Goal: Task Accomplishment & Management: Complete application form

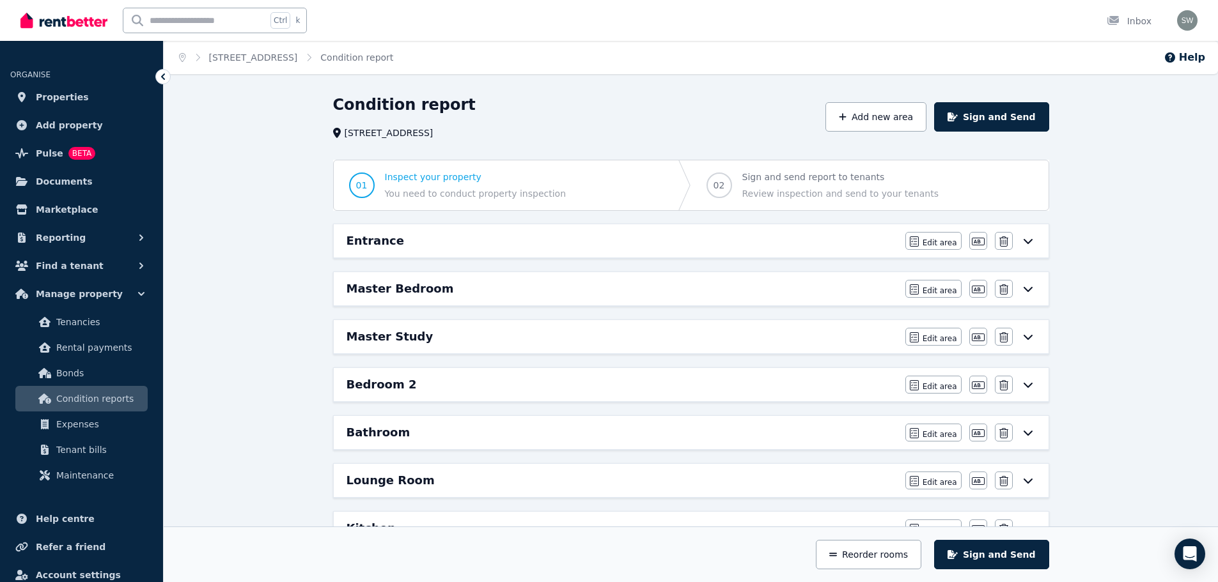
click at [1030, 245] on icon at bounding box center [1027, 241] width 15 height 10
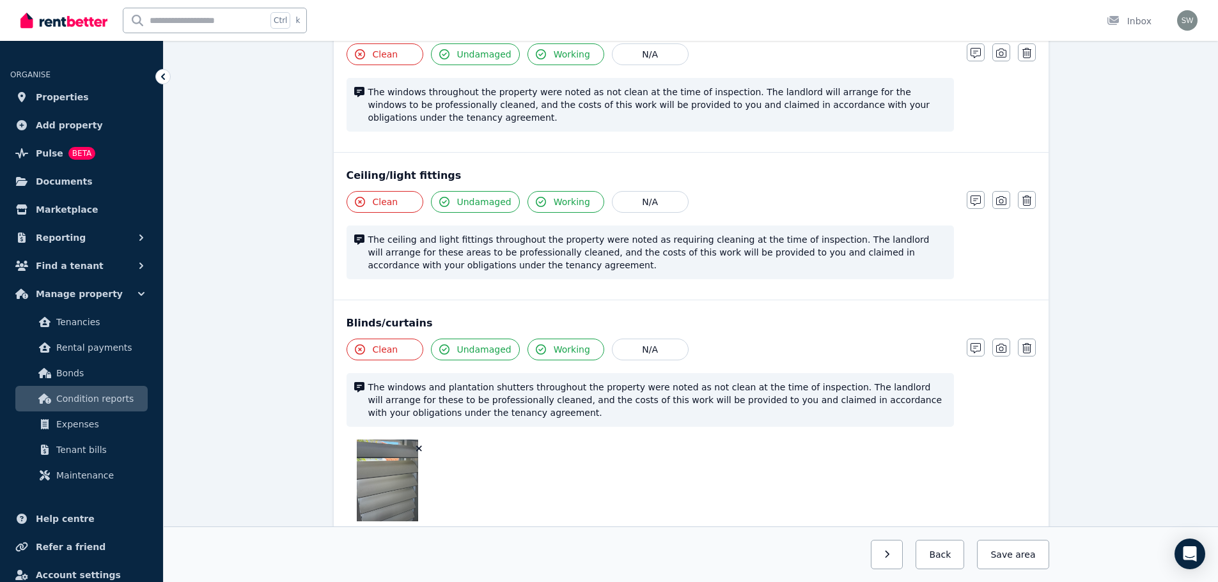
scroll to position [539, 0]
click at [1021, 548] on button "Save area" at bounding box center [1013, 554] width 72 height 29
click at [867, 471] on div at bounding box center [649, 483] width 607 height 82
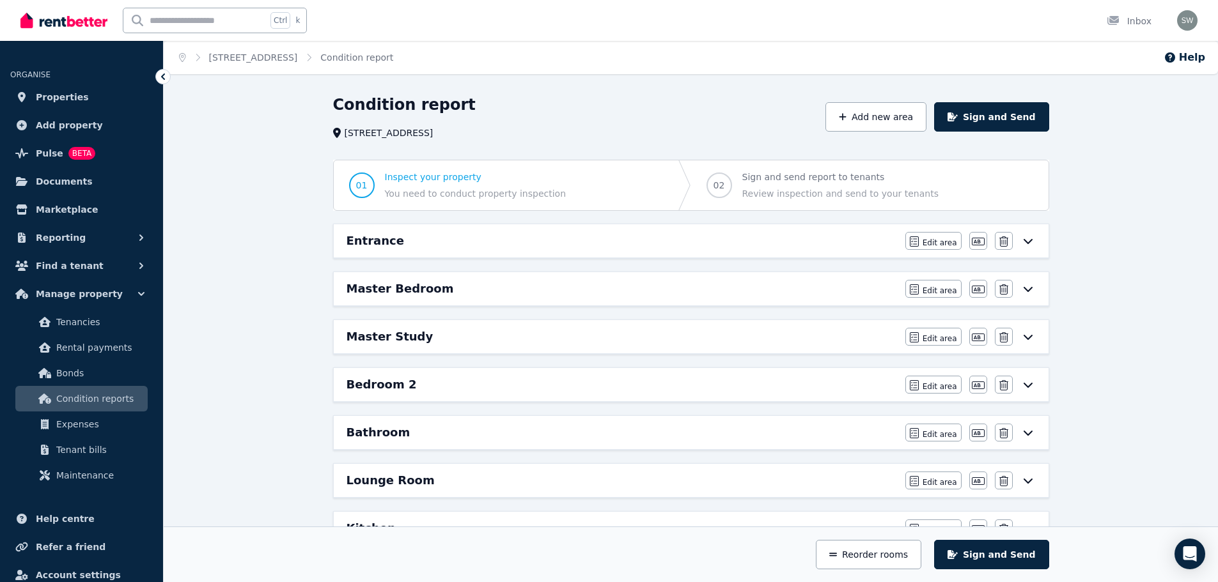
click at [1027, 244] on icon at bounding box center [1027, 241] width 9 height 5
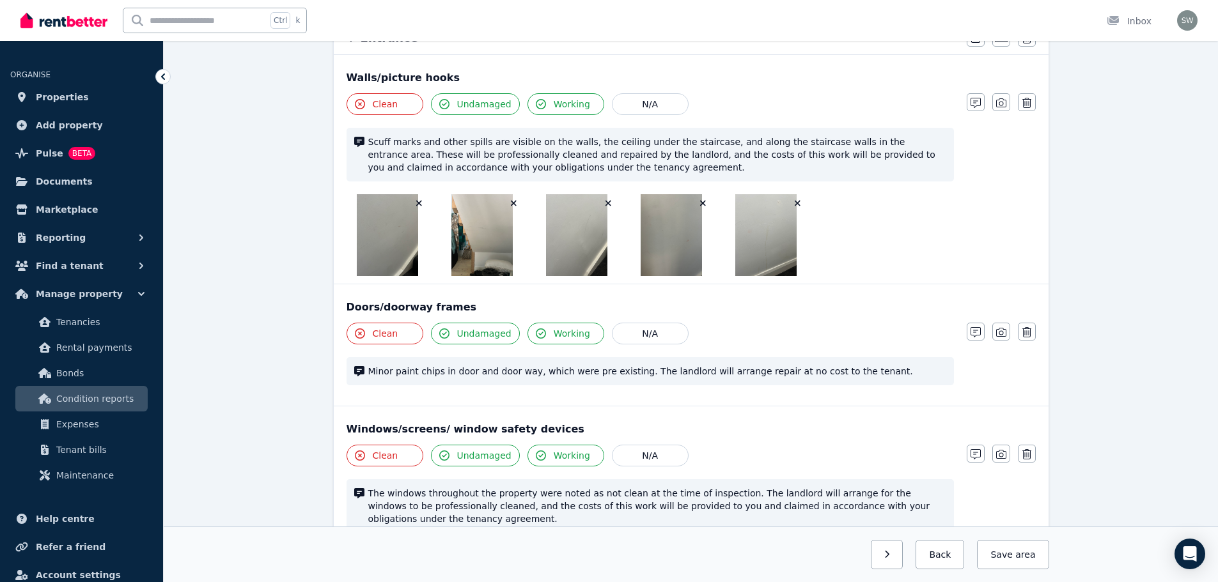
scroll to position [199, 0]
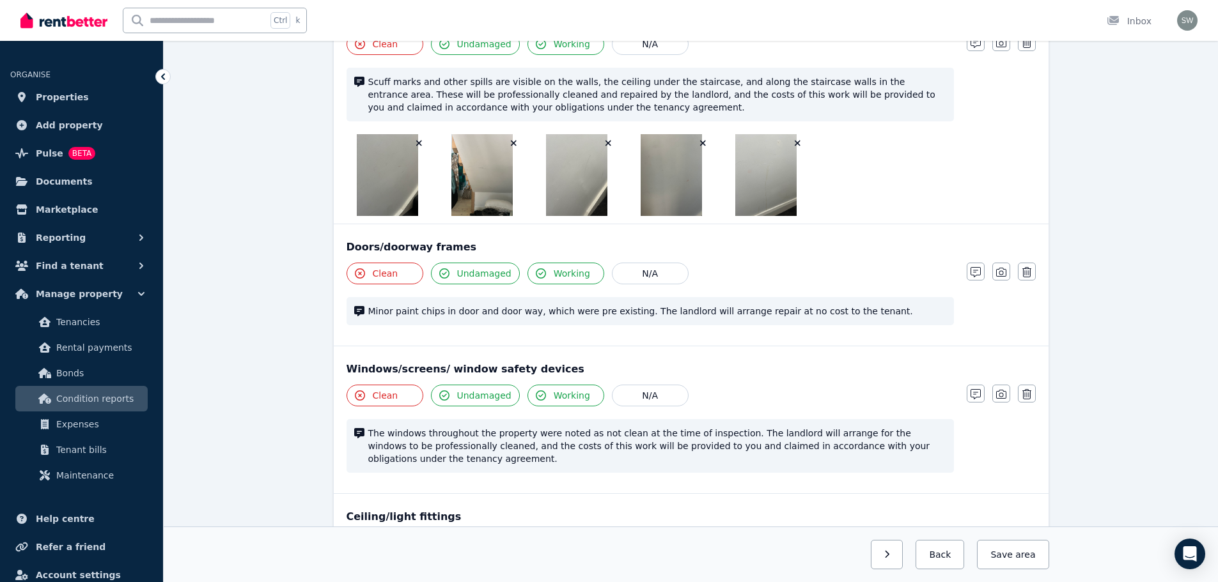
click at [460, 275] on span "Undamaged" at bounding box center [484, 273] width 54 height 13
click at [483, 275] on span "Undamaged" at bounding box center [484, 273] width 54 height 13
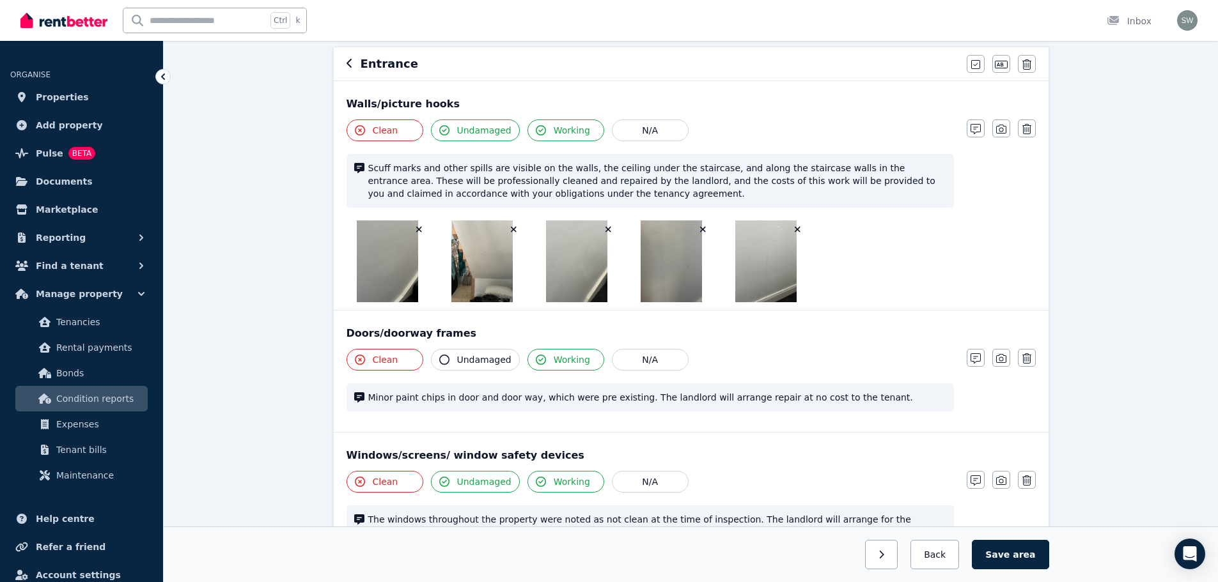
scroll to position [111, 0]
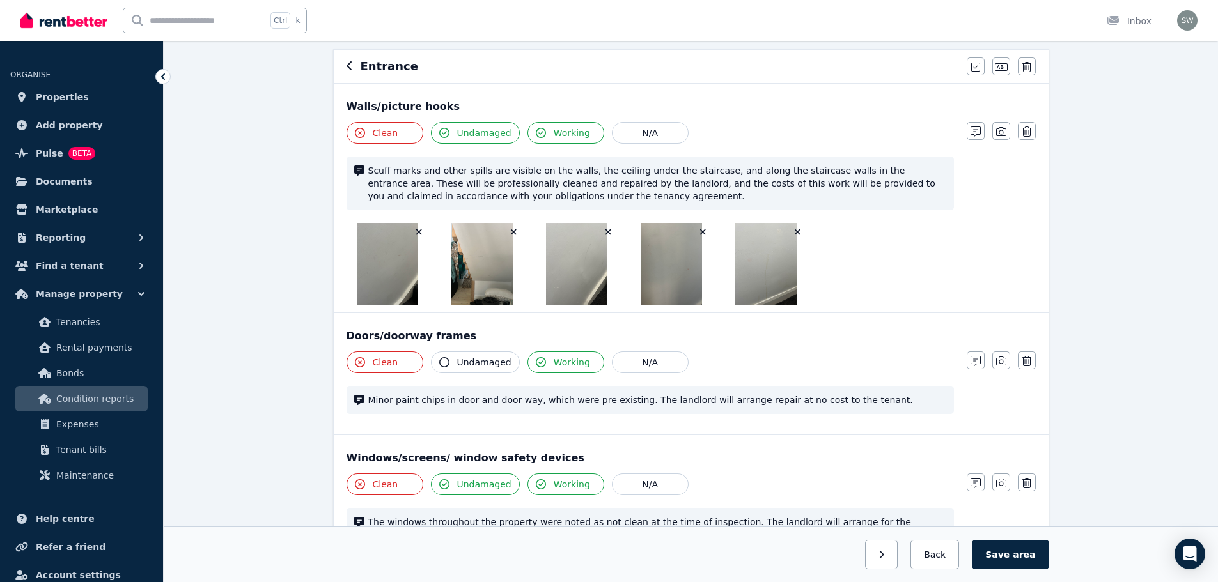
click at [489, 130] on span "Undamaged" at bounding box center [484, 133] width 54 height 13
click at [975, 130] on icon "button" at bounding box center [975, 132] width 10 height 10
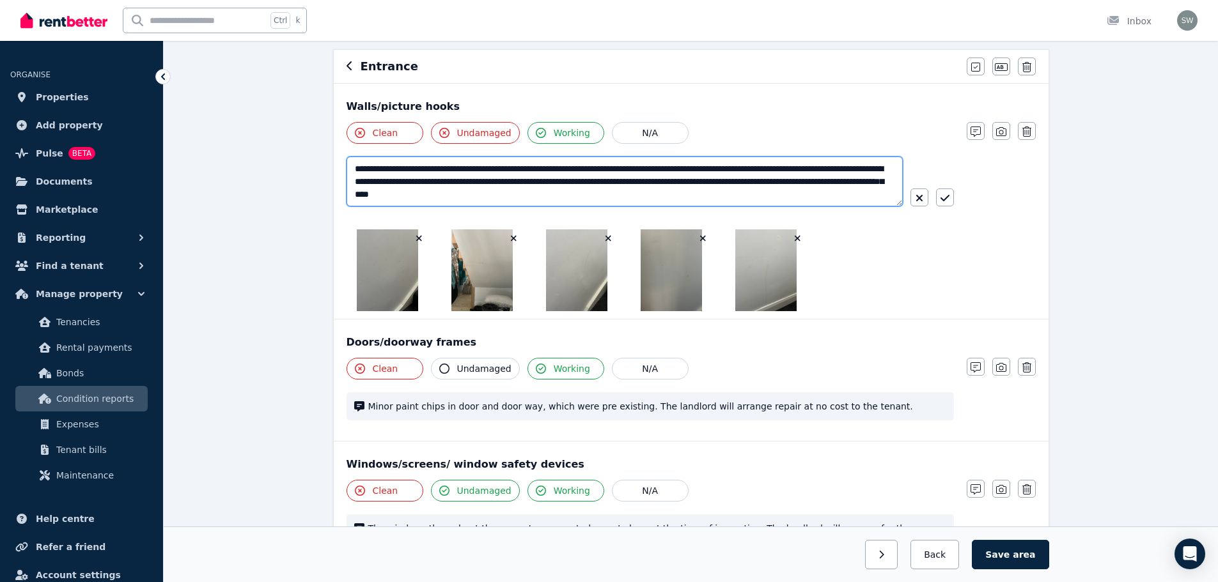
click at [878, 168] on textarea "**********" at bounding box center [624, 182] width 556 height 50
type textarea "**********"
click at [941, 192] on button "button" at bounding box center [945, 198] width 18 height 18
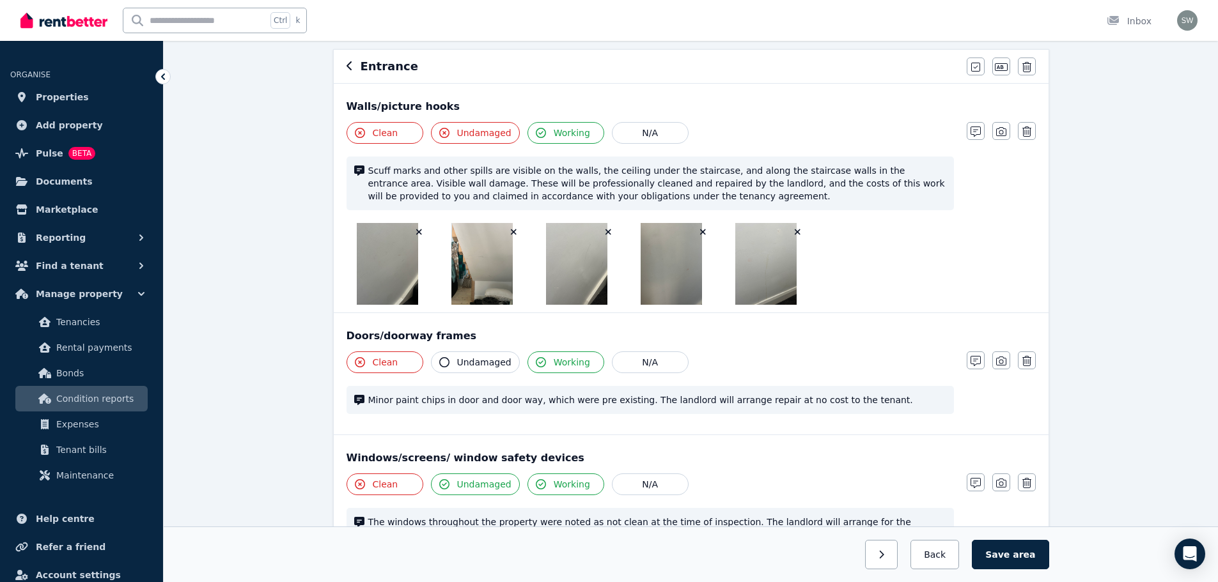
click at [941, 192] on span "Scuff marks and other spills are visible on the walls, the ceiling under the st…" at bounding box center [657, 183] width 578 height 38
click at [444, 359] on icon "button" at bounding box center [444, 362] width 10 height 10
click at [1003, 130] on icon "button" at bounding box center [1001, 132] width 10 height 10
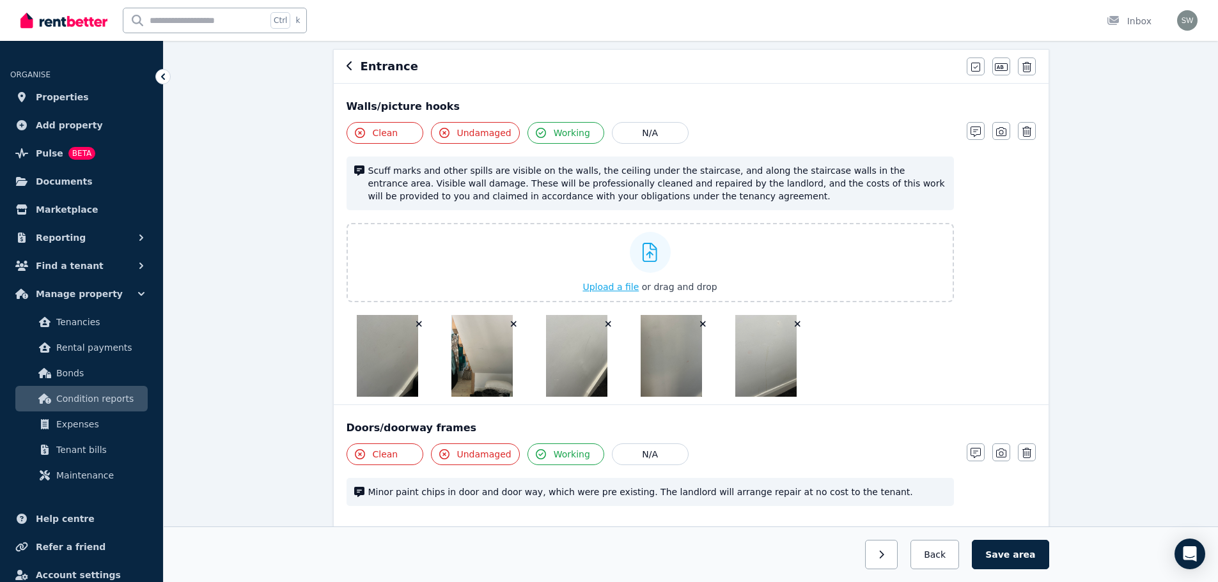
click at [594, 285] on span "Upload a file" at bounding box center [610, 287] width 56 height 10
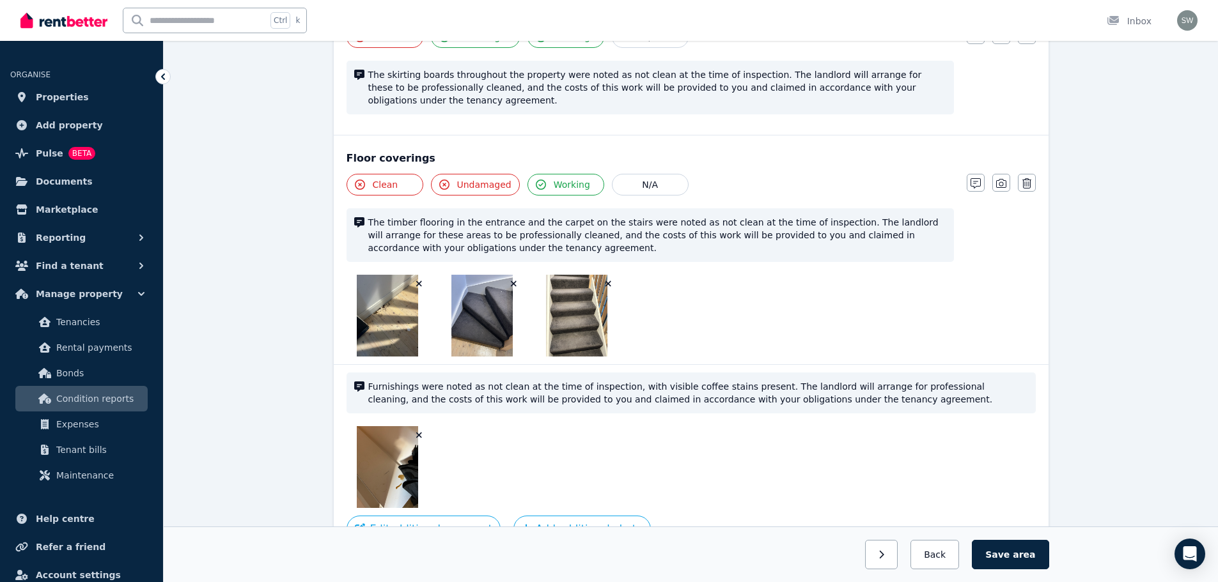
scroll to position [1388, 0]
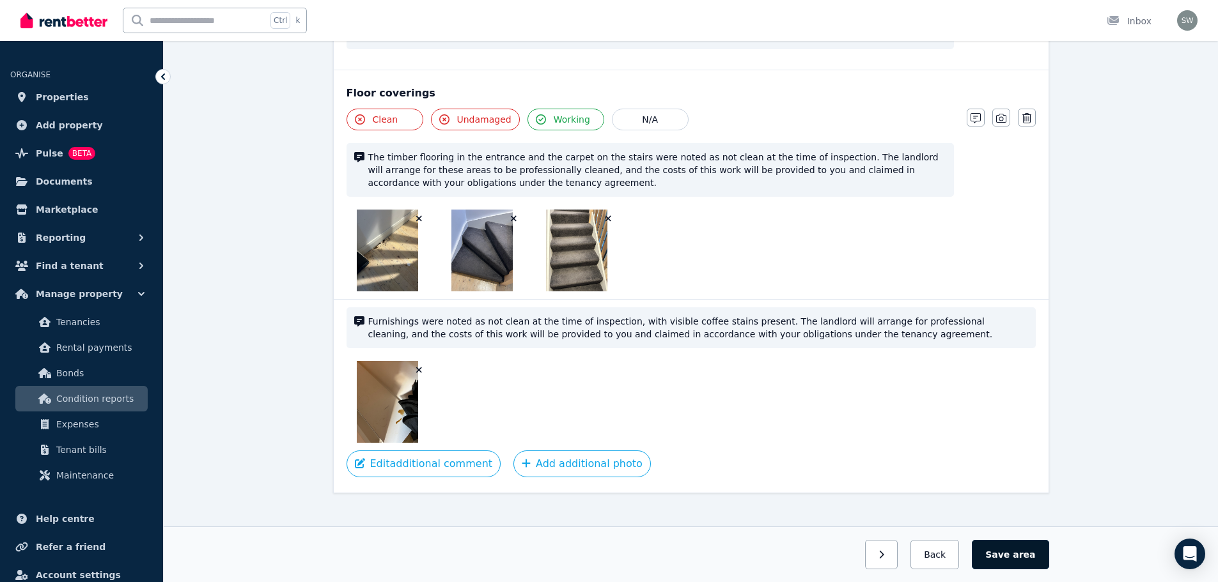
click at [1023, 562] on button "Save area" at bounding box center [1010, 554] width 77 height 29
click at [963, 554] on button "Back" at bounding box center [934, 554] width 59 height 29
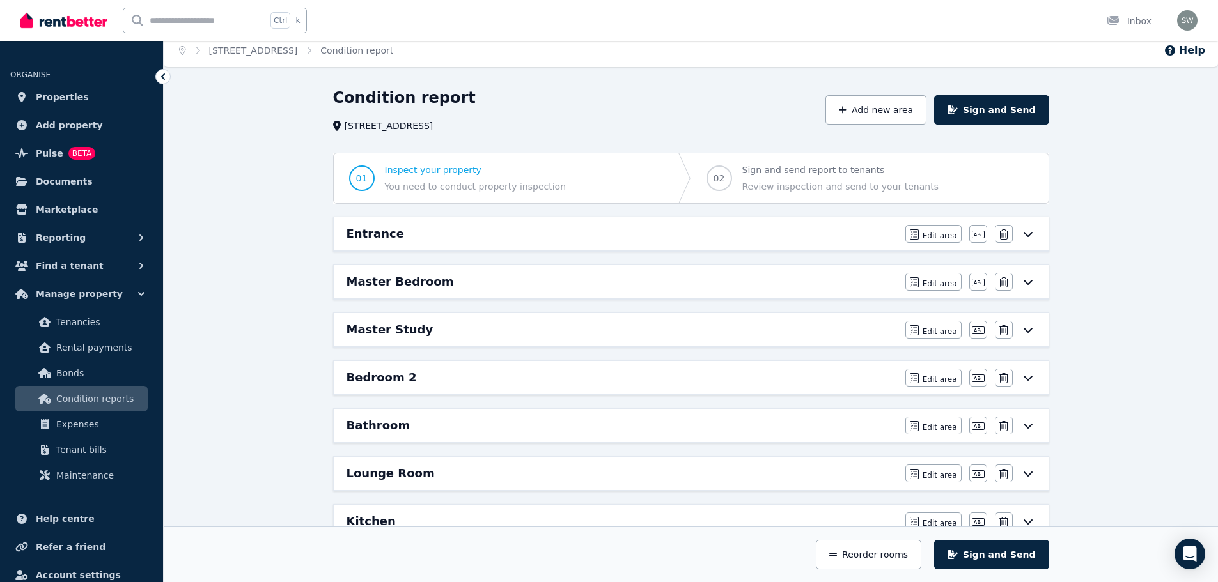
scroll to position [0, 0]
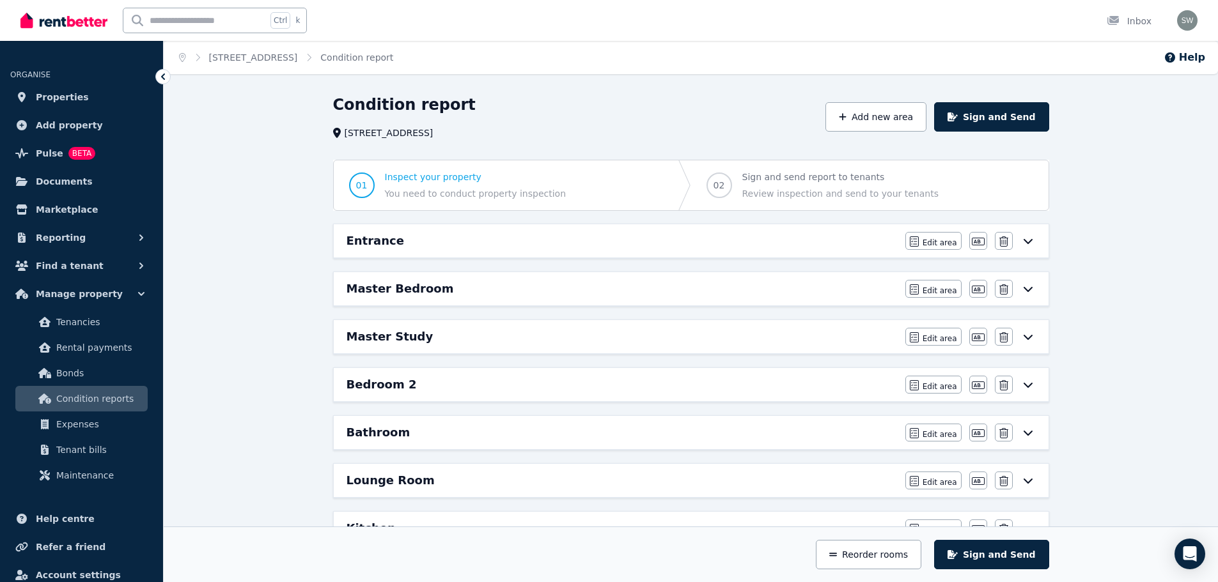
click at [484, 283] on div "Master Bedroom" at bounding box center [621, 289] width 551 height 18
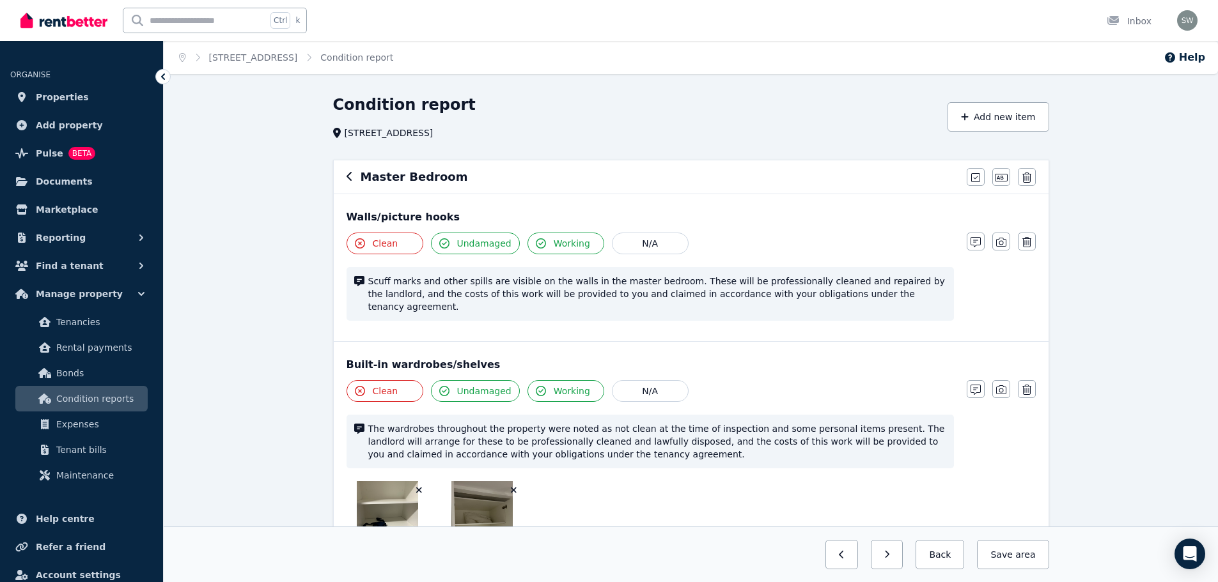
click at [448, 247] on button "Undamaged" at bounding box center [475, 244] width 89 height 22
click at [993, 244] on button "button" at bounding box center [1001, 242] width 18 height 18
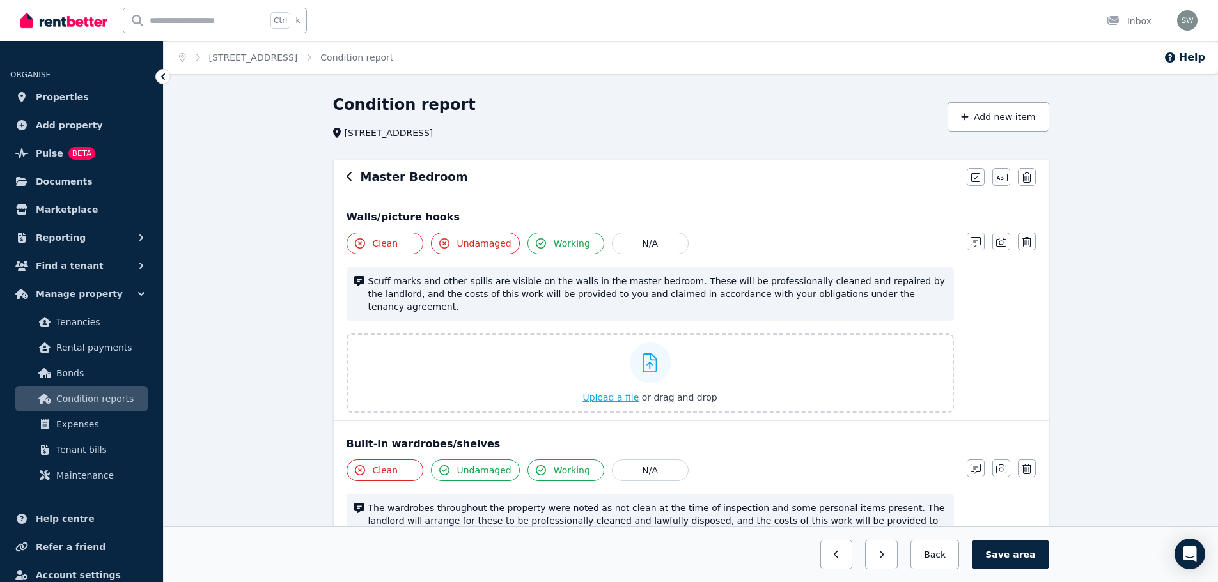
click at [601, 392] on span "Upload a file" at bounding box center [610, 397] width 56 height 10
click at [1001, 246] on icon "button" at bounding box center [1001, 242] width 10 height 10
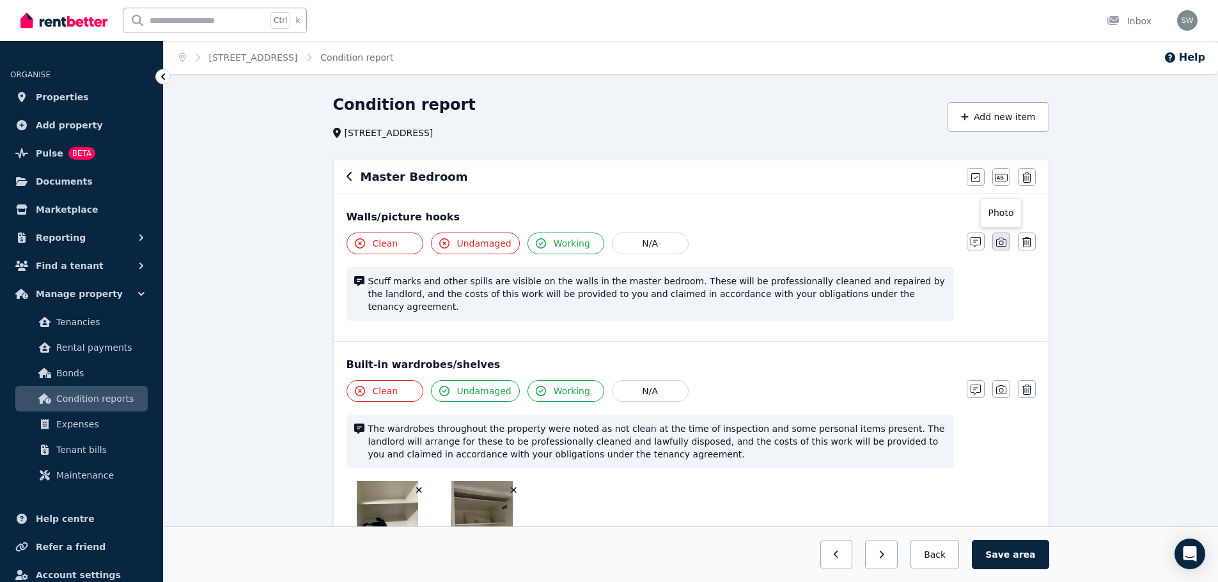
click at [1002, 249] on button "button" at bounding box center [1001, 242] width 18 height 18
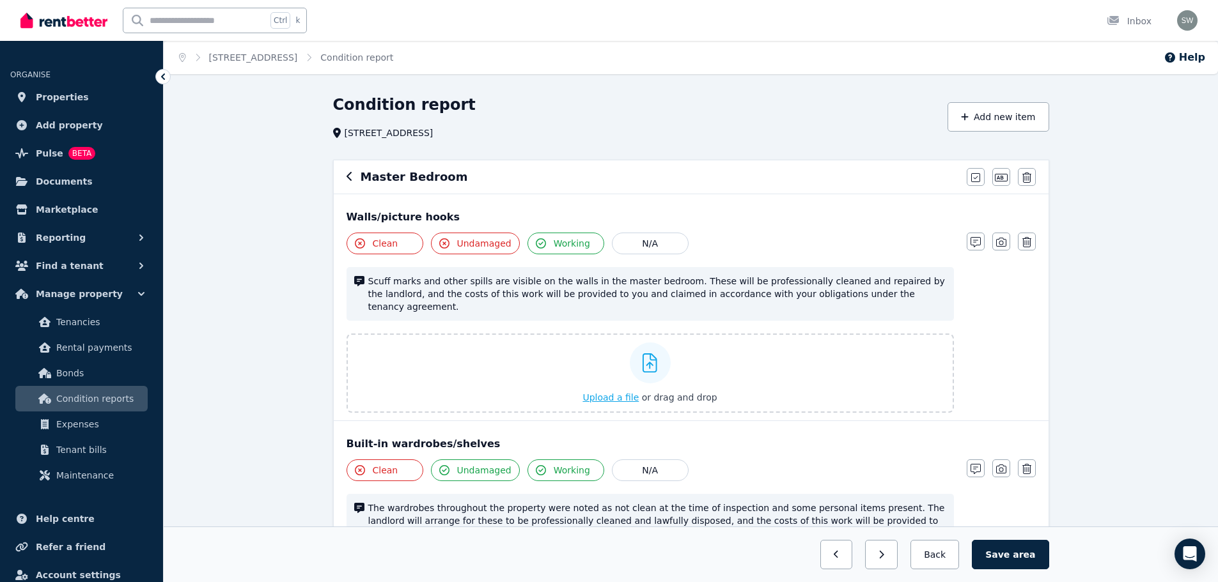
click at [608, 392] on span "Upload a file" at bounding box center [610, 397] width 56 height 10
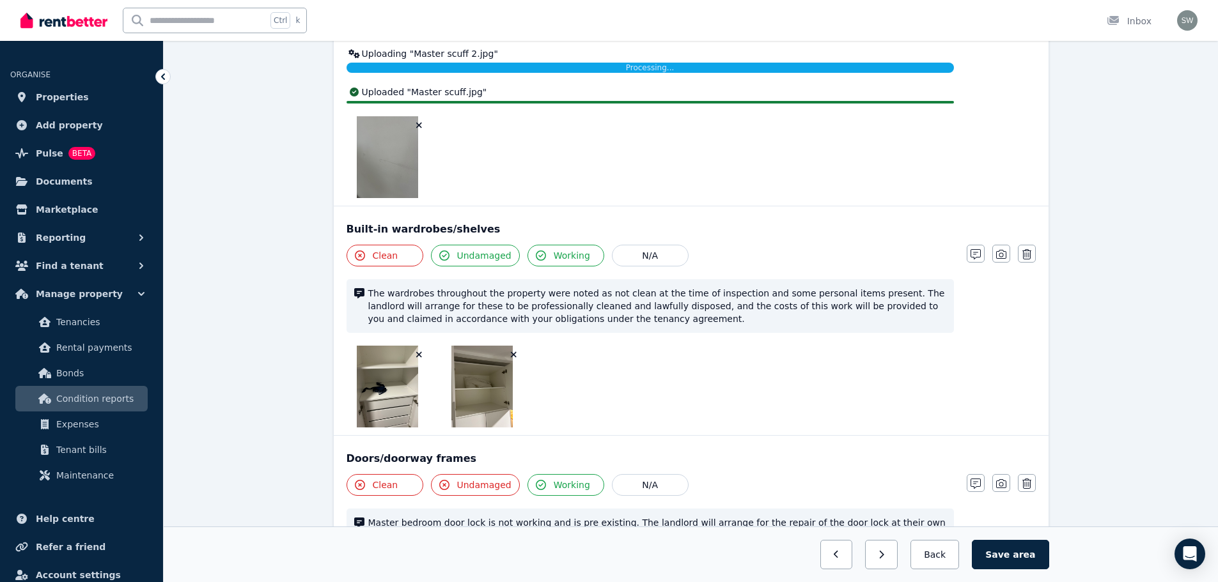
scroll to position [379, 0]
click at [1009, 560] on button "Save area" at bounding box center [1010, 554] width 77 height 29
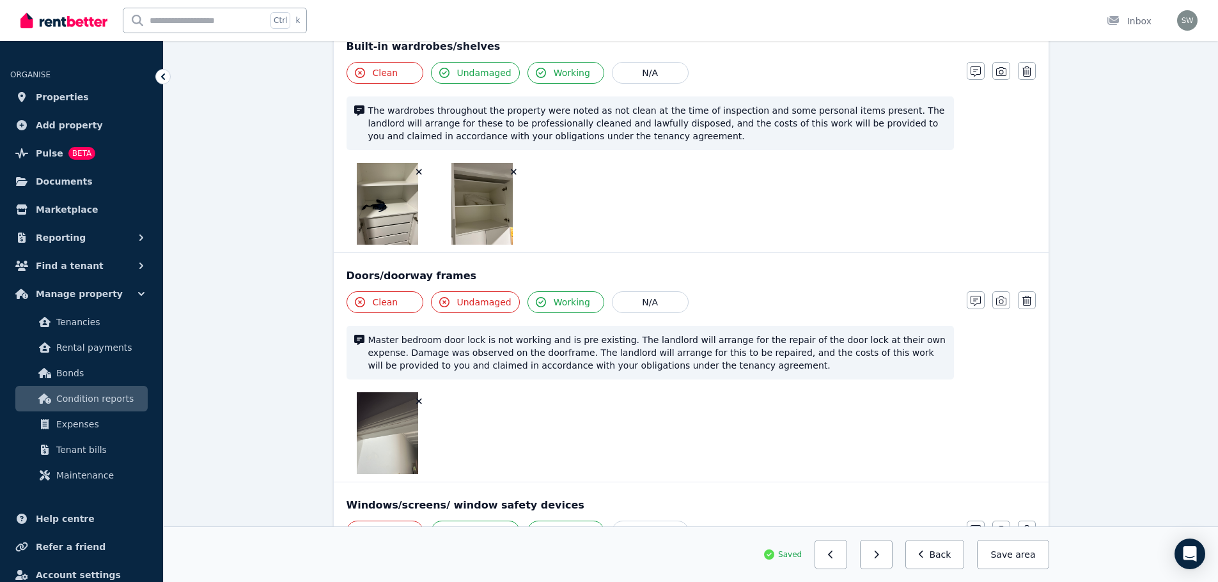
scroll to position [523, 0]
click at [996, 296] on icon "button" at bounding box center [1001, 300] width 10 height 9
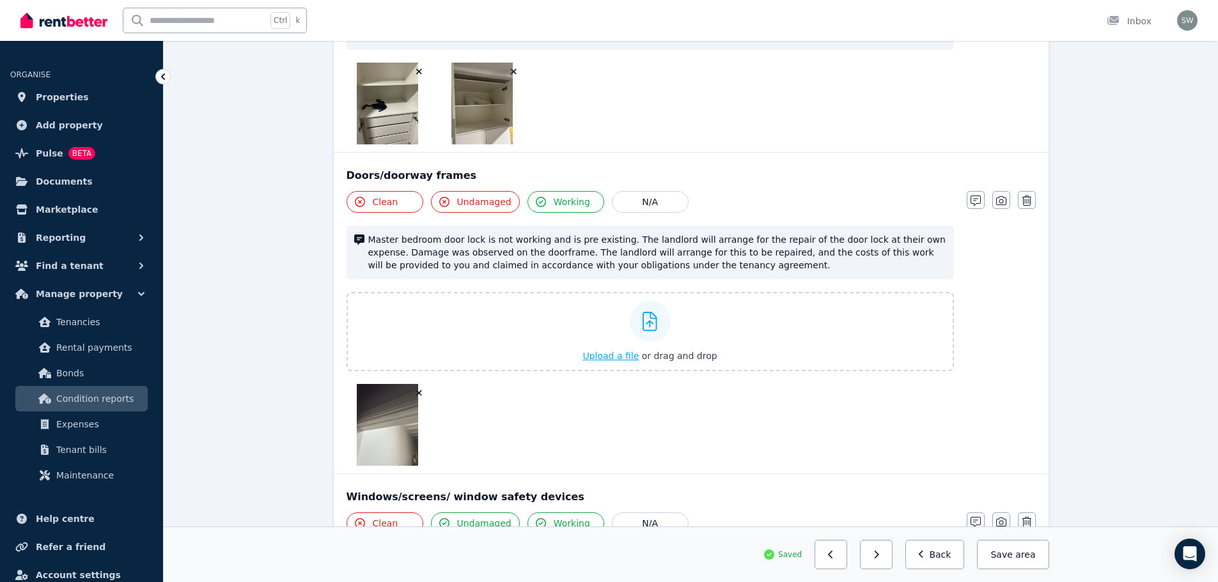
scroll to position [593, 0]
click at [617, 350] on span "Upload a file" at bounding box center [610, 355] width 56 height 10
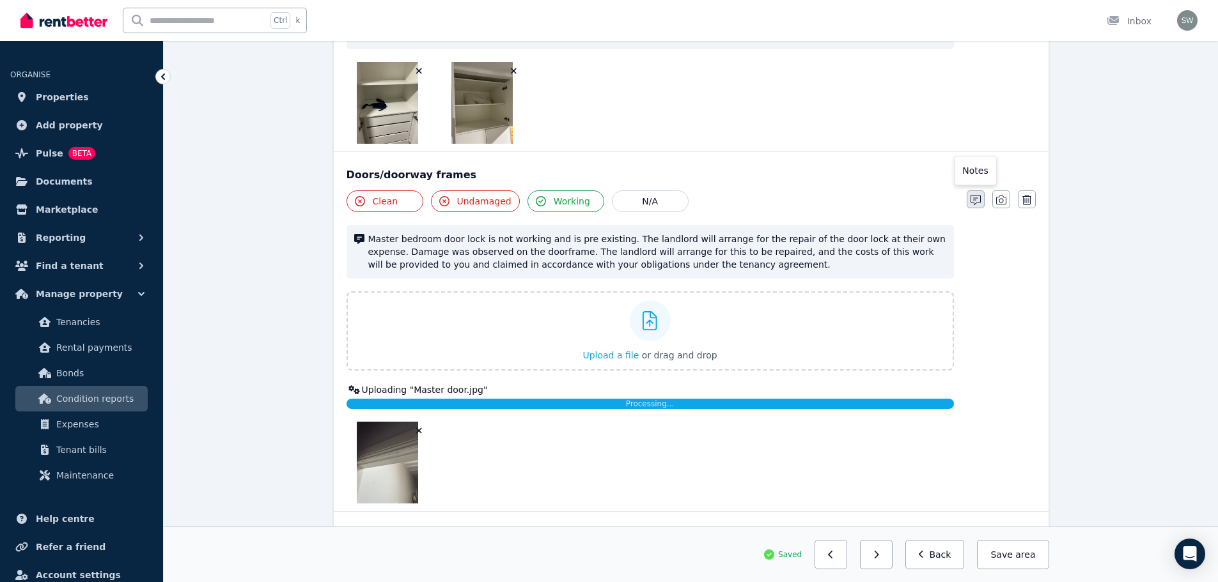
click at [970, 195] on icon "button" at bounding box center [975, 200] width 10 height 10
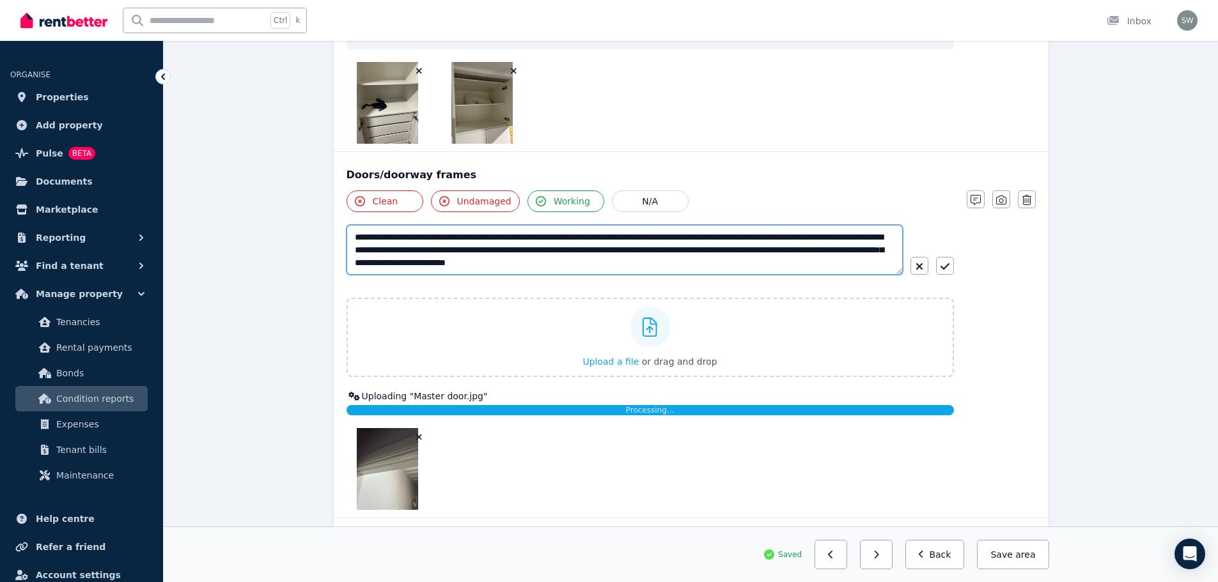
click at [553, 235] on textarea "**********" at bounding box center [624, 250] width 556 height 50
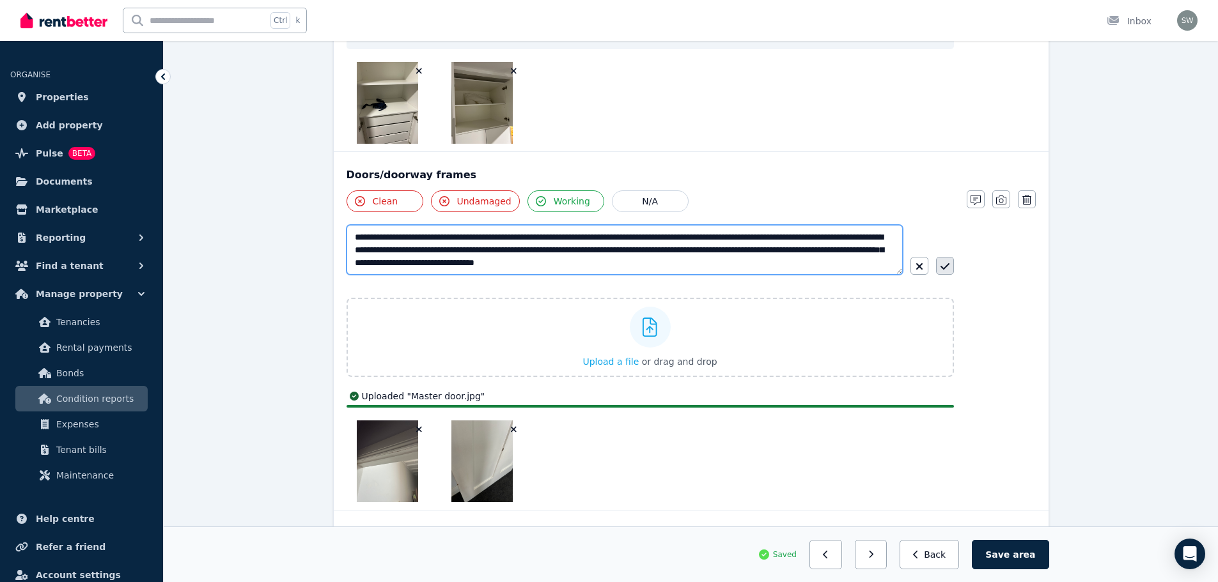
type textarea "**********"
click at [943, 261] on icon "button" at bounding box center [944, 266] width 9 height 10
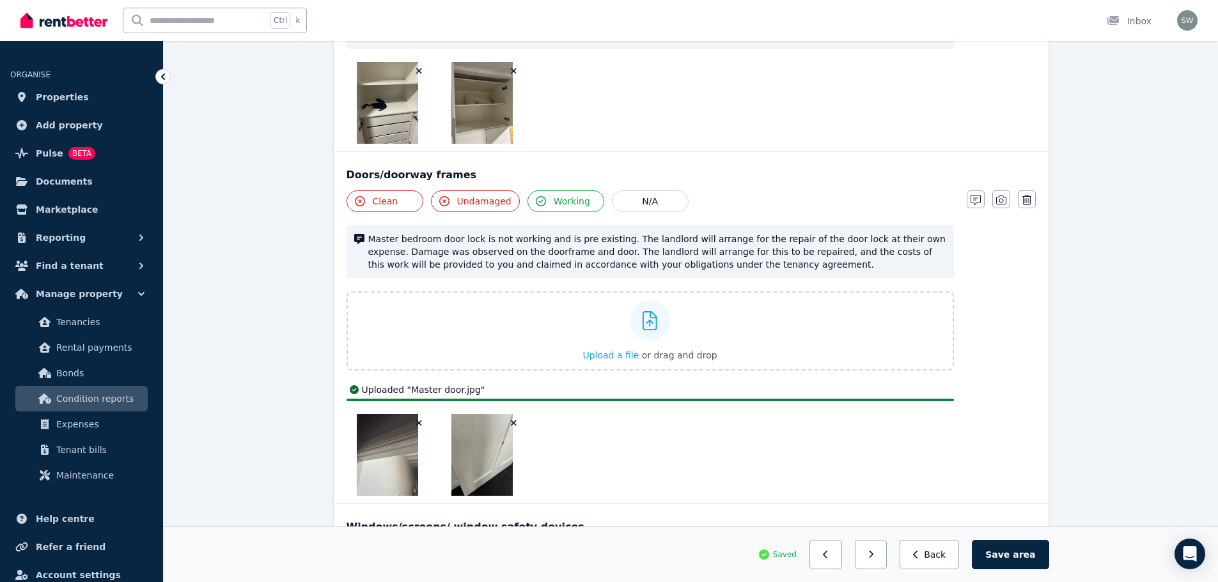
scroll to position [665, 0]
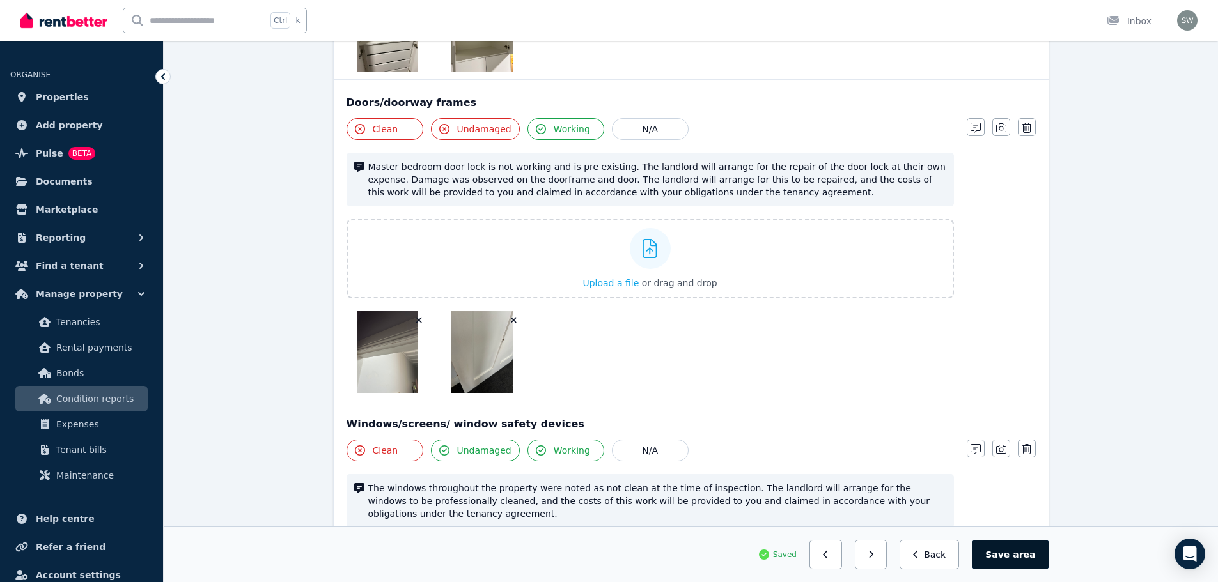
click at [1012, 557] on button "Save area" at bounding box center [1010, 554] width 77 height 29
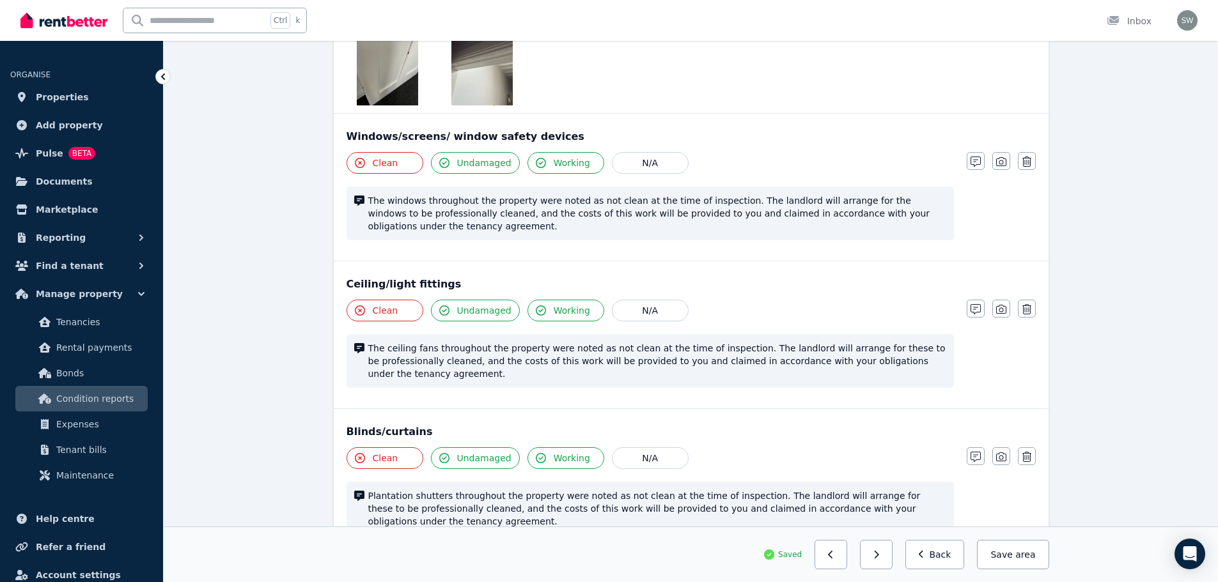
scroll to position [954, 0]
click at [995, 299] on button "button" at bounding box center [1001, 308] width 18 height 18
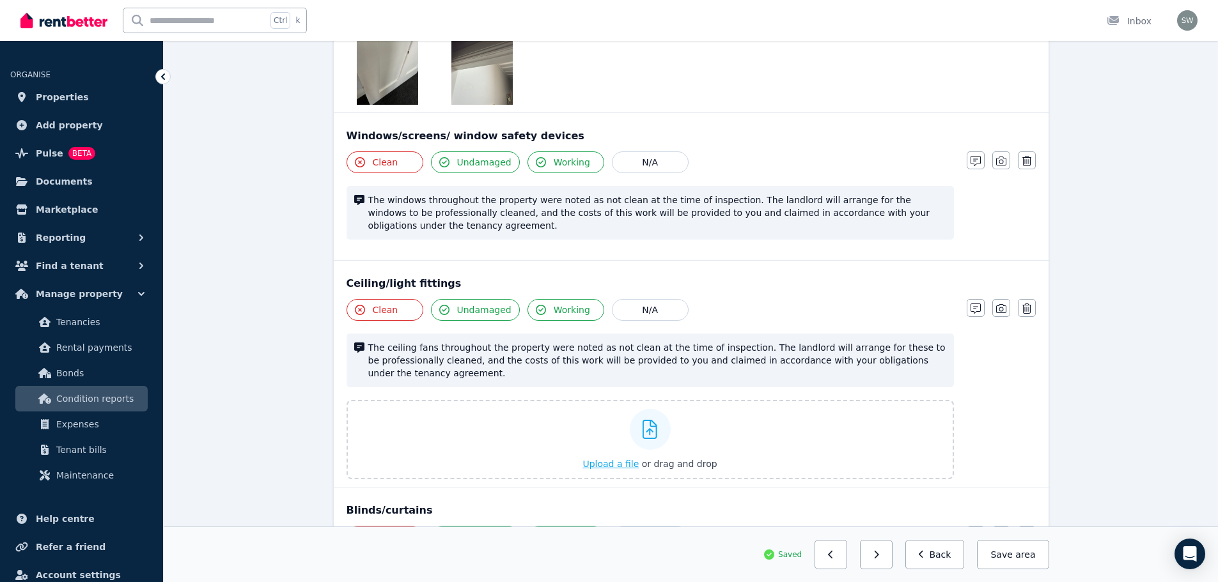
click at [624, 459] on span "Upload a file" at bounding box center [610, 464] width 56 height 10
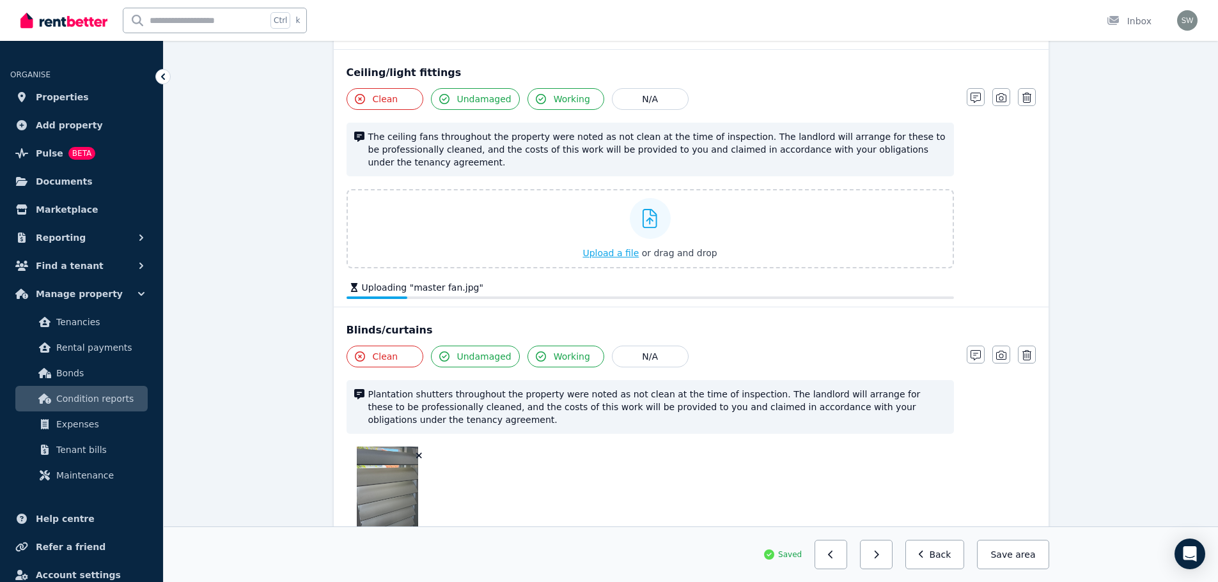
scroll to position [1280, 0]
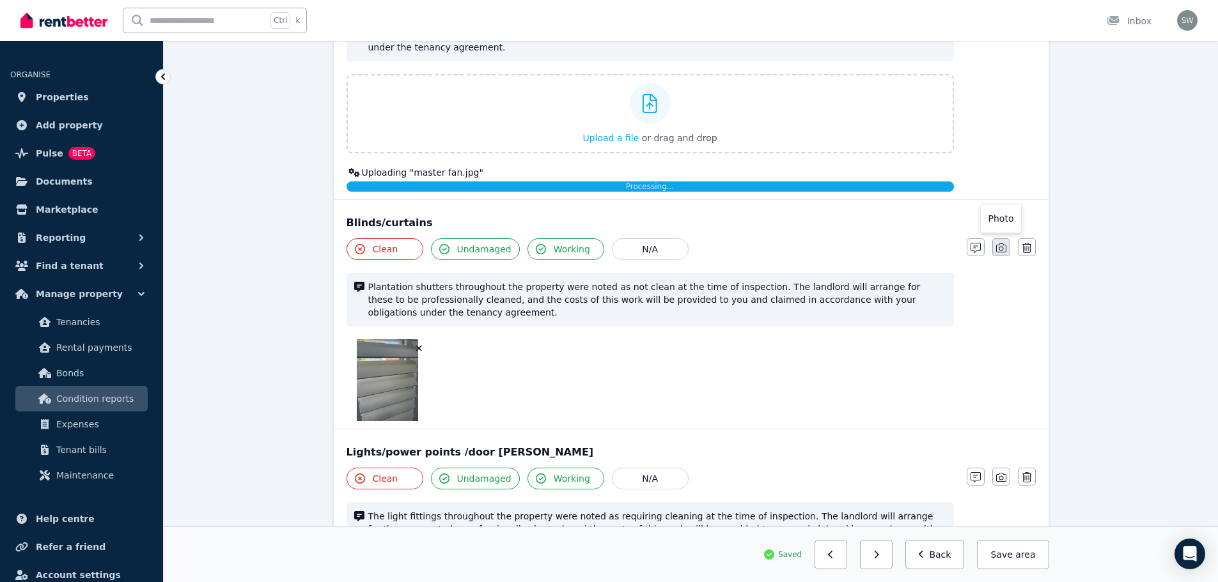
click at [998, 244] on icon "button" at bounding box center [1001, 248] width 10 height 9
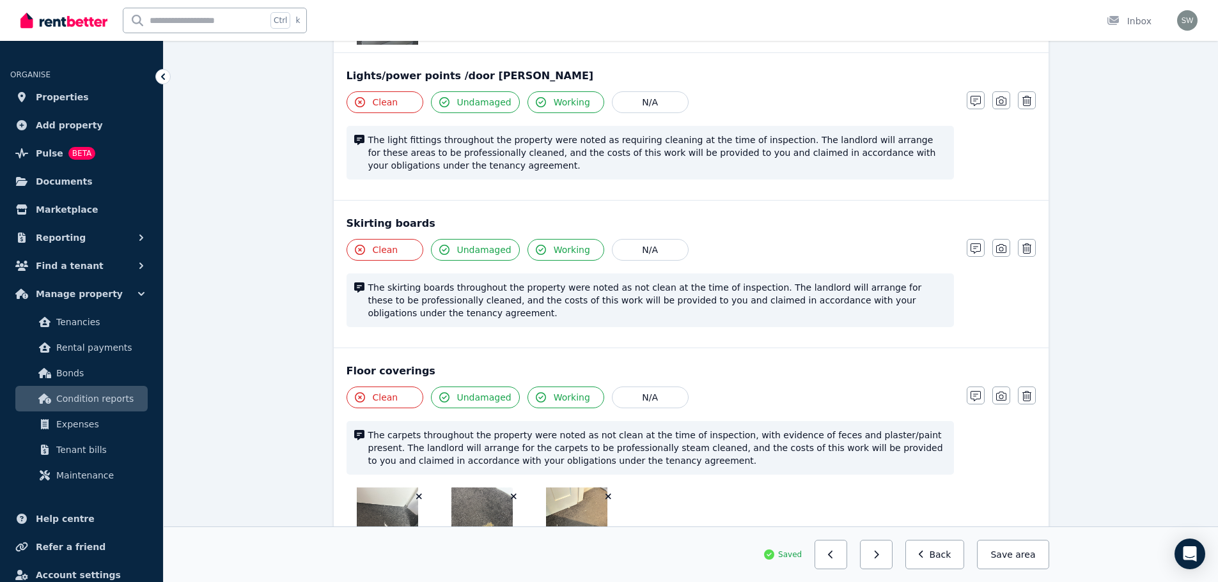
scroll to position [1934, 0]
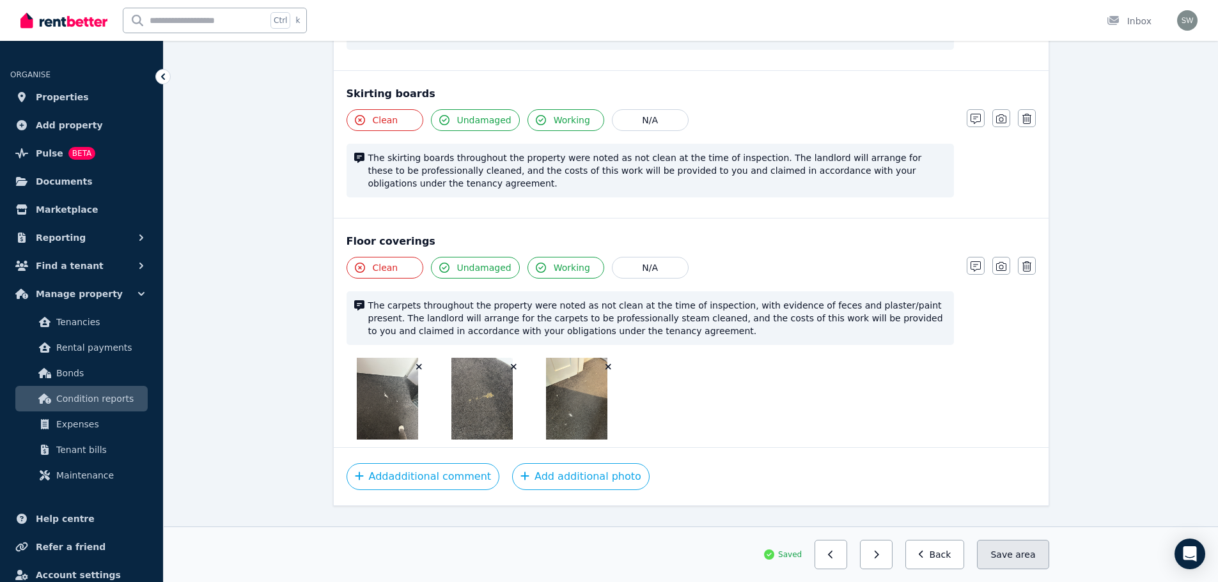
click at [1005, 559] on button "Save area" at bounding box center [1013, 554] width 72 height 29
click at [940, 562] on button "Back" at bounding box center [934, 554] width 59 height 29
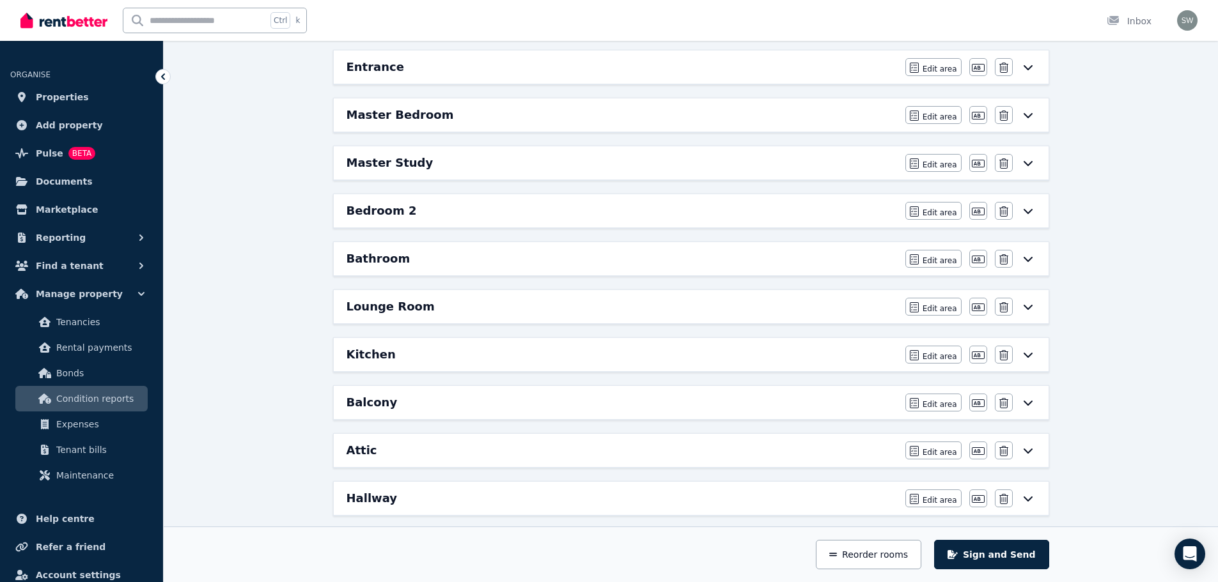
scroll to position [173, 0]
click at [430, 158] on div "Master Study" at bounding box center [621, 164] width 551 height 18
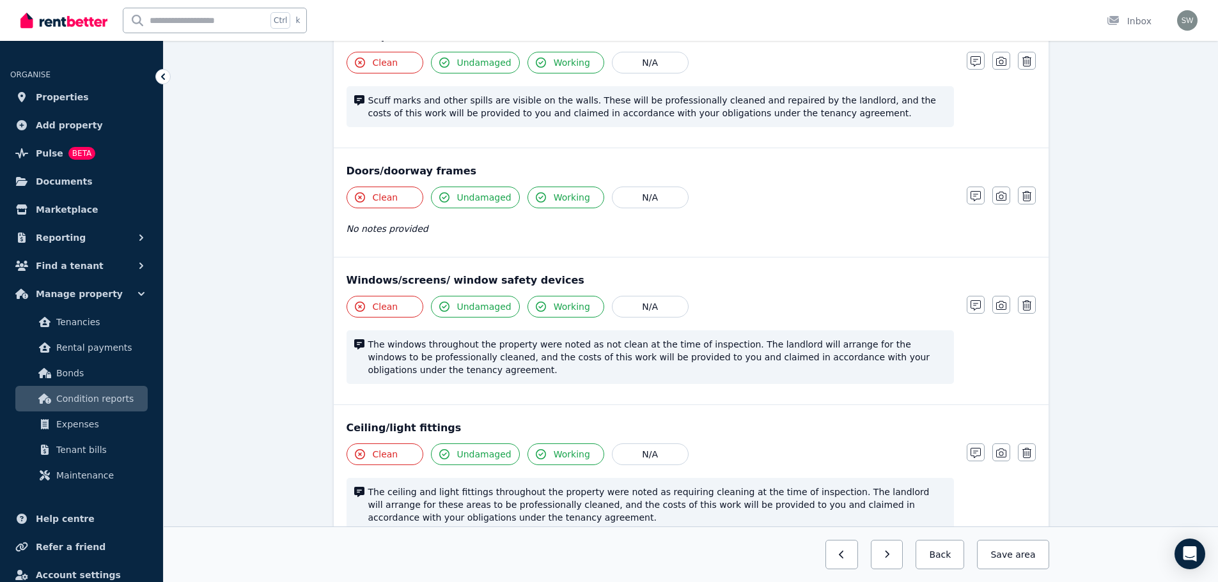
scroll to position [190, 0]
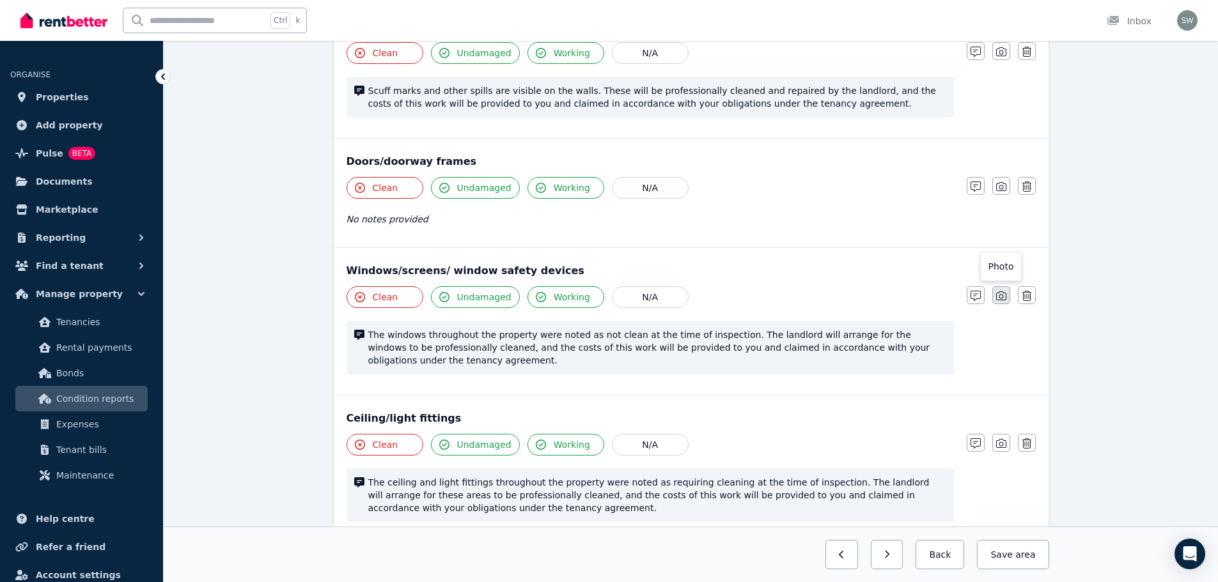
click at [1002, 297] on icon "button" at bounding box center [1001, 296] width 10 height 10
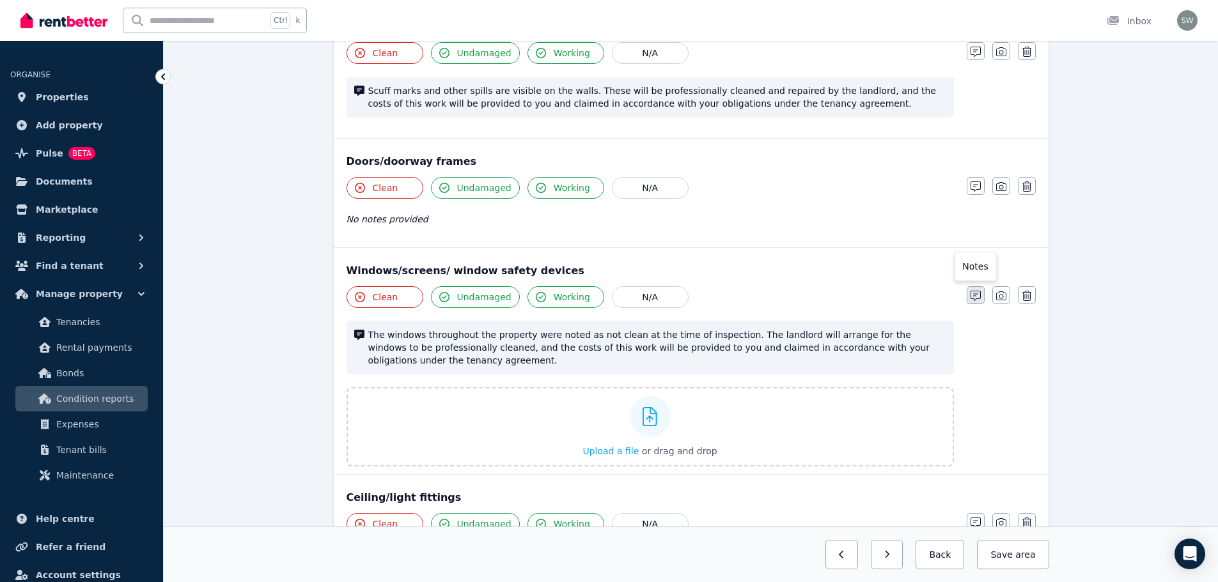
click at [968, 302] on button "button" at bounding box center [975, 295] width 18 height 18
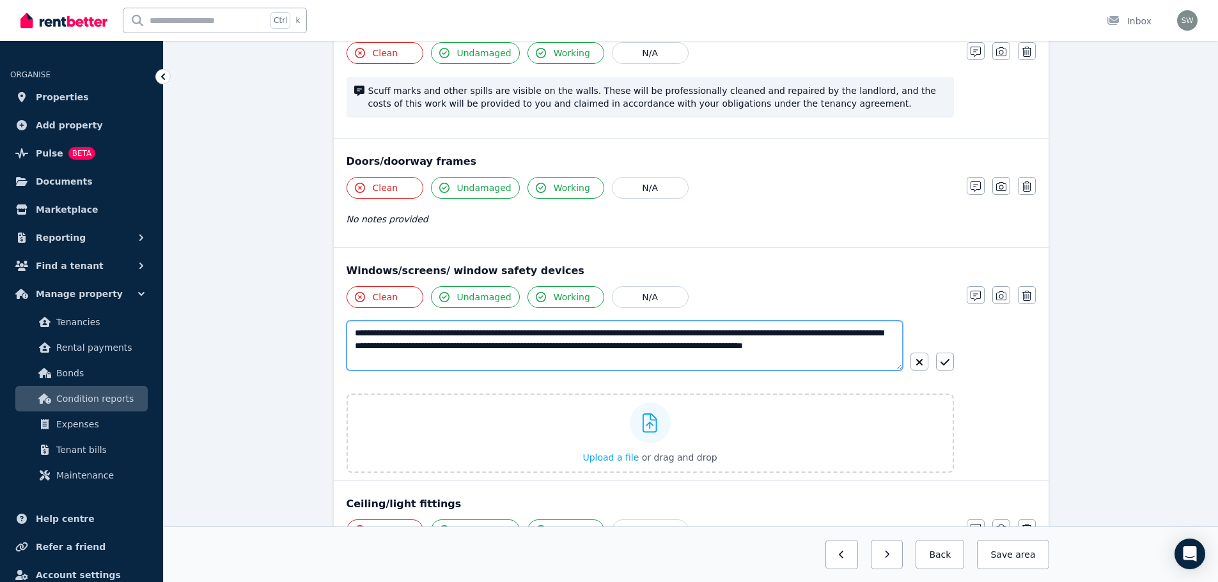
click at [701, 332] on textarea "**********" at bounding box center [624, 346] width 556 height 50
type textarea "**********"
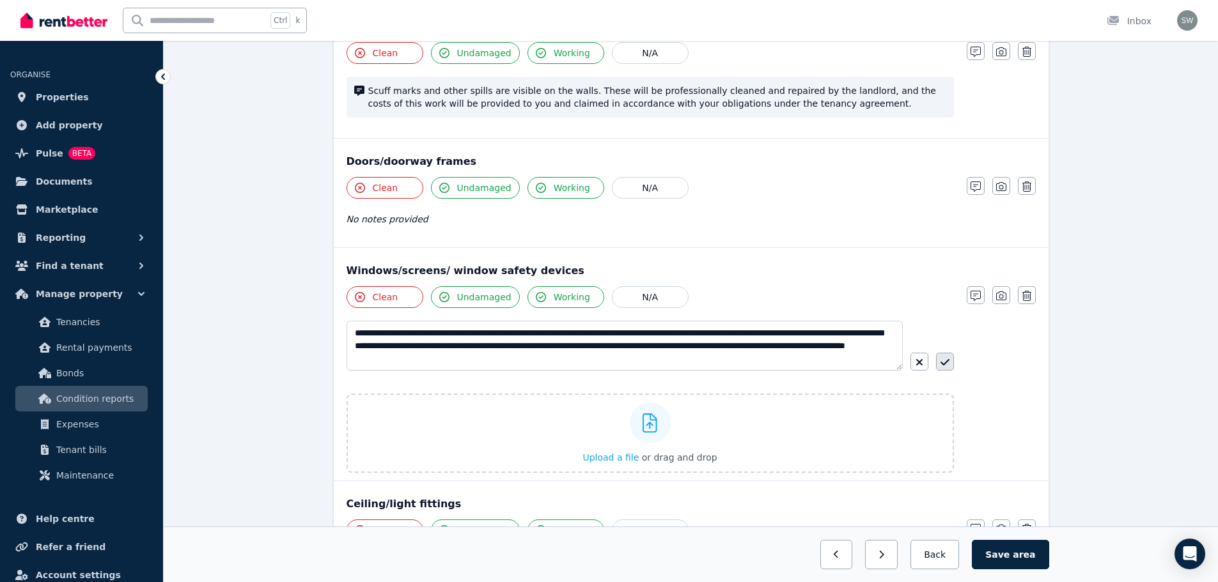
click at [952, 365] on button "button" at bounding box center [945, 362] width 18 height 18
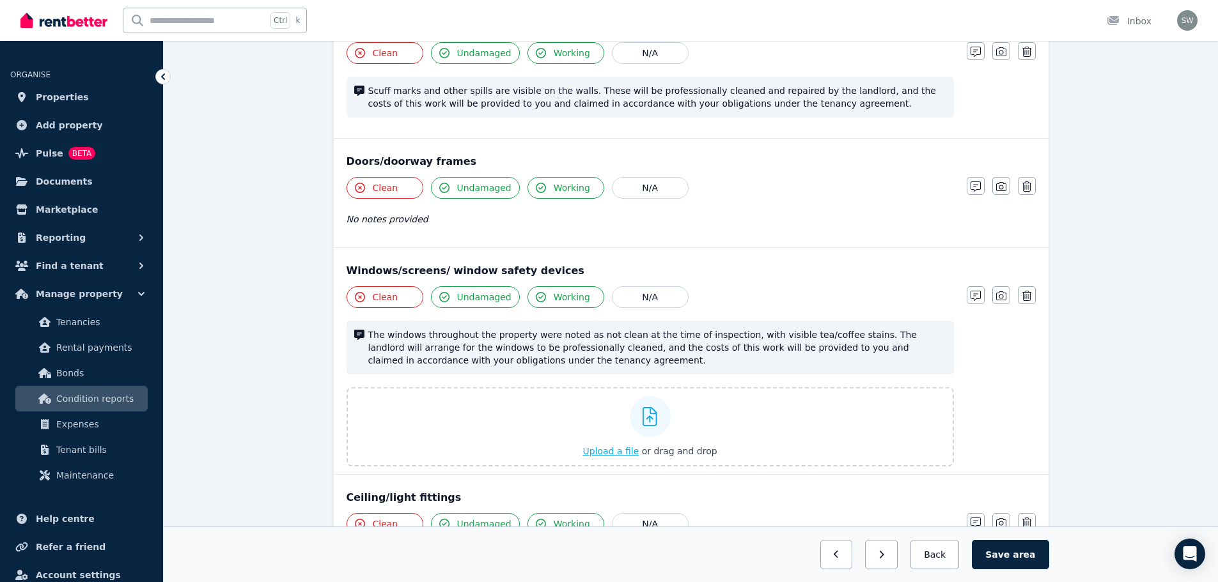
click at [627, 454] on span "Upload a file" at bounding box center [610, 451] width 56 height 10
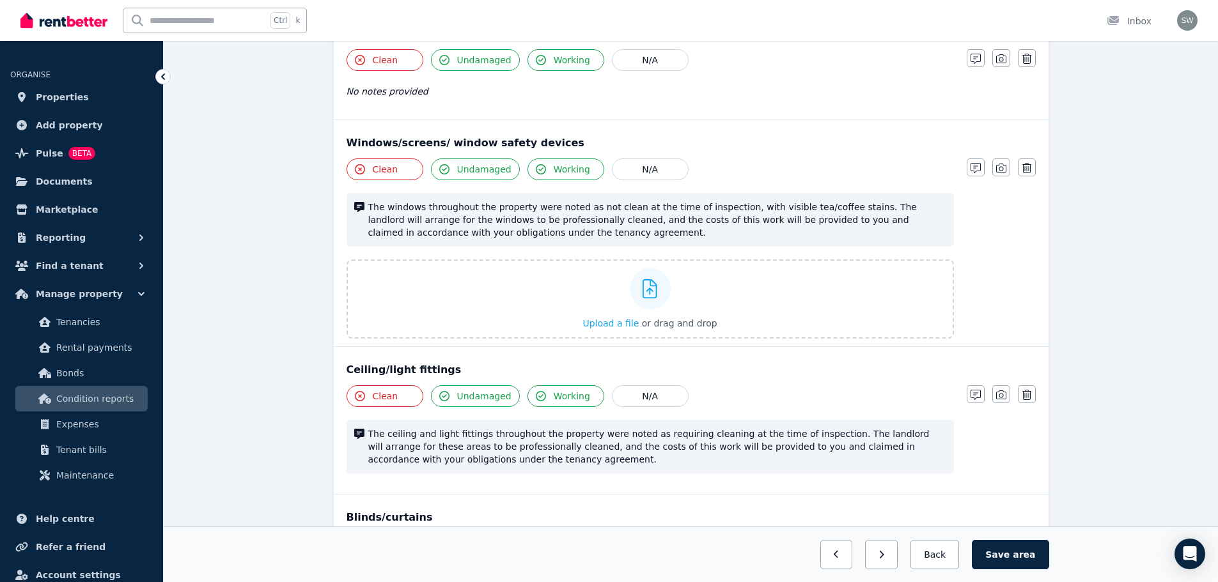
scroll to position [318, 0]
click at [977, 162] on button "button" at bounding box center [975, 168] width 18 height 18
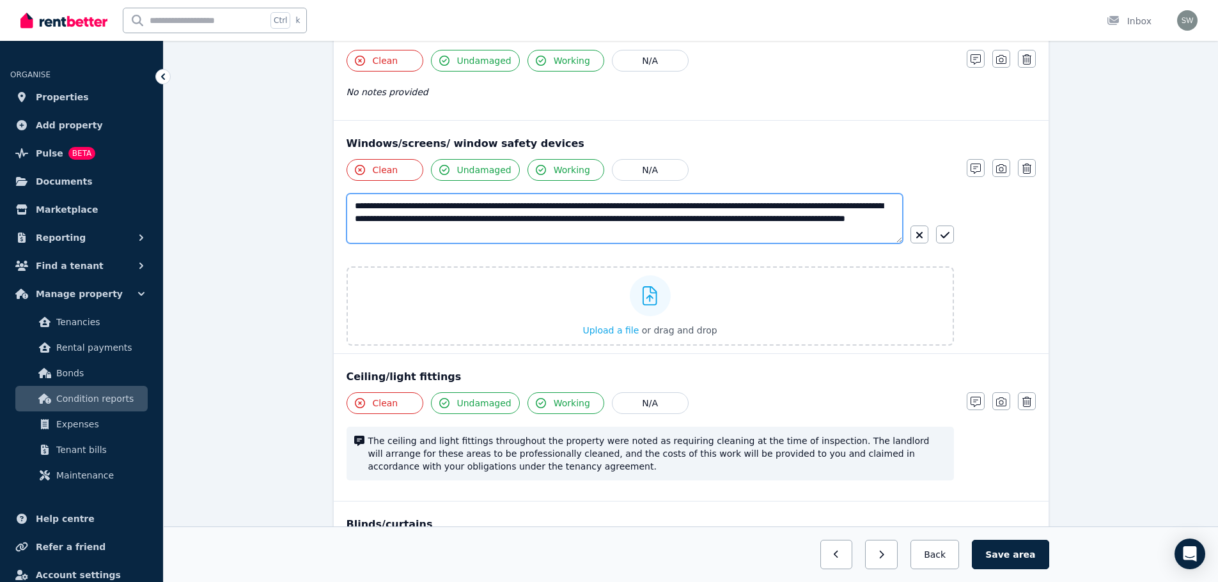
click at [814, 204] on textarea "**********" at bounding box center [624, 219] width 556 height 50
type textarea "**********"
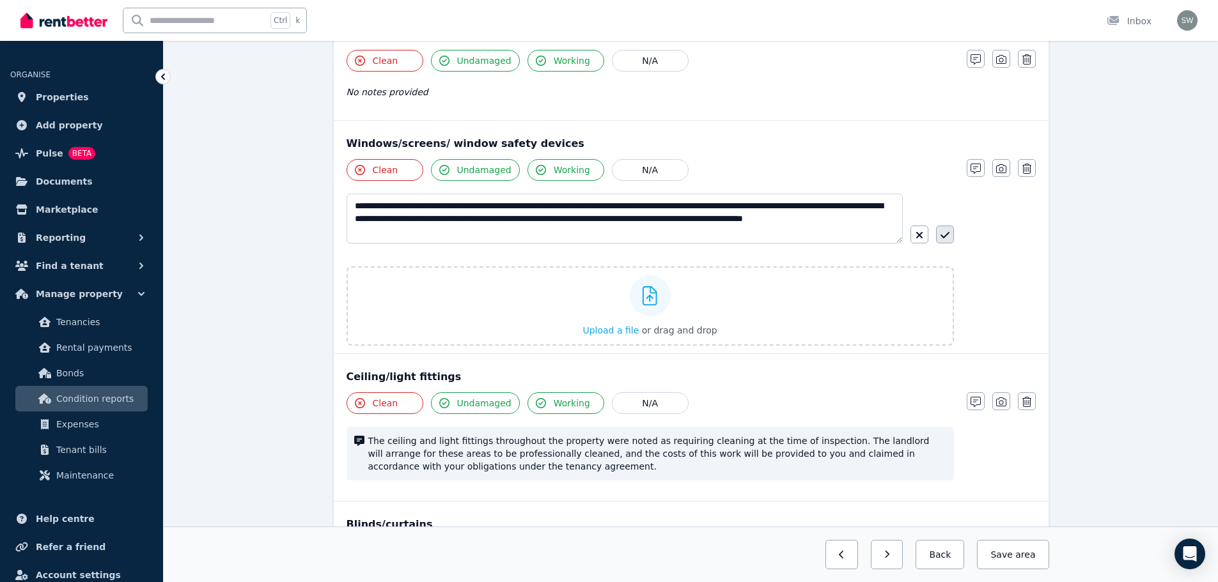
click at [941, 239] on icon "button" at bounding box center [944, 235] width 9 height 10
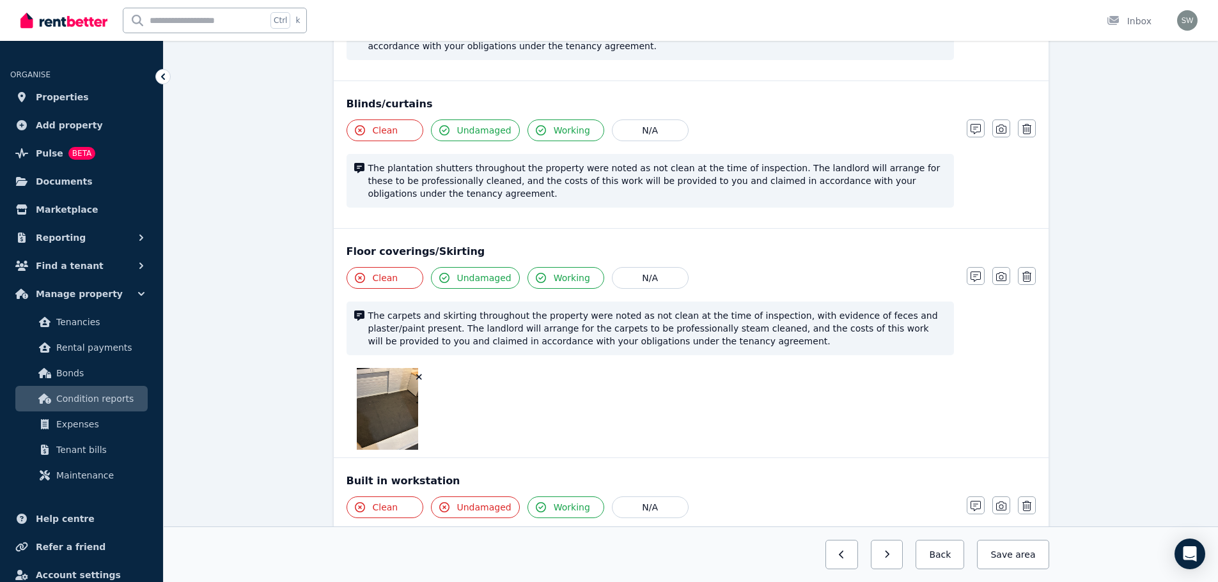
scroll to position [732, 0]
click at [979, 128] on icon "button" at bounding box center [975, 128] width 10 height 10
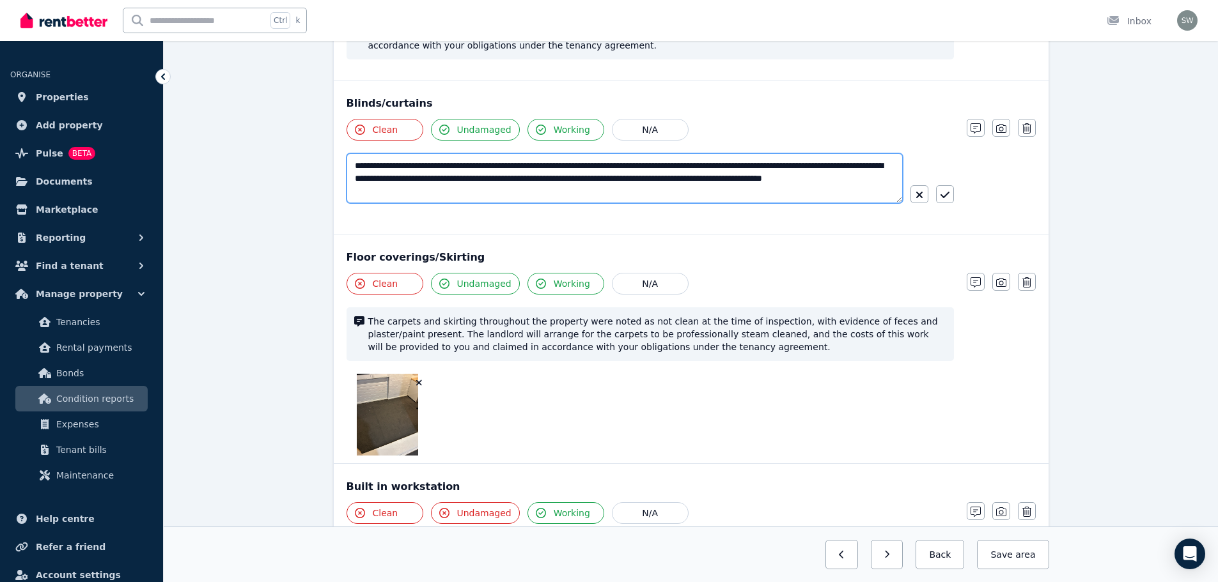
click at [739, 165] on textarea "**********" at bounding box center [624, 178] width 556 height 50
paste textarea "**********"
type textarea "**********"
click at [945, 196] on icon "button" at bounding box center [944, 195] width 9 height 6
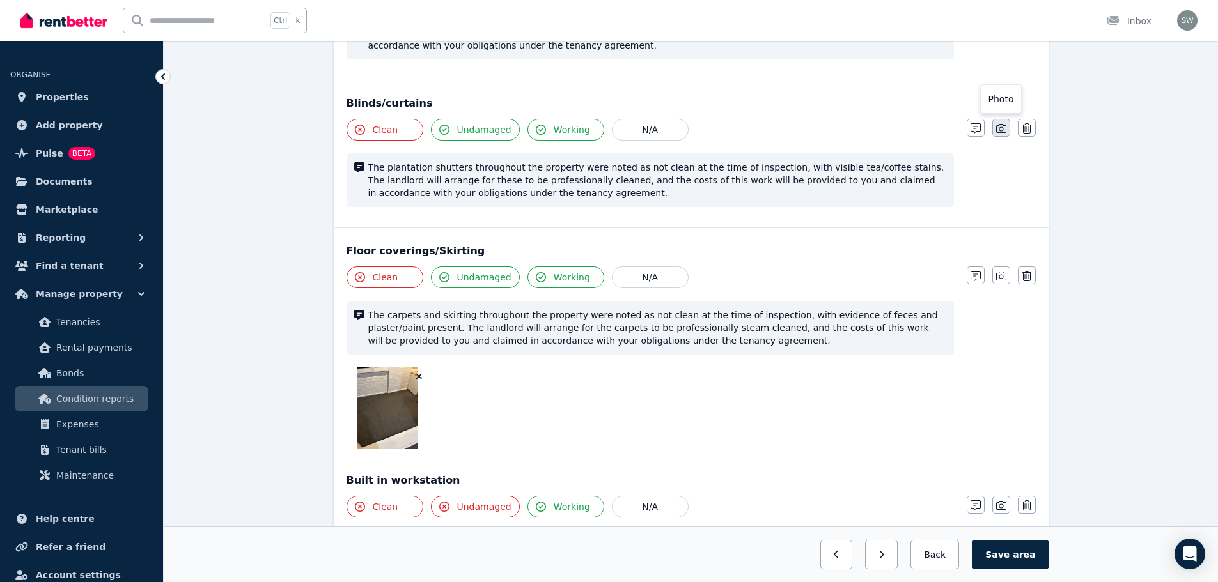
click at [999, 133] on icon "button" at bounding box center [1001, 128] width 10 height 9
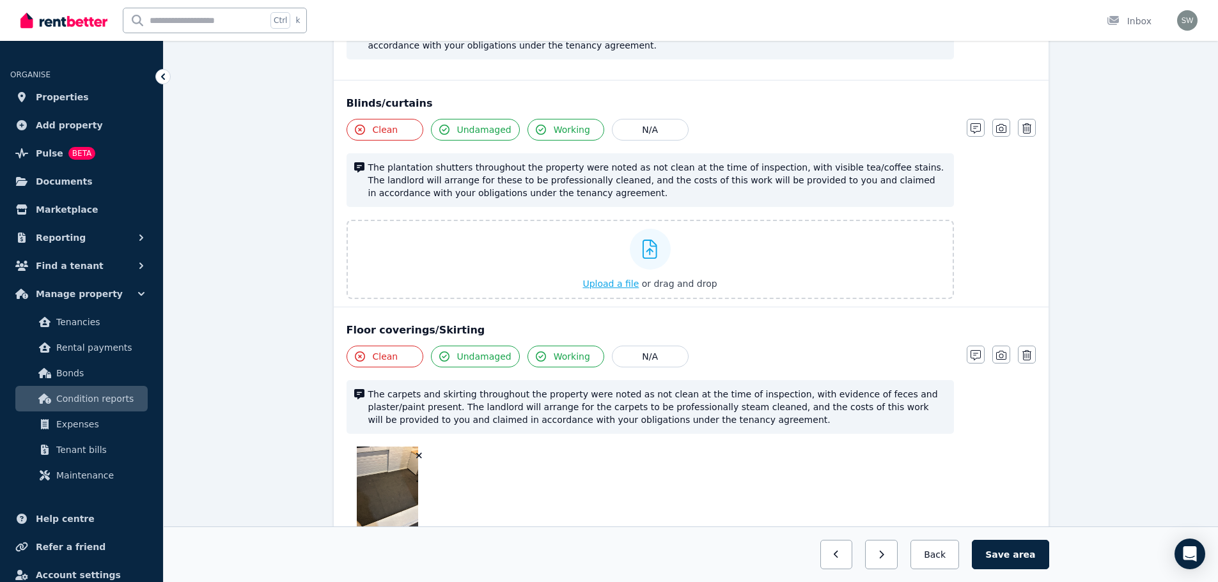
click at [591, 284] on span "Upload a file" at bounding box center [610, 284] width 56 height 10
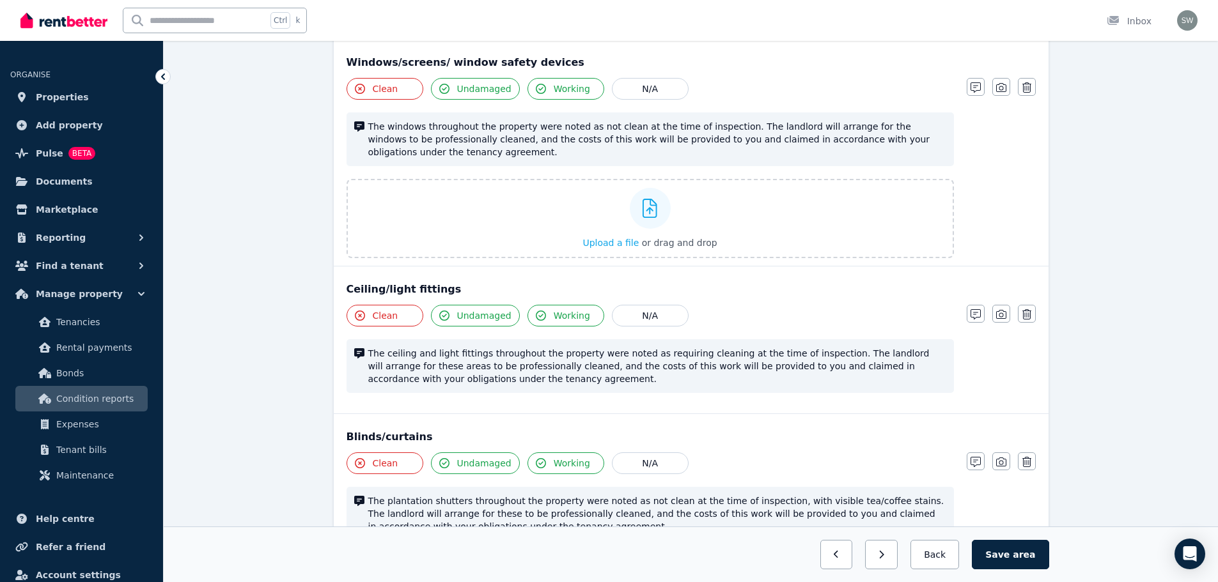
scroll to position [398, 0]
click at [1000, 551] on button "Save area" at bounding box center [1010, 554] width 77 height 29
click at [952, 549] on button "Back" at bounding box center [934, 554] width 59 height 29
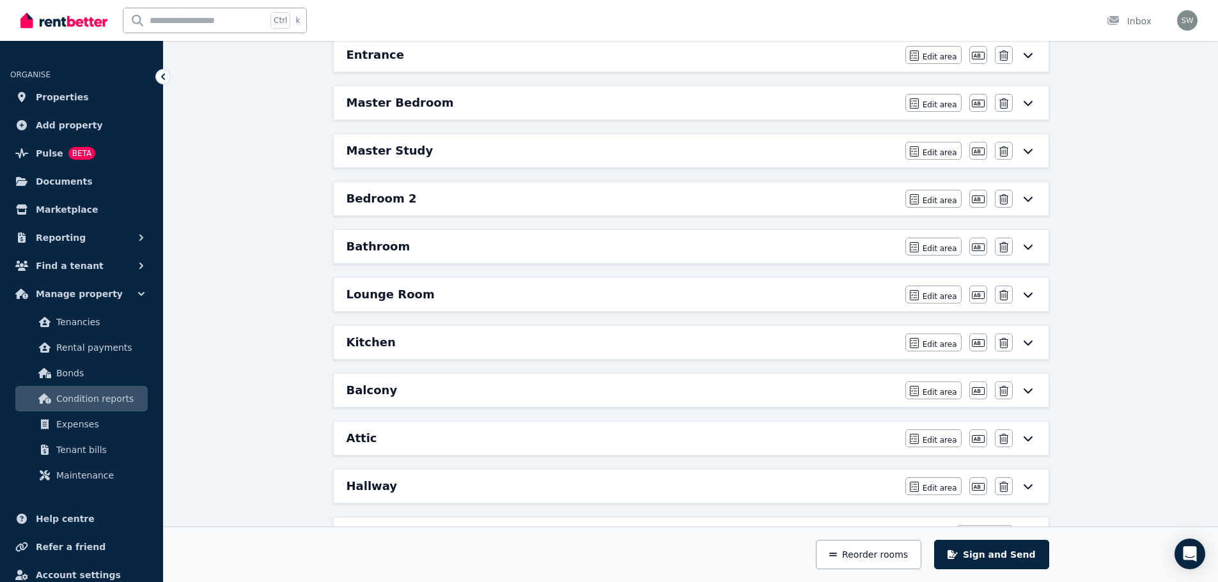
scroll to position [185, 0]
click at [437, 198] on div "Bedroom 2" at bounding box center [621, 199] width 551 height 18
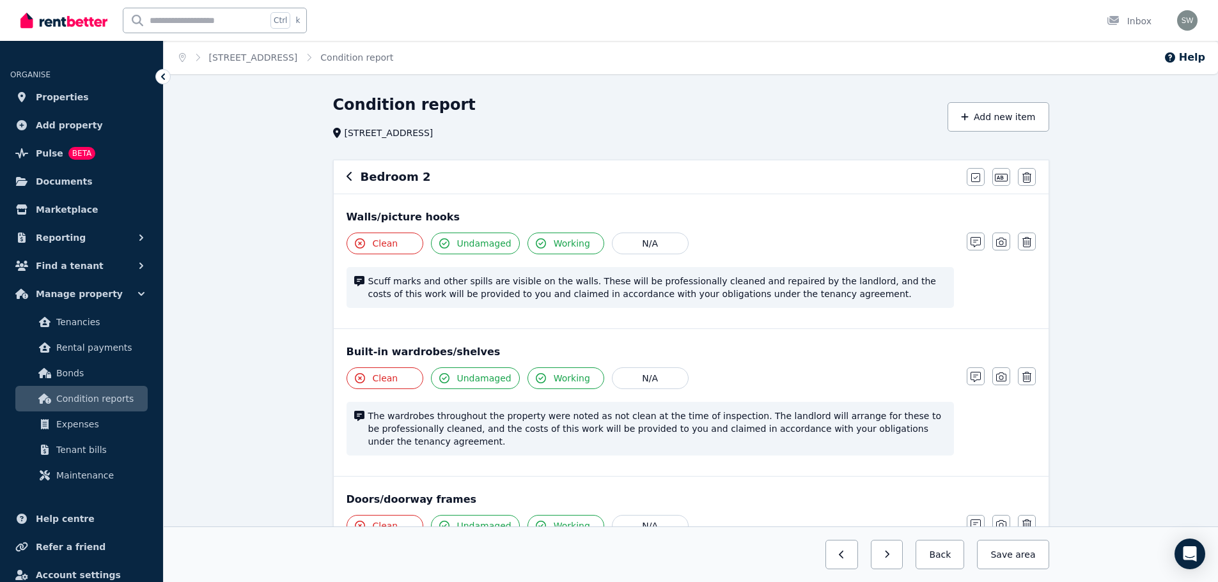
click at [471, 244] on span "Undamaged" at bounding box center [484, 243] width 54 height 13
click at [975, 239] on icon "button" at bounding box center [975, 242] width 10 height 10
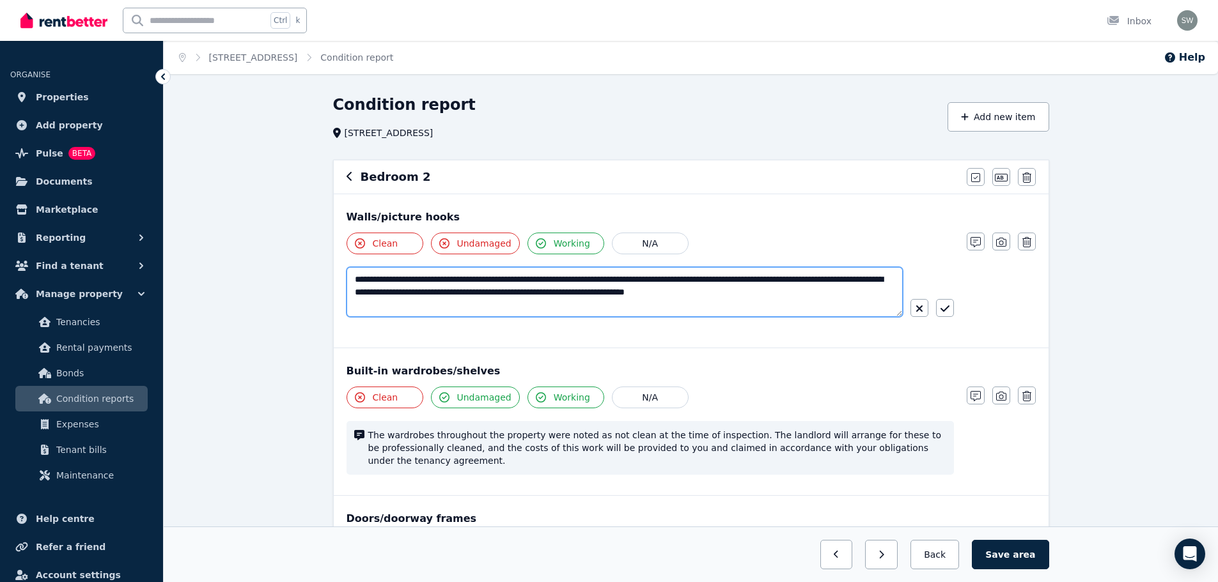
click at [552, 278] on textarea "**********" at bounding box center [624, 292] width 556 height 50
type textarea "**********"
click at [945, 311] on icon "button" at bounding box center [944, 309] width 9 height 10
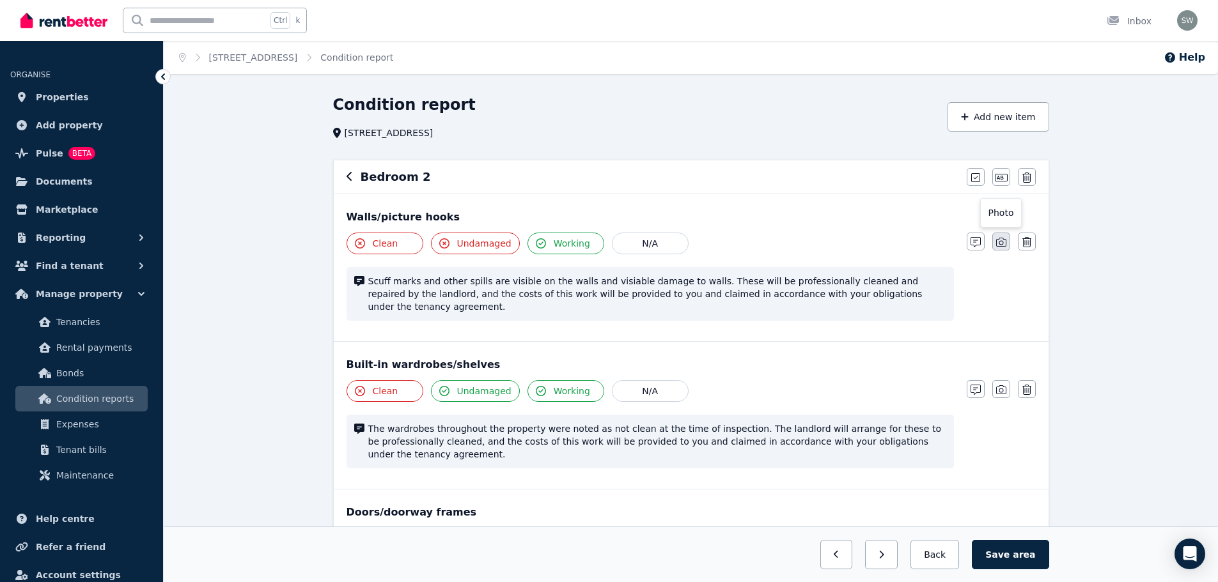
click at [1003, 238] on icon "button" at bounding box center [1001, 242] width 10 height 10
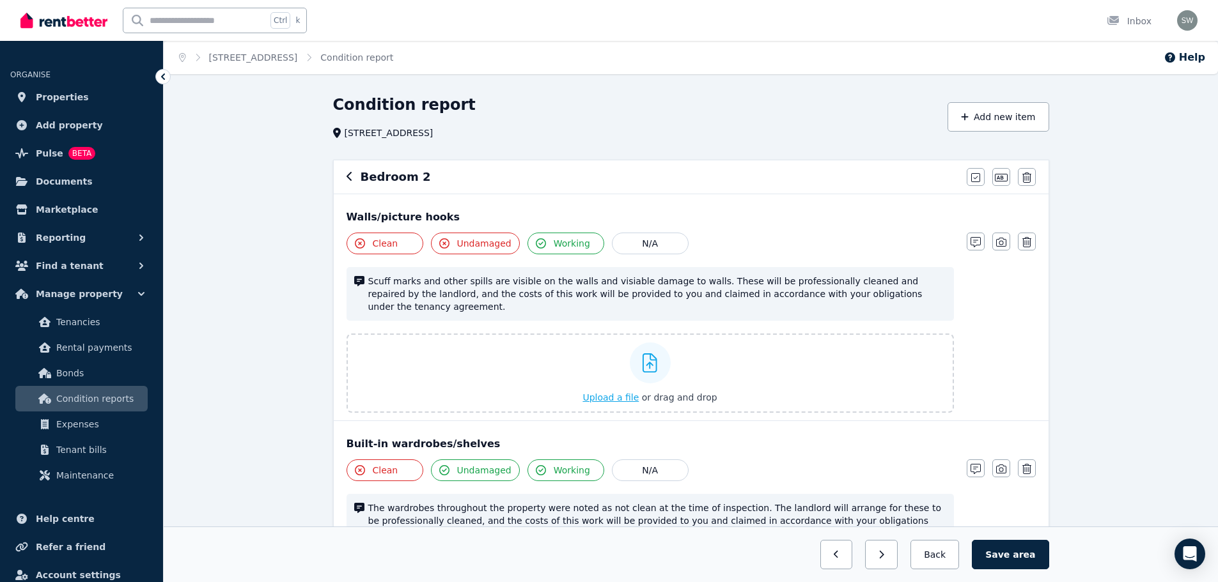
click at [623, 392] on span "Upload a file" at bounding box center [610, 397] width 56 height 10
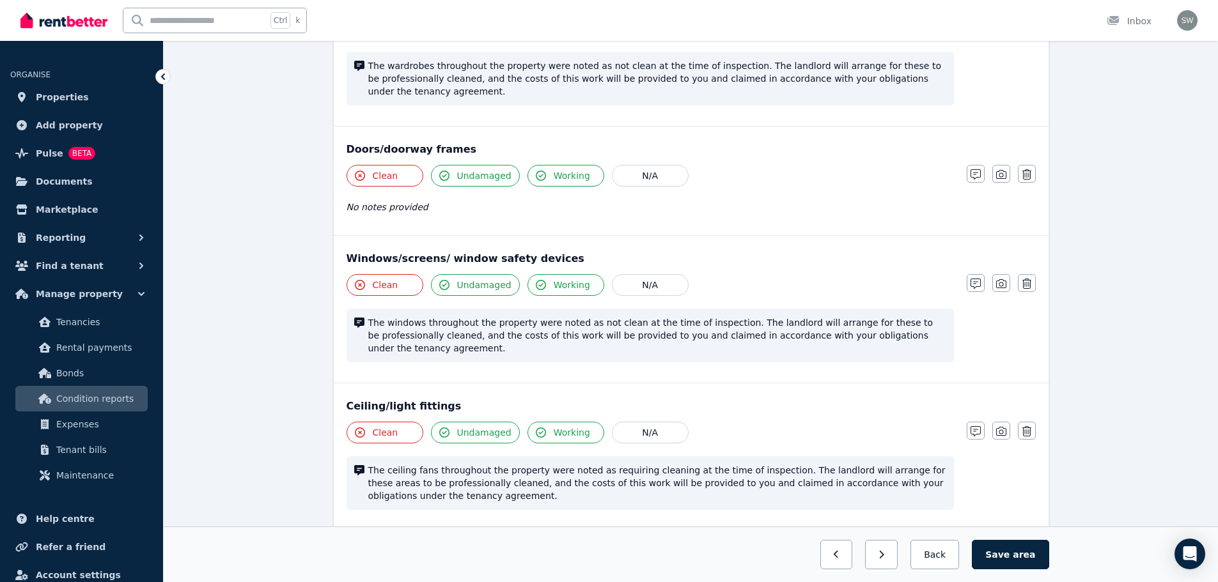
scroll to position [518, 0]
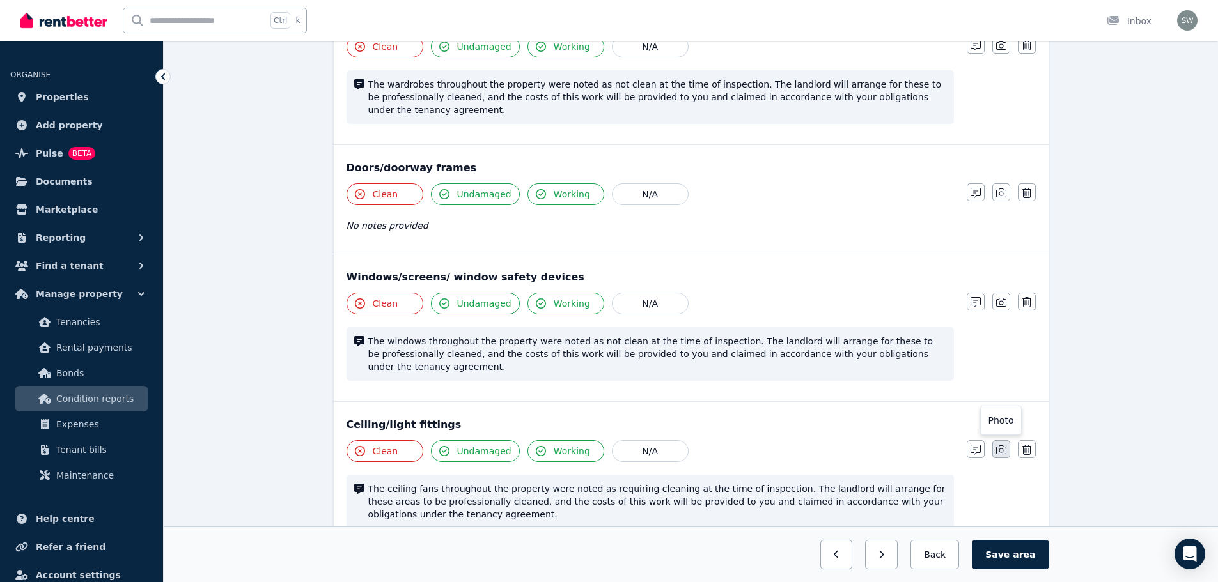
click at [1003, 445] on icon "button" at bounding box center [1001, 450] width 10 height 10
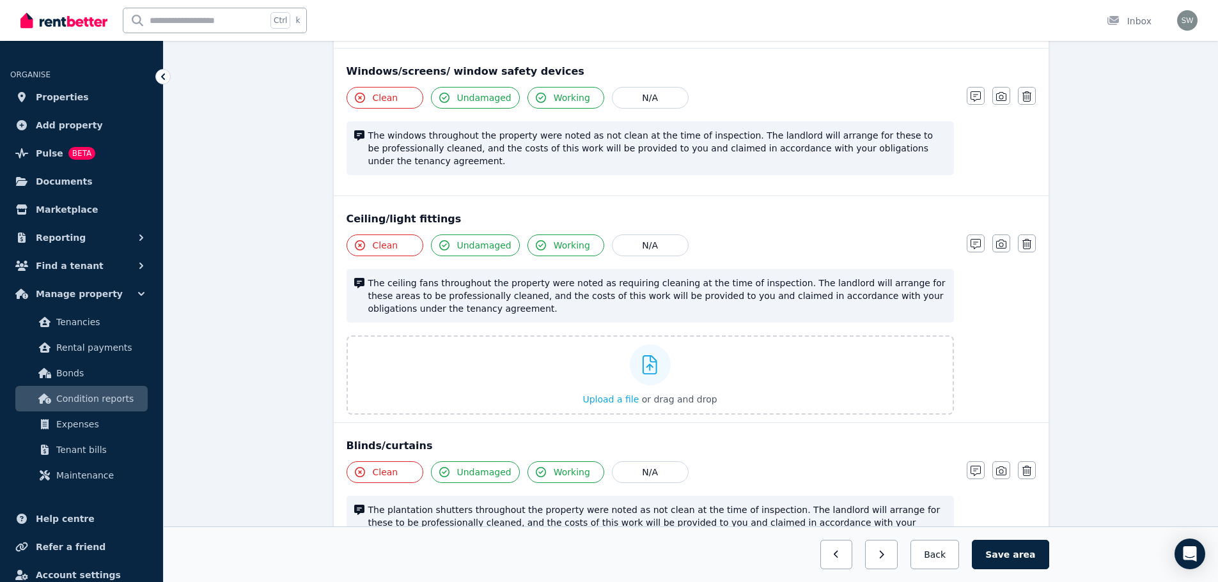
scroll to position [725, 0]
click at [619, 394] on span "Upload a file" at bounding box center [610, 399] width 56 height 10
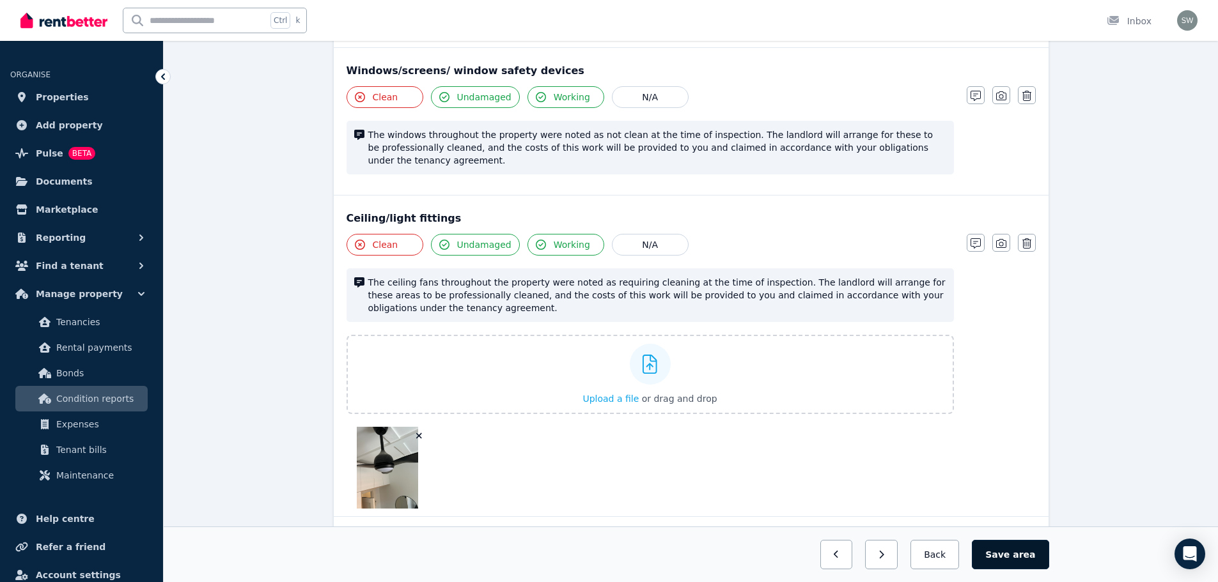
click at [1021, 566] on button "Save area" at bounding box center [1010, 554] width 77 height 29
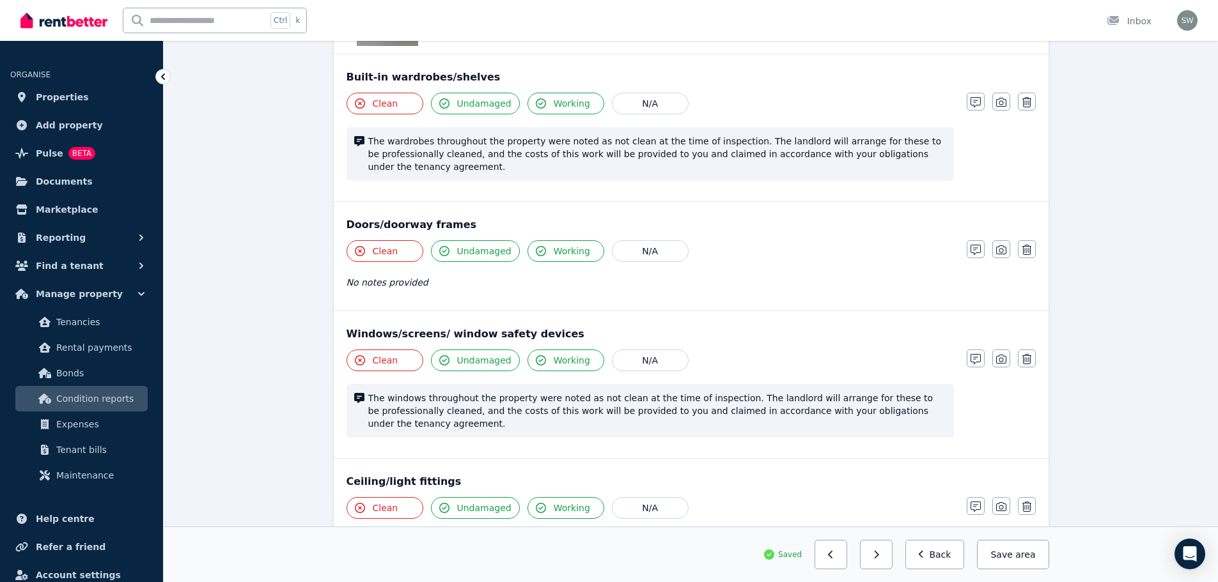
scroll to position [461, 0]
click at [1015, 564] on button "Save area" at bounding box center [1013, 554] width 72 height 29
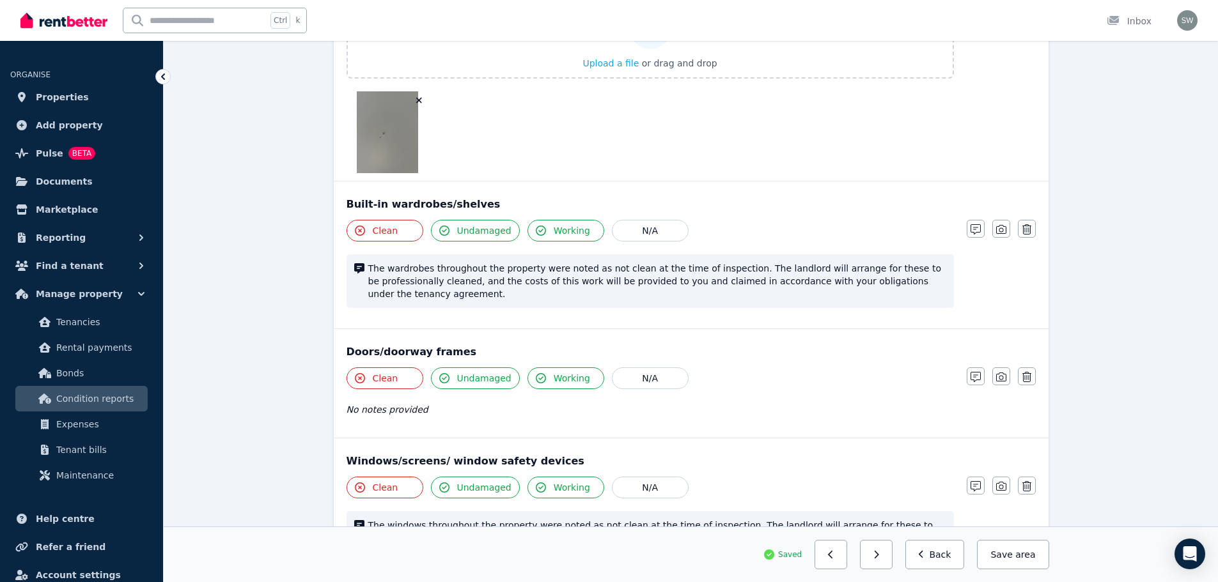
scroll to position [470, 0]
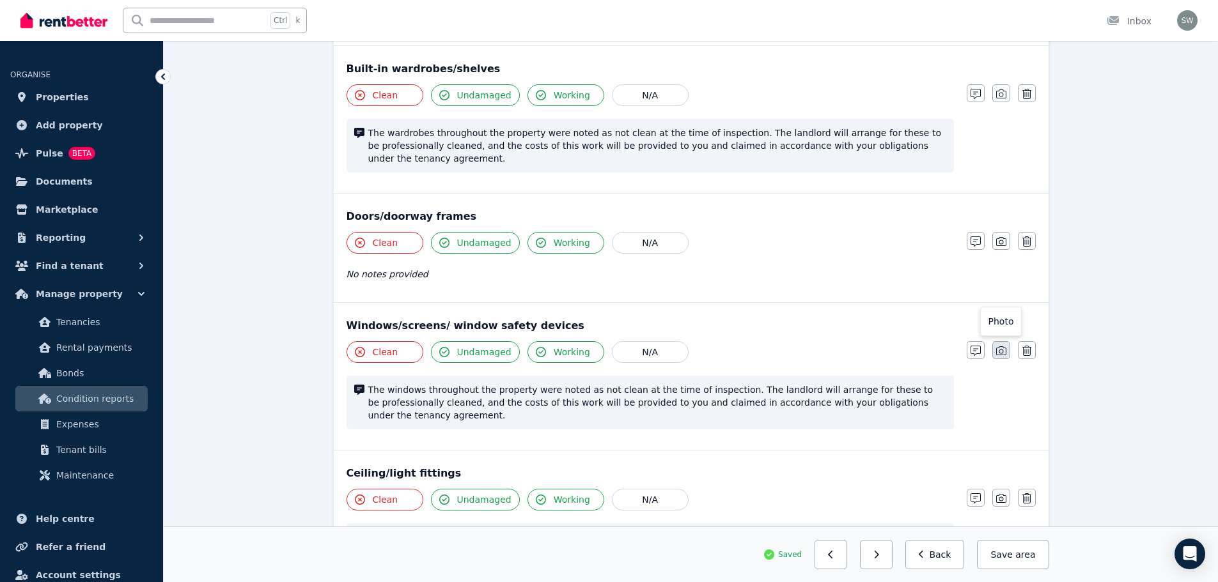
click at [1002, 346] on icon "button" at bounding box center [1001, 351] width 10 height 10
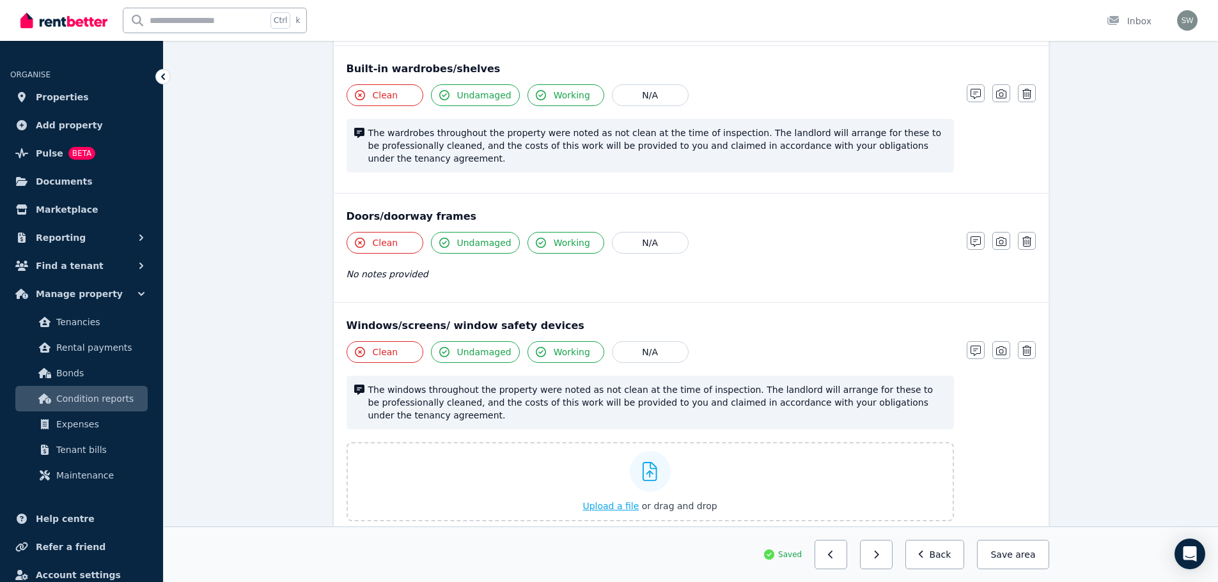
click at [618, 501] on span "Upload a file" at bounding box center [610, 506] width 56 height 10
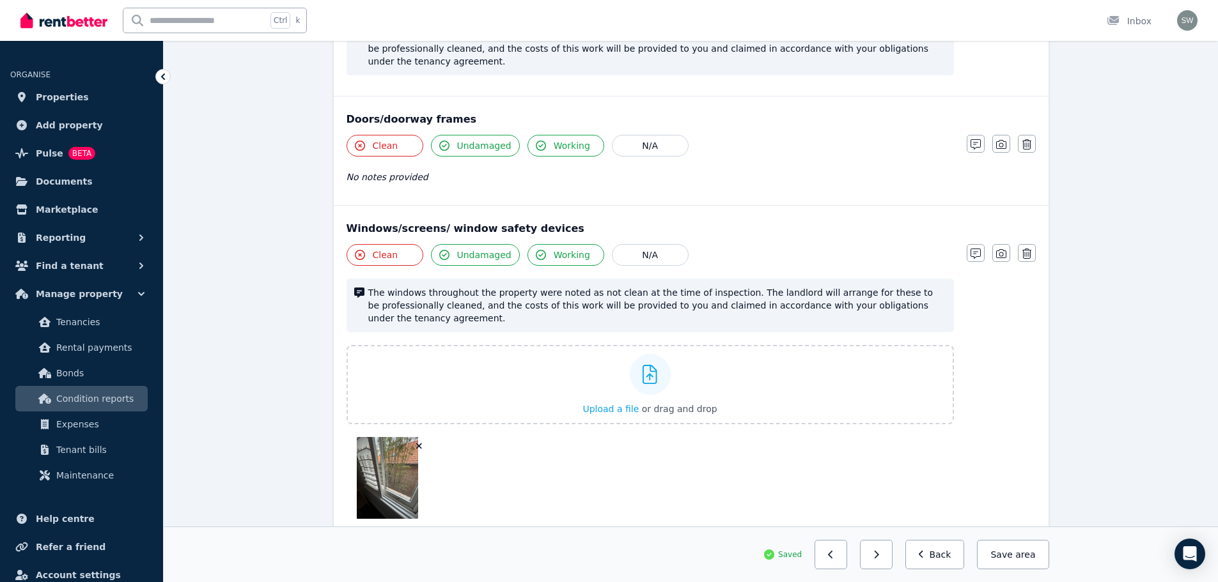
scroll to position [568, 0]
click at [1017, 561] on button "Save area" at bounding box center [1013, 554] width 72 height 29
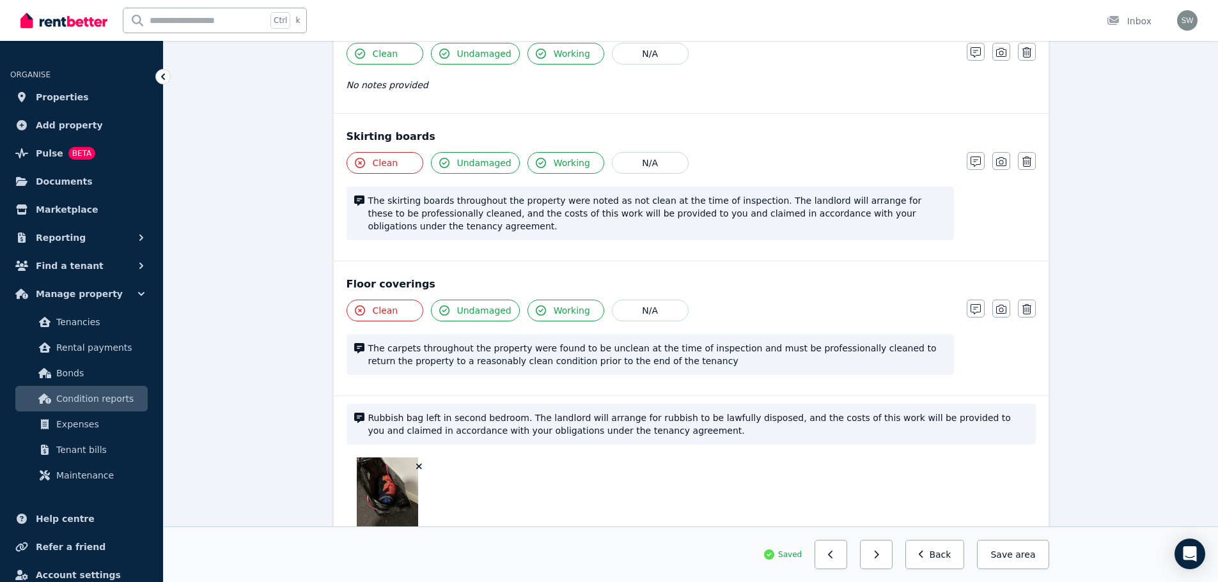
scroll to position [1560, 0]
click at [999, 304] on icon "button" at bounding box center [1001, 308] width 10 height 9
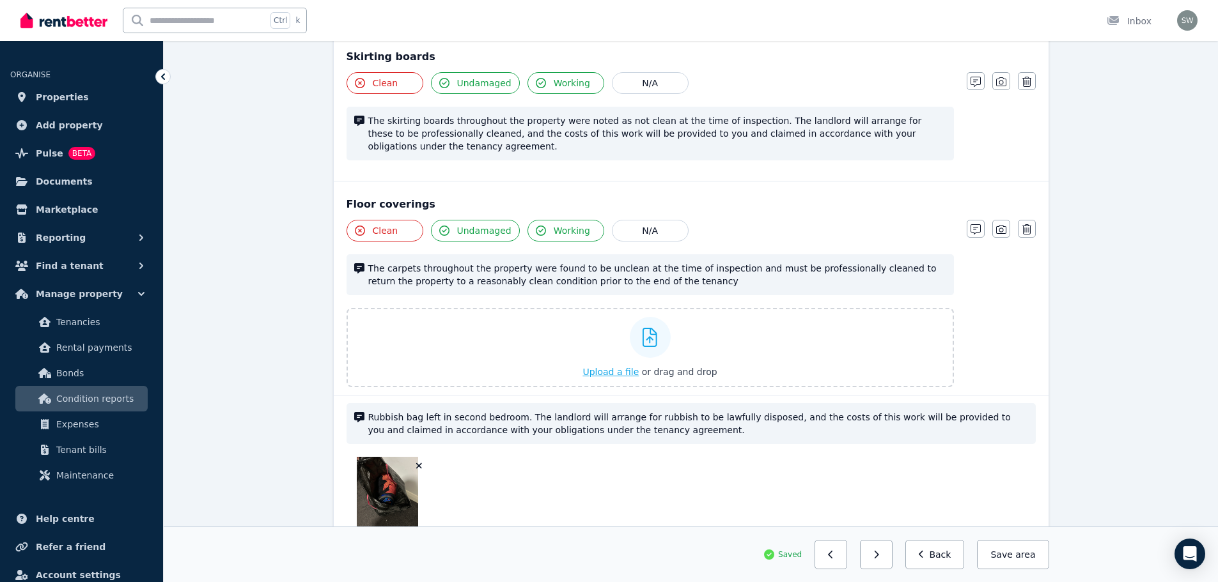
click at [603, 367] on span "Upload a file" at bounding box center [610, 372] width 56 height 10
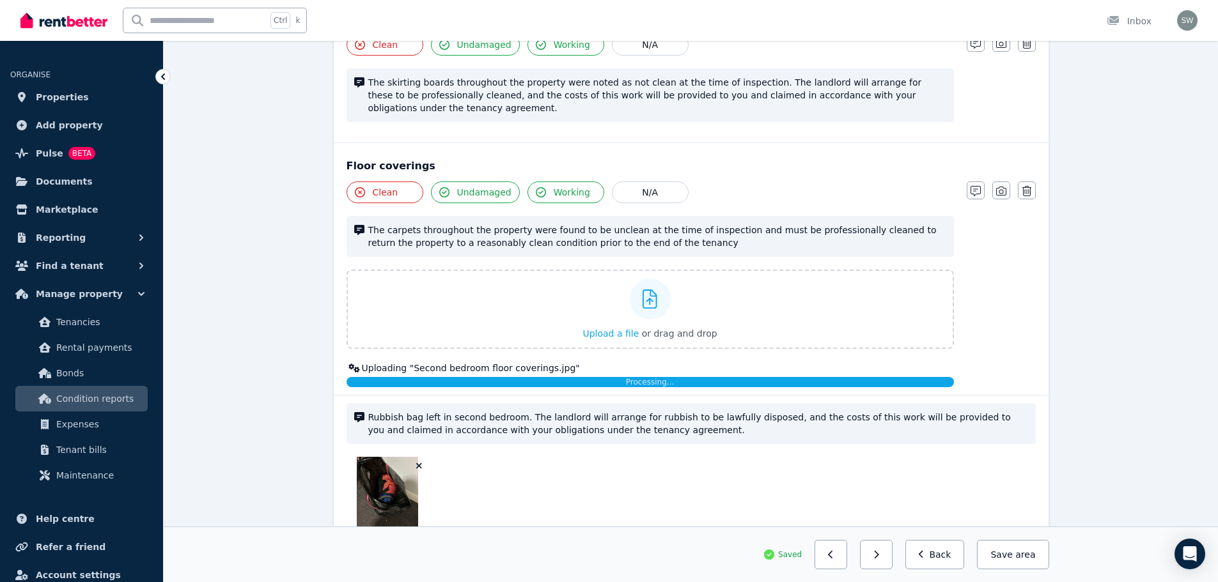
scroll to position [1764, 0]
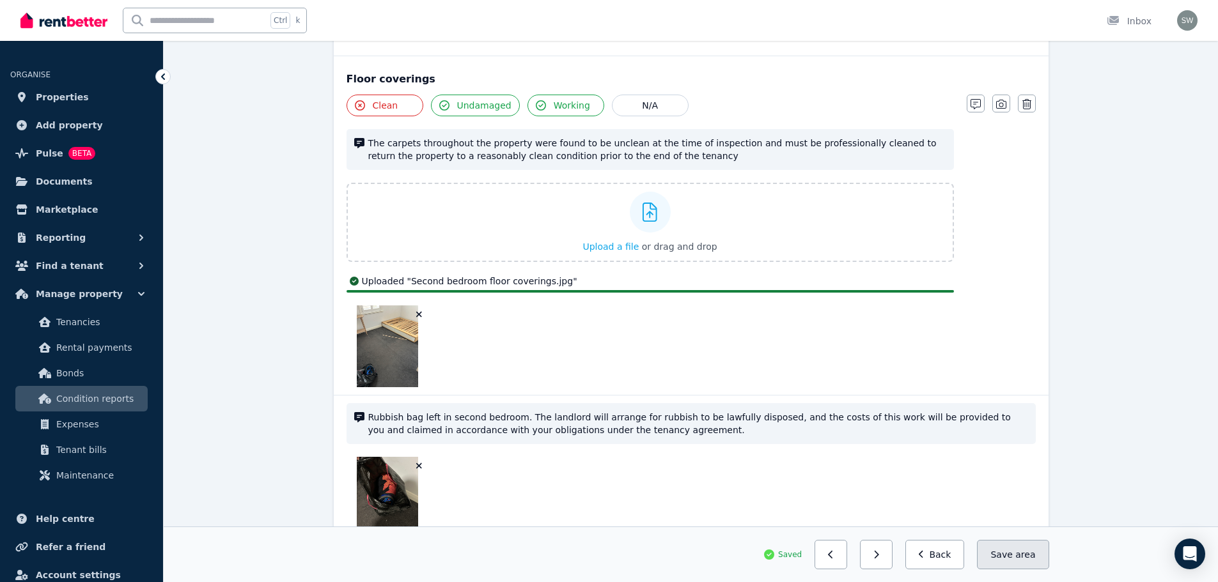
click at [1009, 550] on button "Save area" at bounding box center [1013, 554] width 72 height 29
click at [1009, 550] on div "Saving..." at bounding box center [1018, 555] width 59 height 28
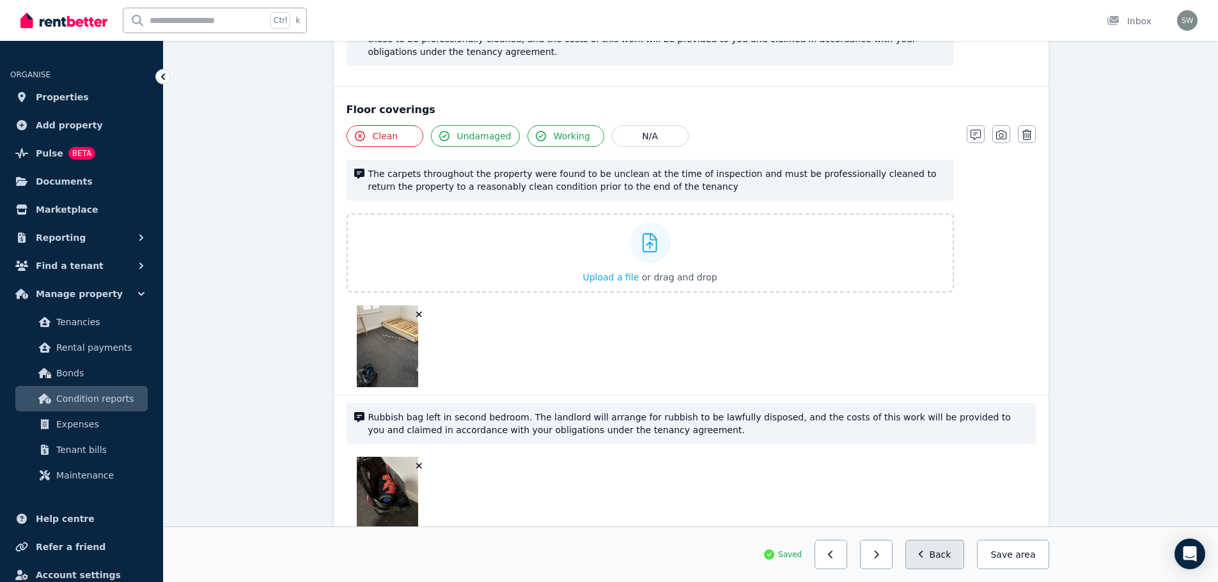
click at [936, 554] on button "Back" at bounding box center [934, 554] width 59 height 29
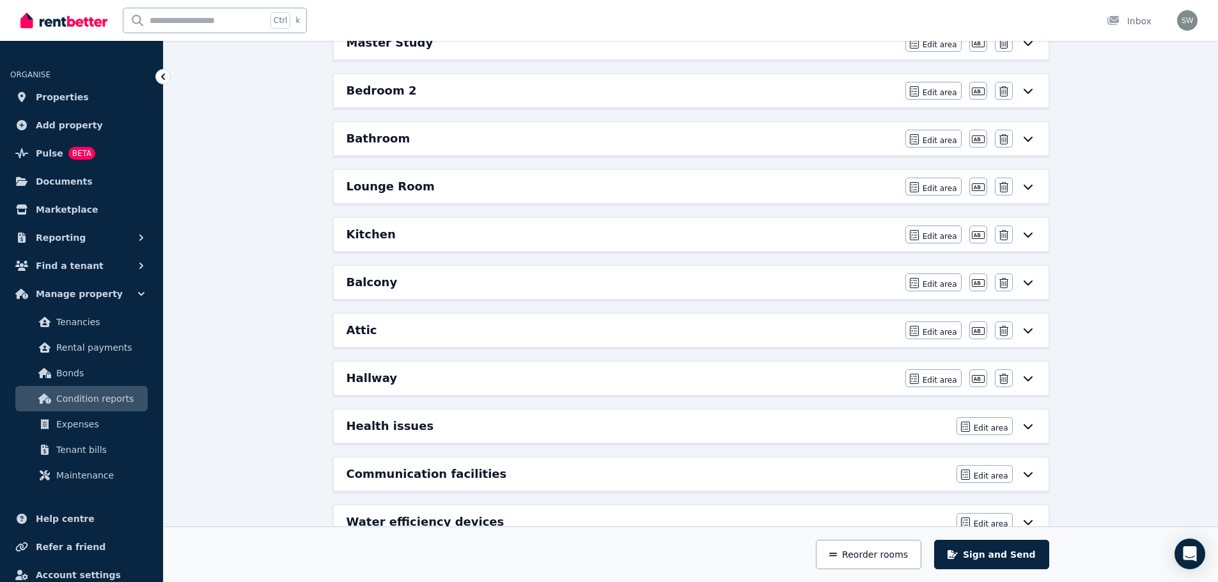
scroll to position [300, 0]
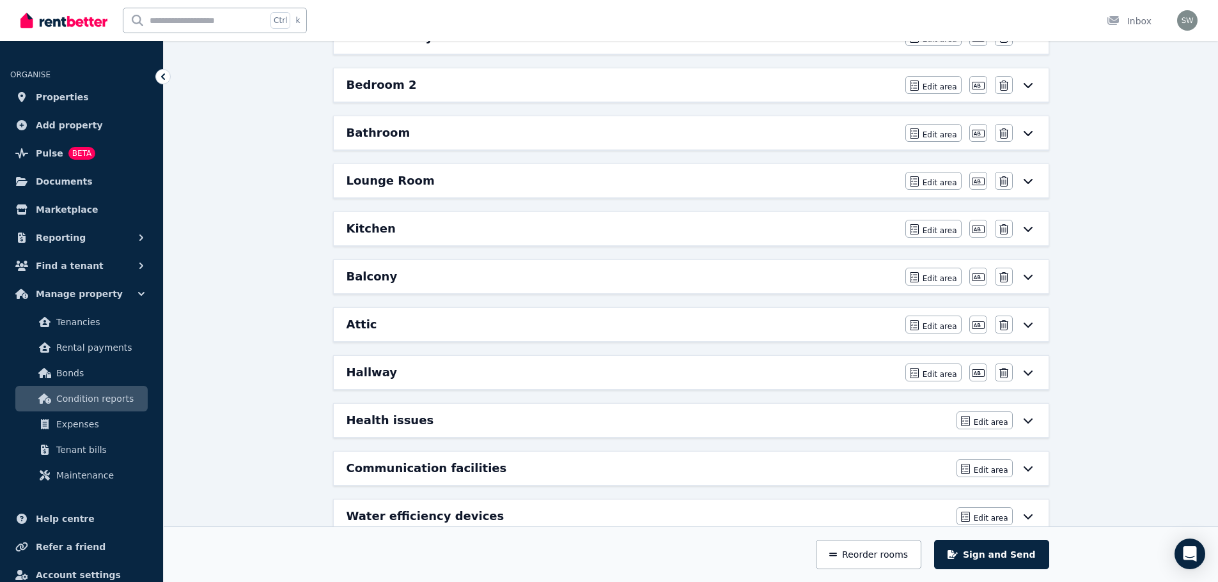
click at [417, 374] on div "Hallway" at bounding box center [621, 373] width 551 height 18
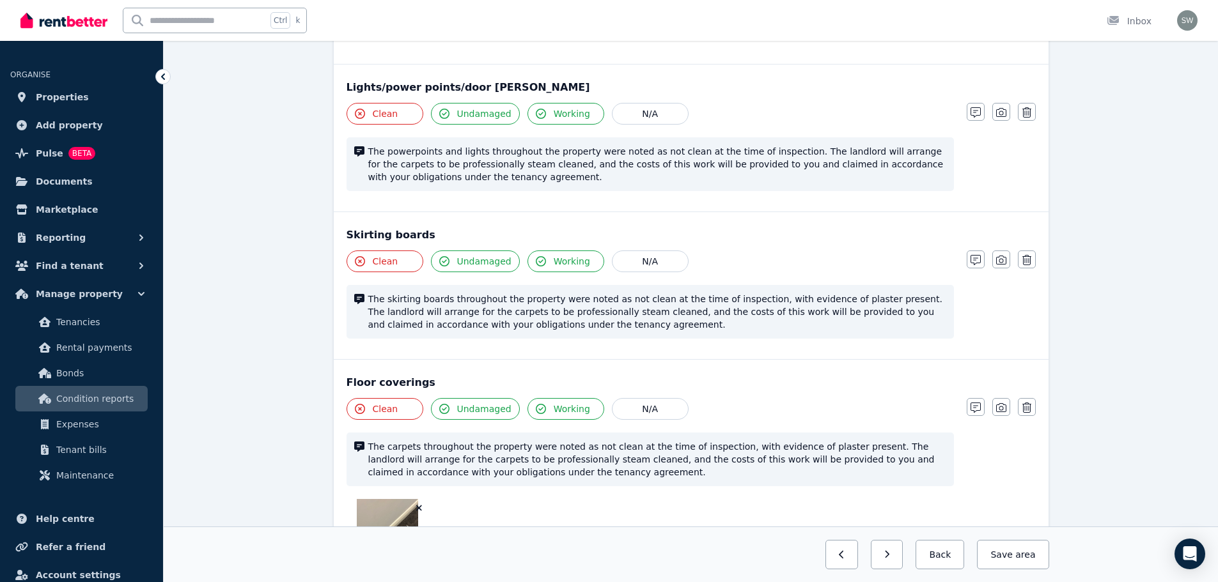
scroll to position [349, 0]
click at [481, 254] on span "Undamaged" at bounding box center [484, 260] width 54 height 13
click at [977, 262] on icon "button" at bounding box center [975, 259] width 10 height 10
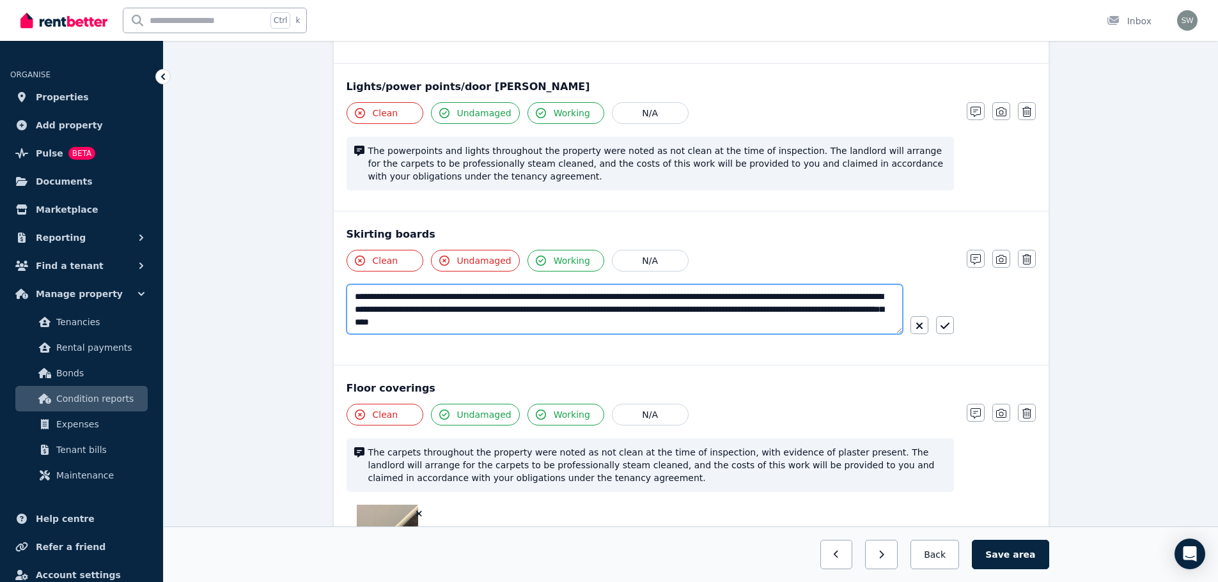
click at [856, 297] on textarea "**********" at bounding box center [624, 309] width 556 height 50
type textarea "**********"
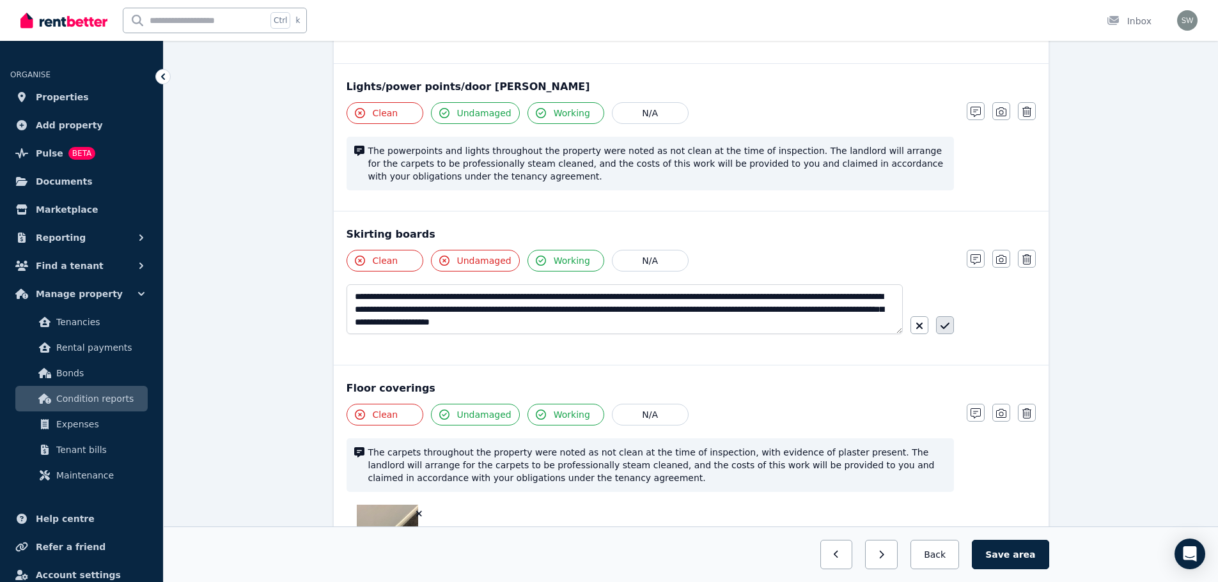
click at [941, 324] on icon "button" at bounding box center [944, 326] width 9 height 10
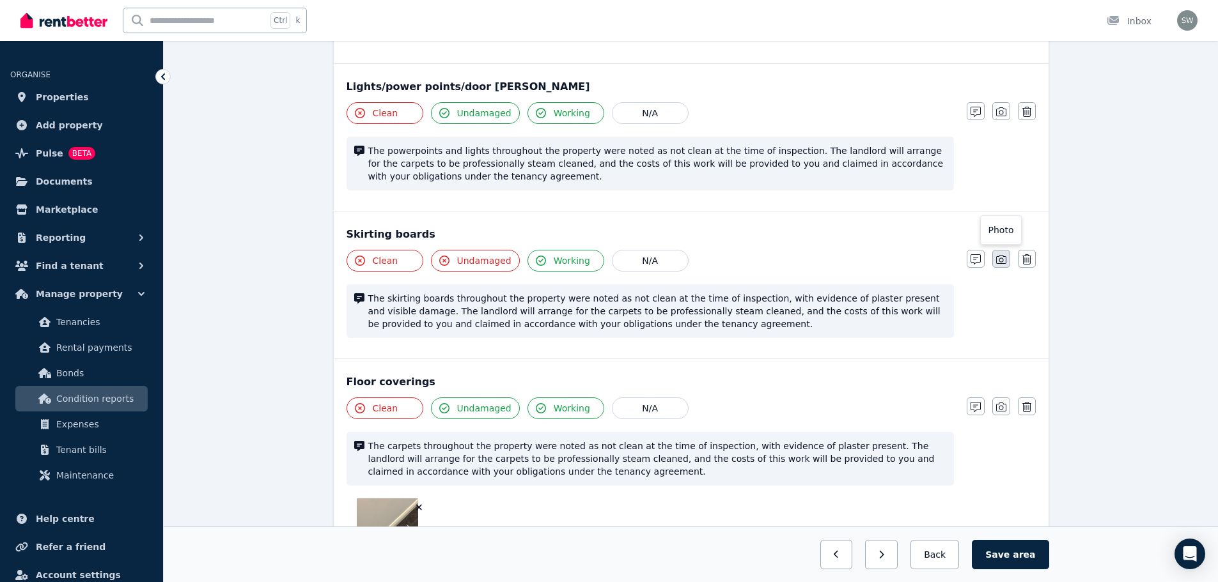
click at [998, 260] on icon "button" at bounding box center [1001, 259] width 10 height 10
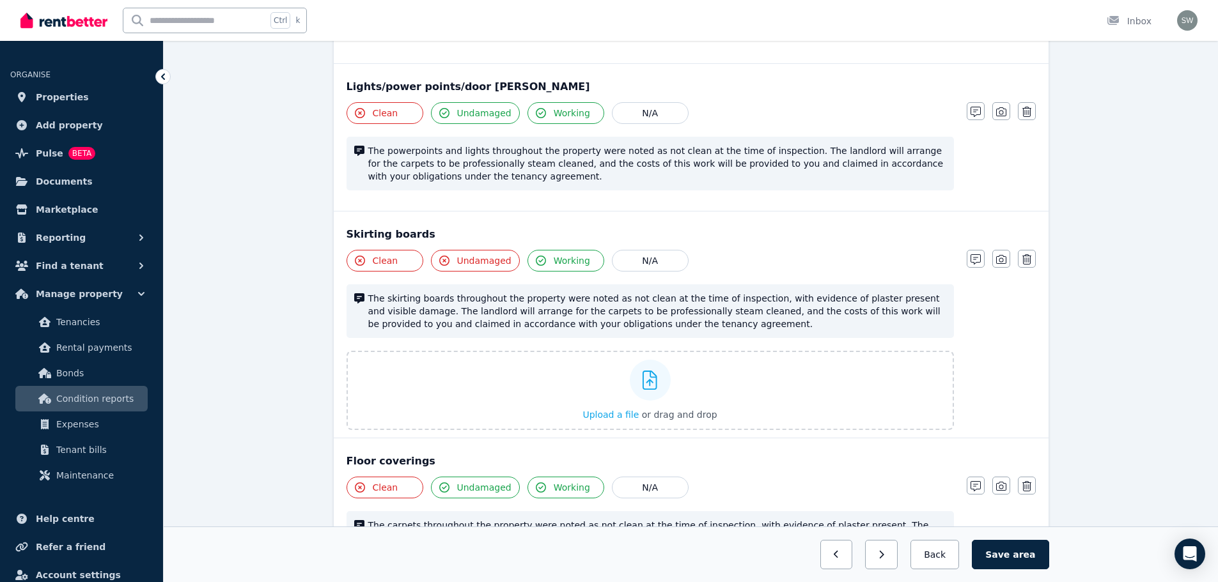
click at [701, 314] on span "The skirting boards throughout the property were noted as not clean at the time…" at bounding box center [657, 311] width 578 height 38
click at [973, 259] on icon "button" at bounding box center [975, 259] width 10 height 10
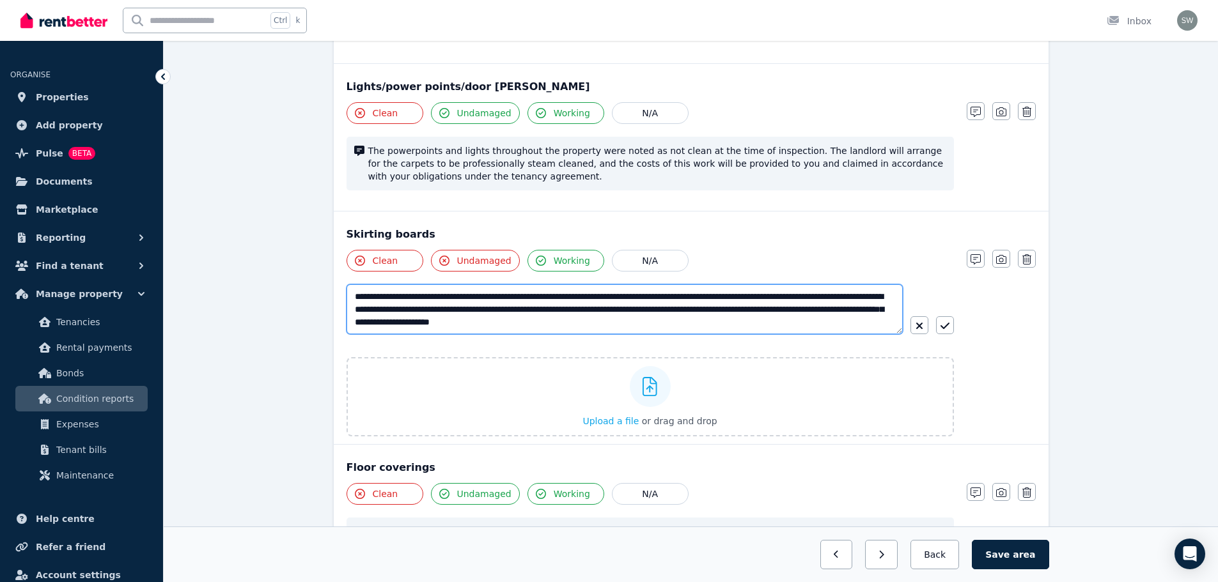
click at [716, 311] on textarea "**********" at bounding box center [624, 309] width 556 height 50
type textarea "**********"
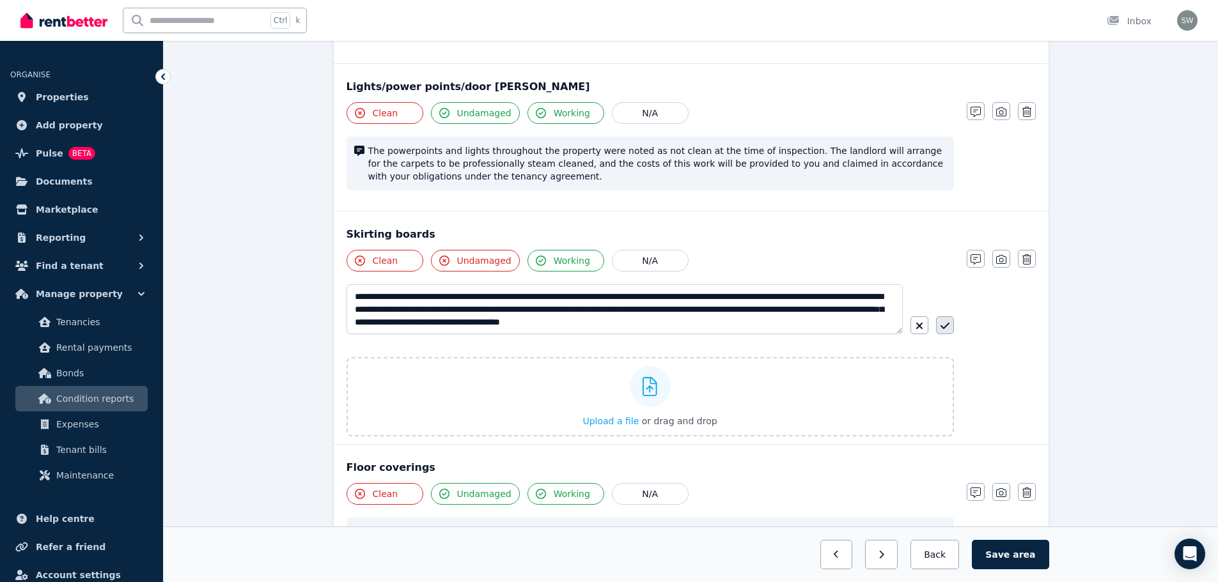
click at [943, 321] on icon "button" at bounding box center [944, 326] width 9 height 10
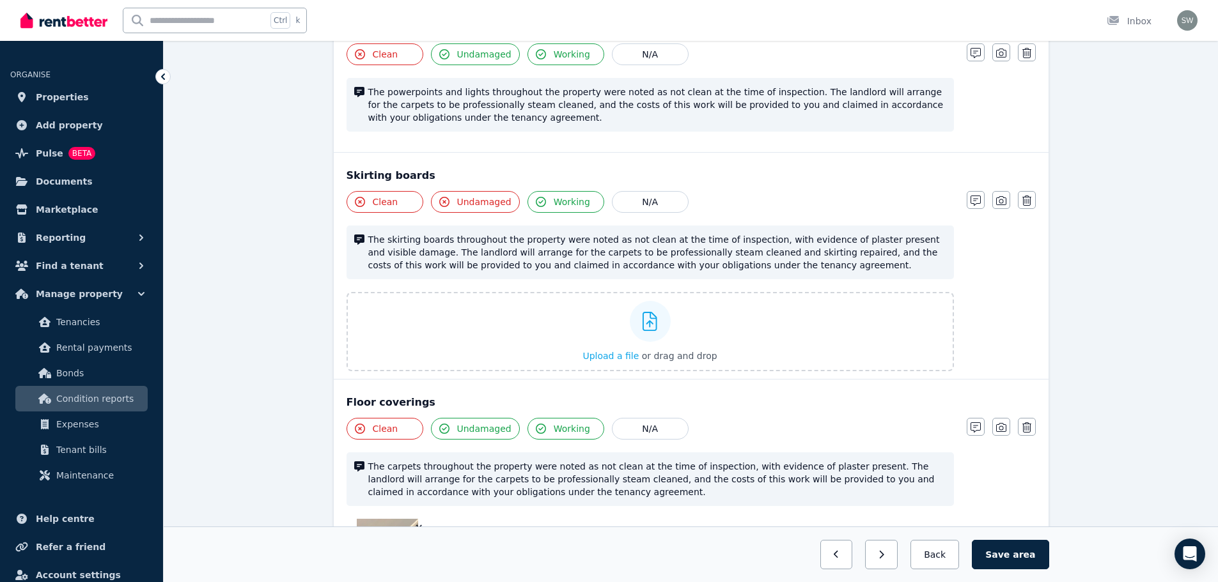
scroll to position [408, 0]
click at [979, 199] on icon "button" at bounding box center [975, 200] width 10 height 10
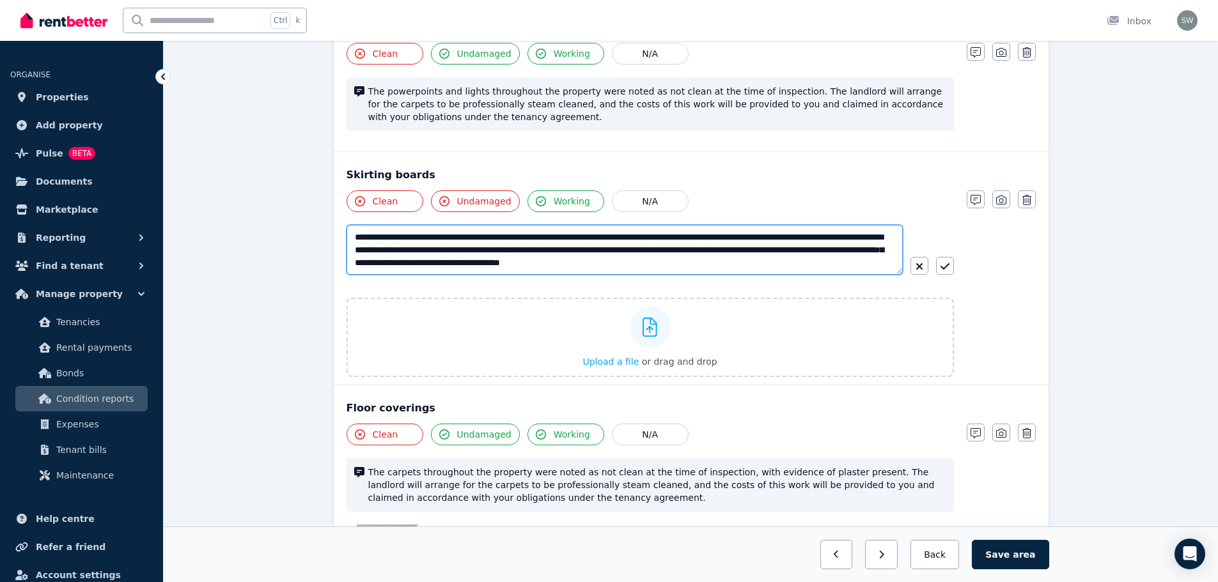
click at [734, 240] on textarea "**********" at bounding box center [624, 250] width 556 height 50
click at [545, 251] on textarea "**********" at bounding box center [624, 250] width 556 height 50
click at [701, 249] on textarea "**********" at bounding box center [624, 250] width 556 height 50
type textarea "**********"
click at [949, 265] on button "button" at bounding box center [945, 266] width 18 height 18
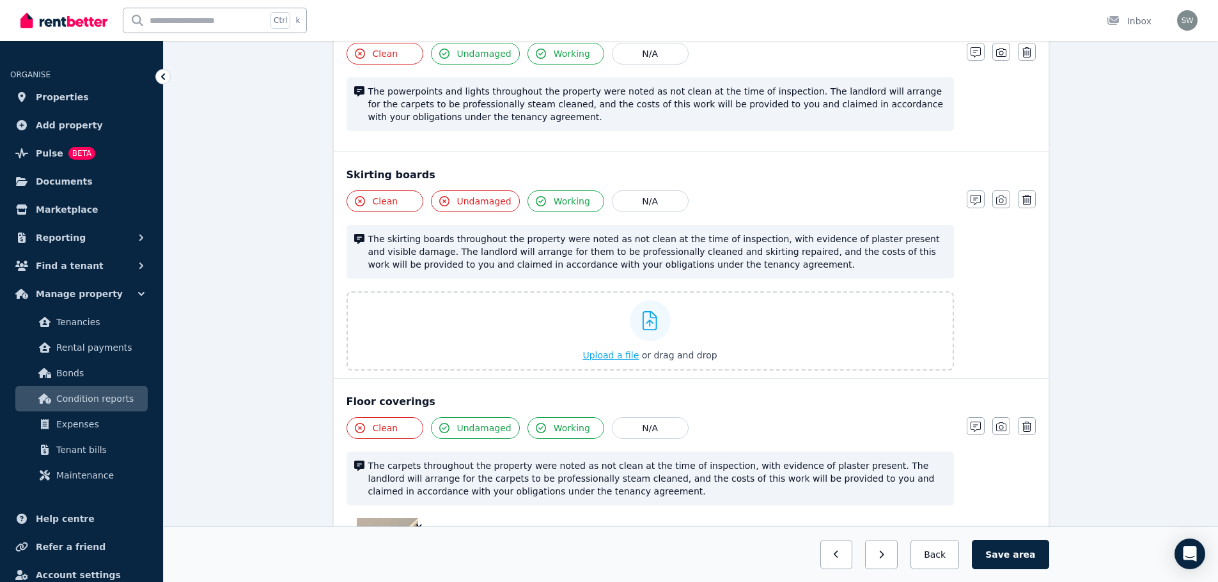
click at [623, 357] on span "Upload a file" at bounding box center [610, 355] width 56 height 10
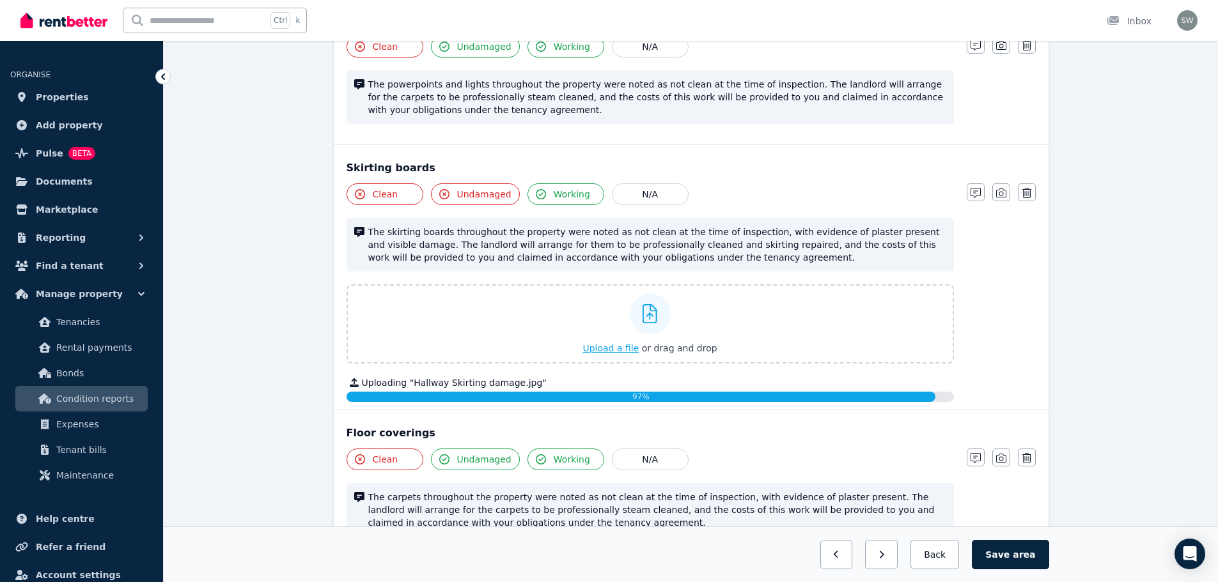
scroll to position [416, 0]
click at [1015, 558] on button "Save area" at bounding box center [1010, 554] width 77 height 29
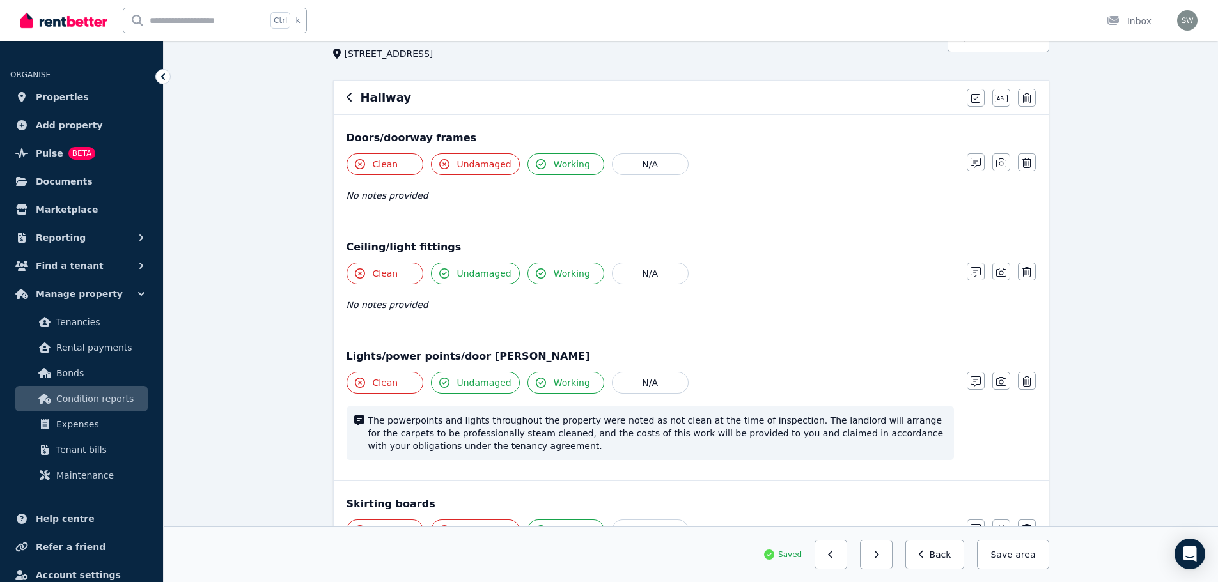
scroll to position [79, 0]
click at [1000, 167] on icon "button" at bounding box center [1001, 164] width 10 height 10
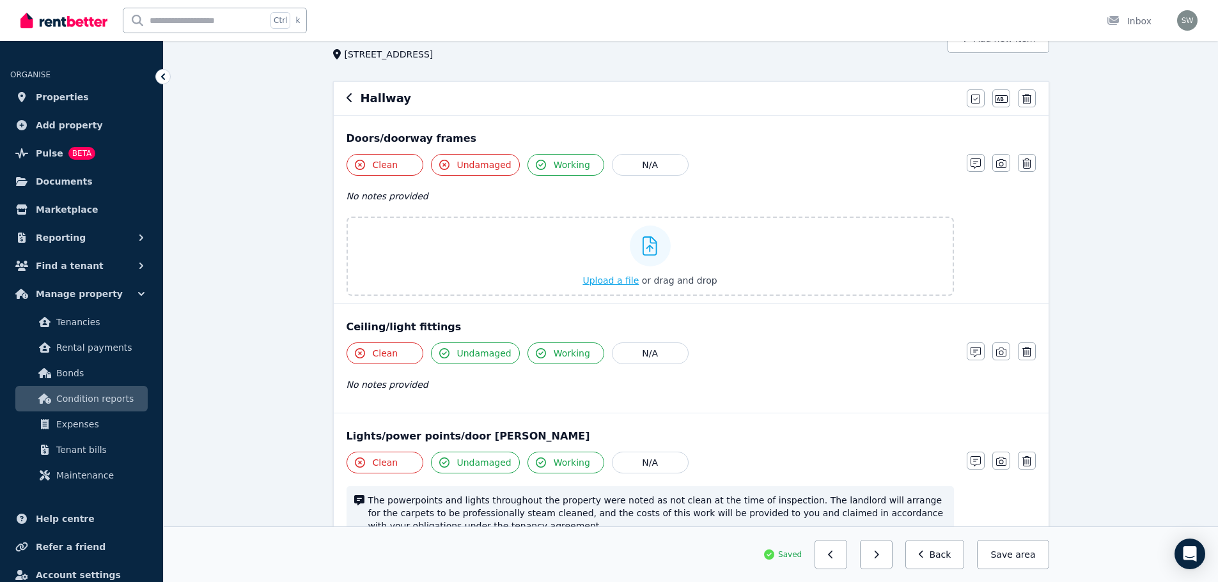
click at [599, 284] on span "Upload a file" at bounding box center [610, 280] width 56 height 10
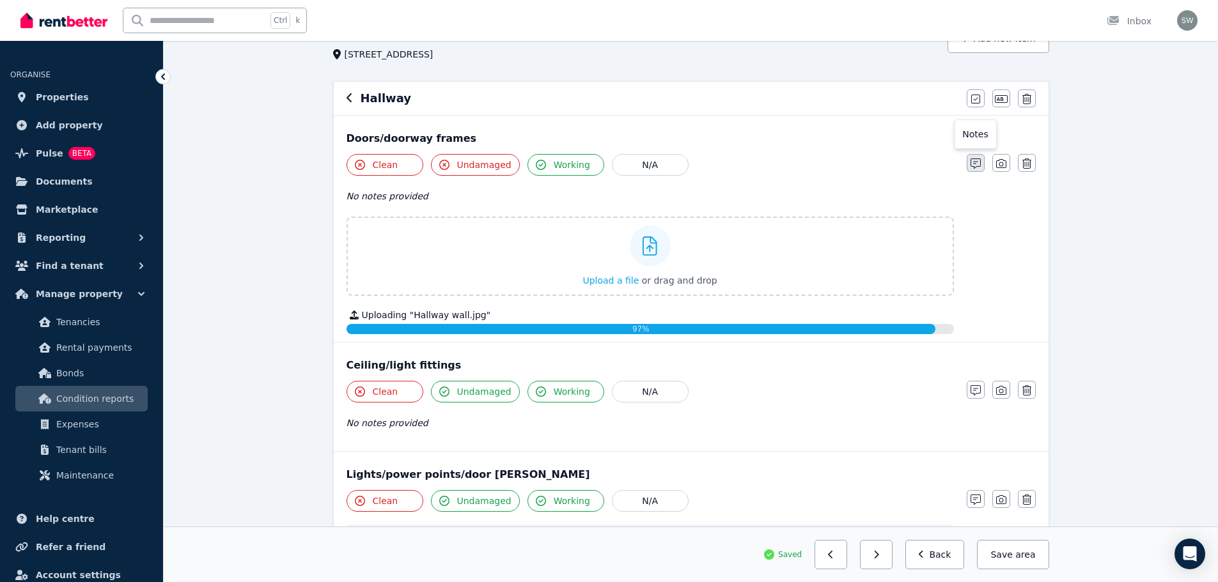
click at [972, 163] on icon "button" at bounding box center [975, 164] width 10 height 10
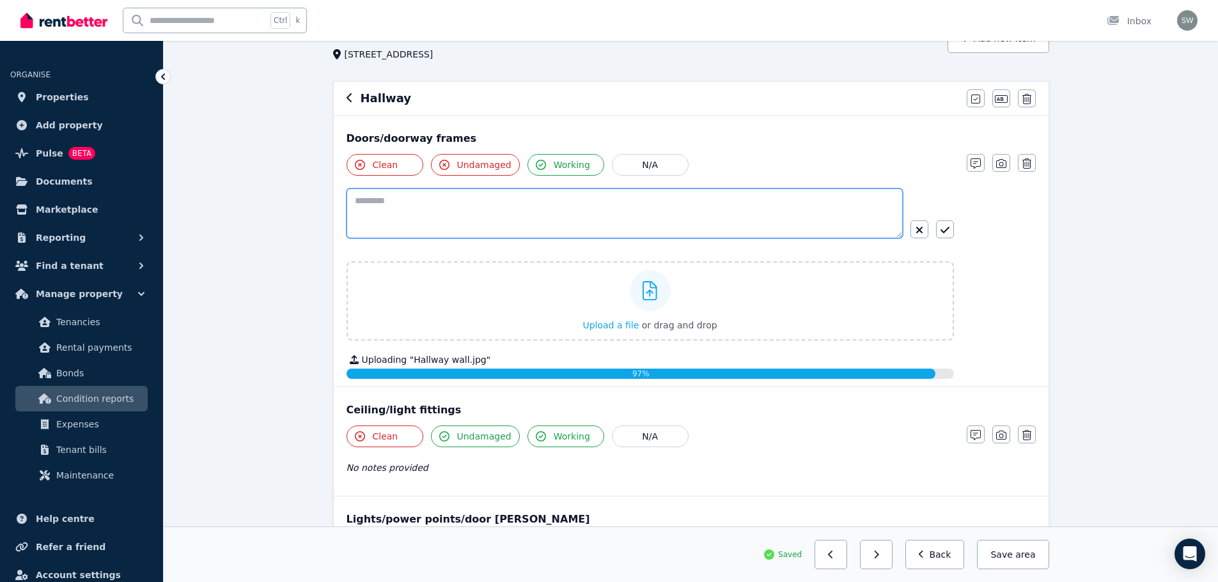
click at [484, 210] on textarea at bounding box center [624, 214] width 556 height 50
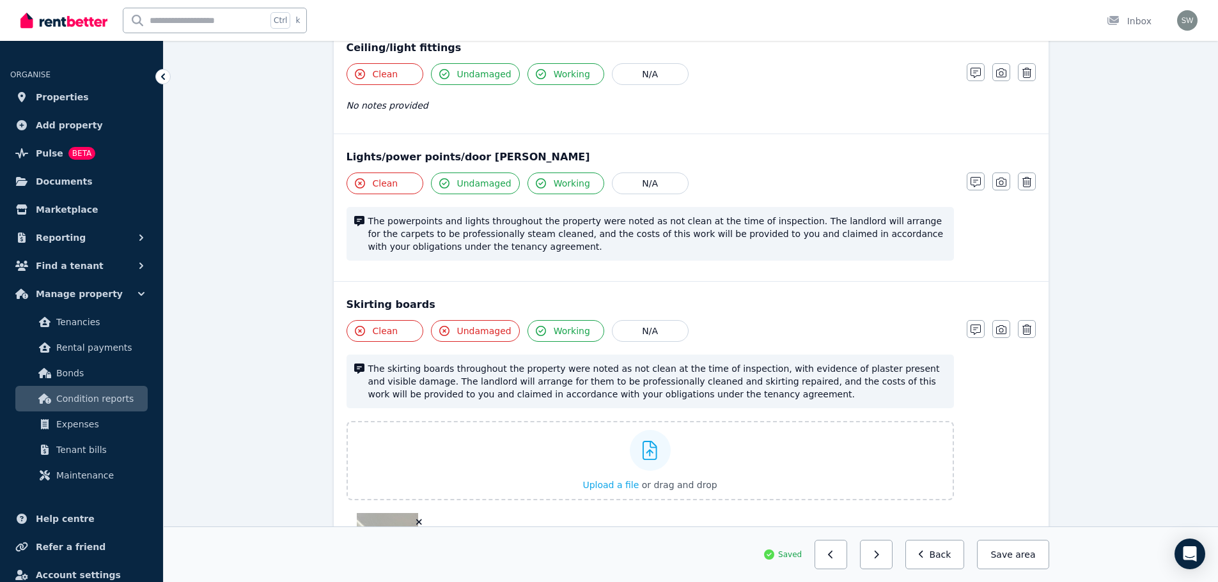
scroll to position [442, 0]
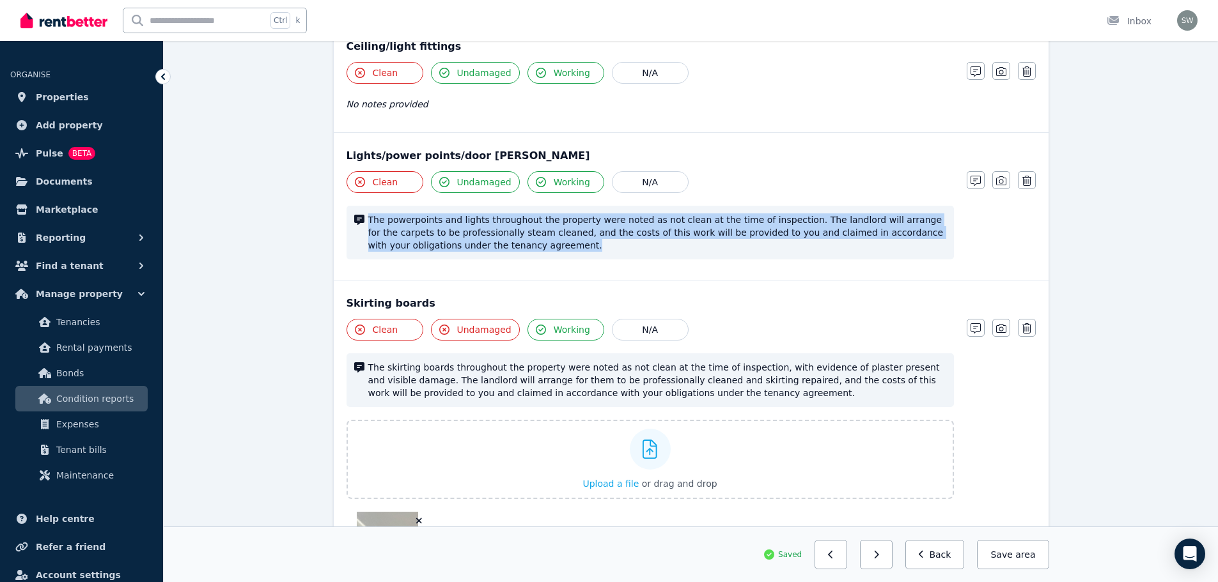
drag, startPoint x: 370, startPoint y: 218, endPoint x: 503, endPoint y: 257, distance: 138.5
click at [503, 257] on div "The powerpoints and lights throughout the property were noted as not clean at t…" at bounding box center [649, 233] width 607 height 54
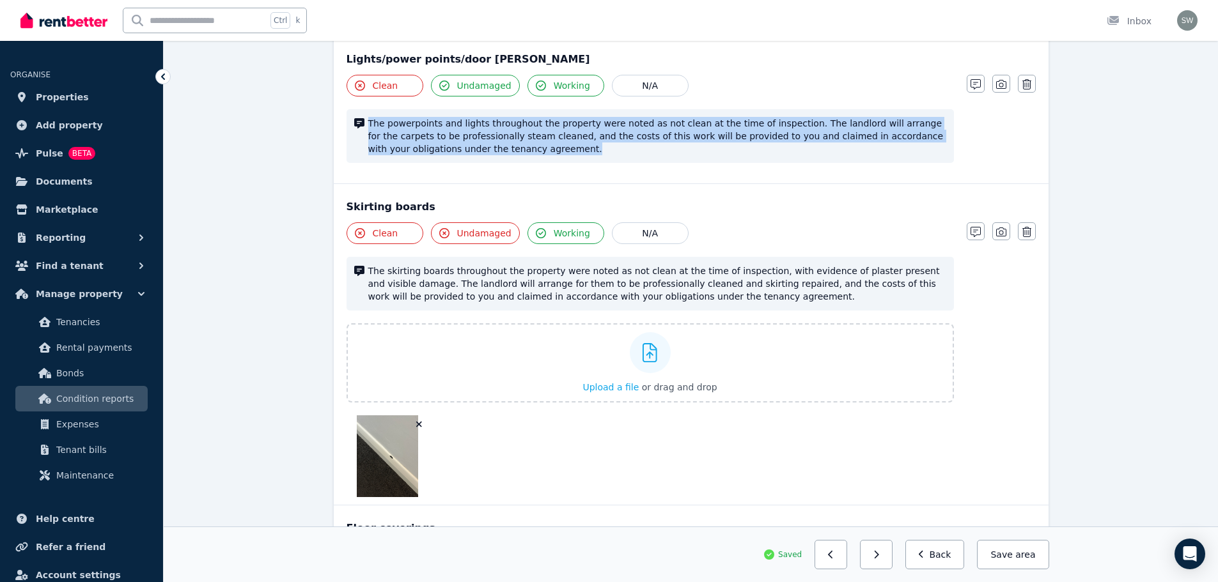
scroll to position [627, 0]
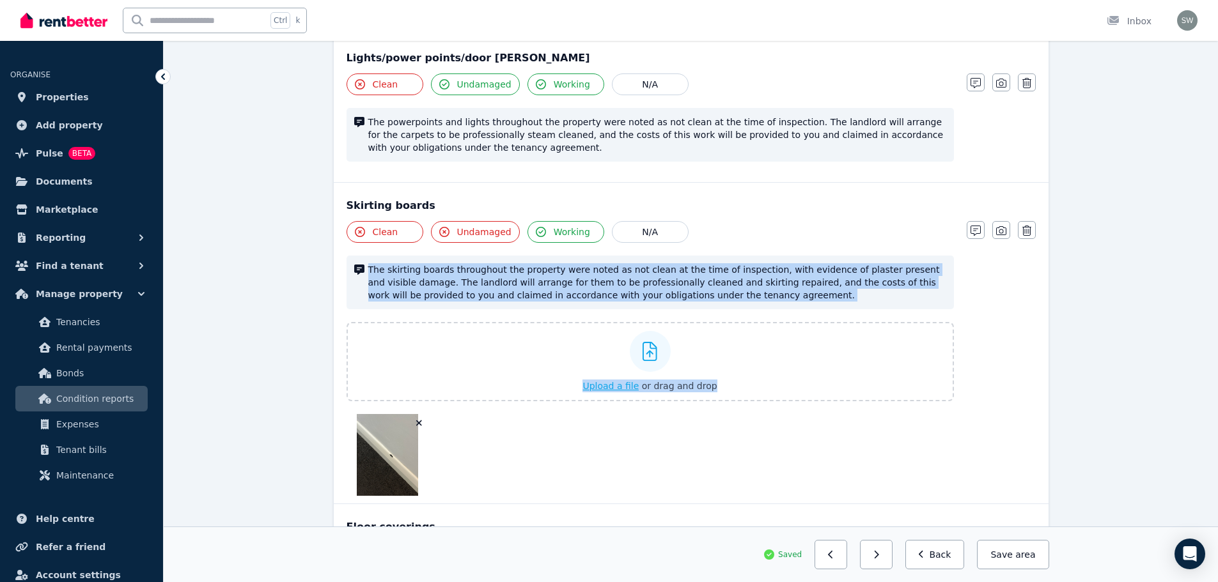
drag, startPoint x: 369, startPoint y: 270, endPoint x: 791, endPoint y: 336, distance: 426.9
click at [791, 336] on div "Clean Undamaged Working N/A The skirting boards throughout the property were no…" at bounding box center [649, 358] width 607 height 275
copy div "The skirting boards throughout the property were noted as not clean at the time…"
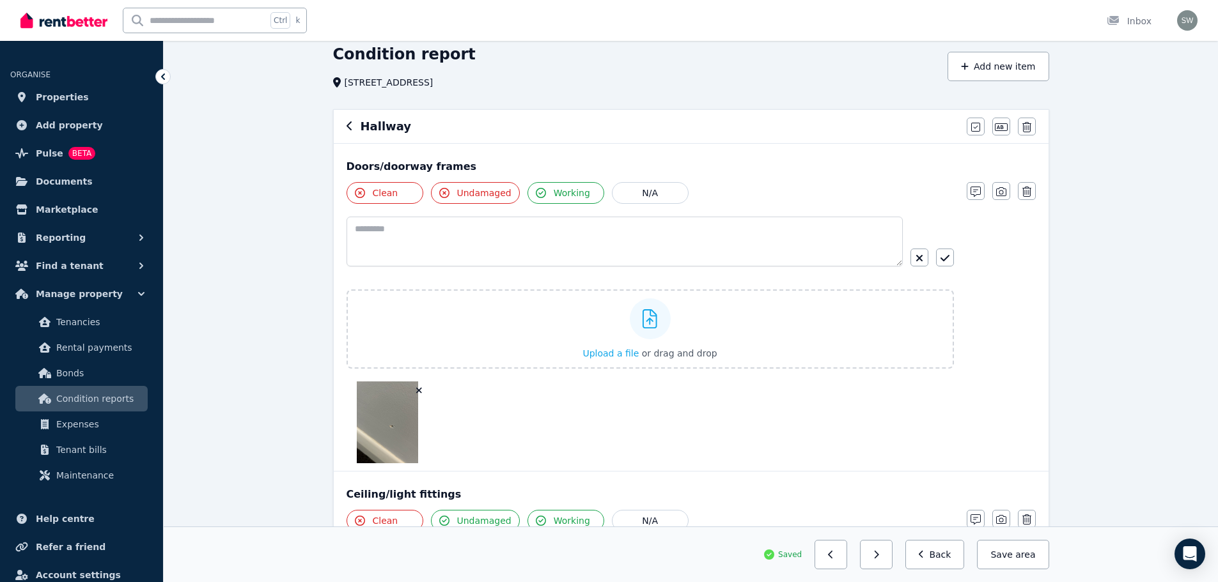
scroll to position [0, 0]
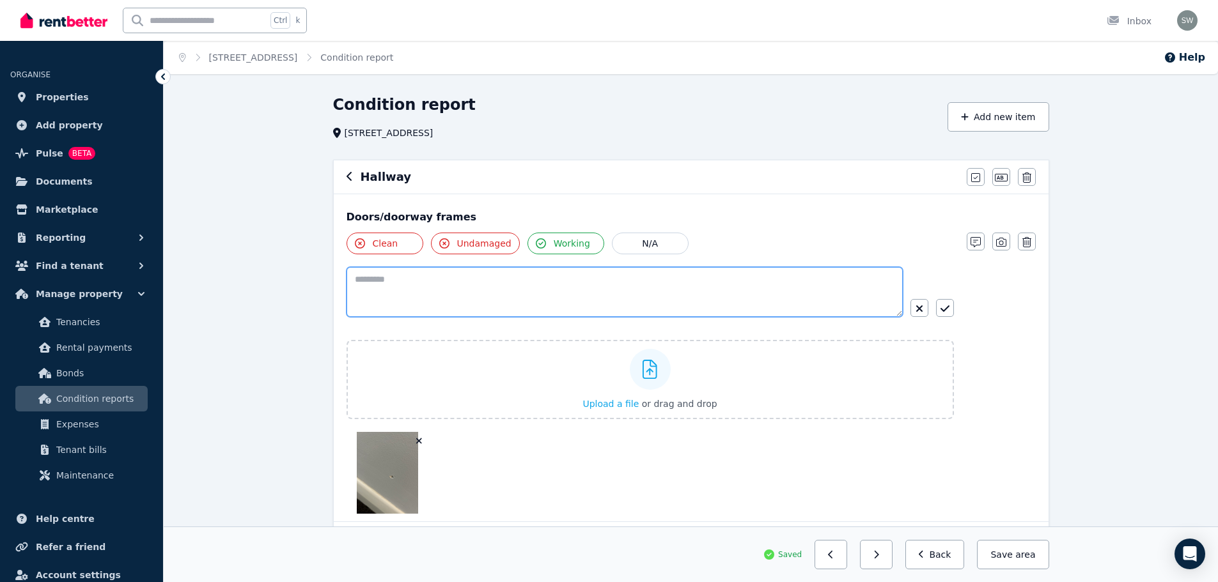
paste textarea "**********"
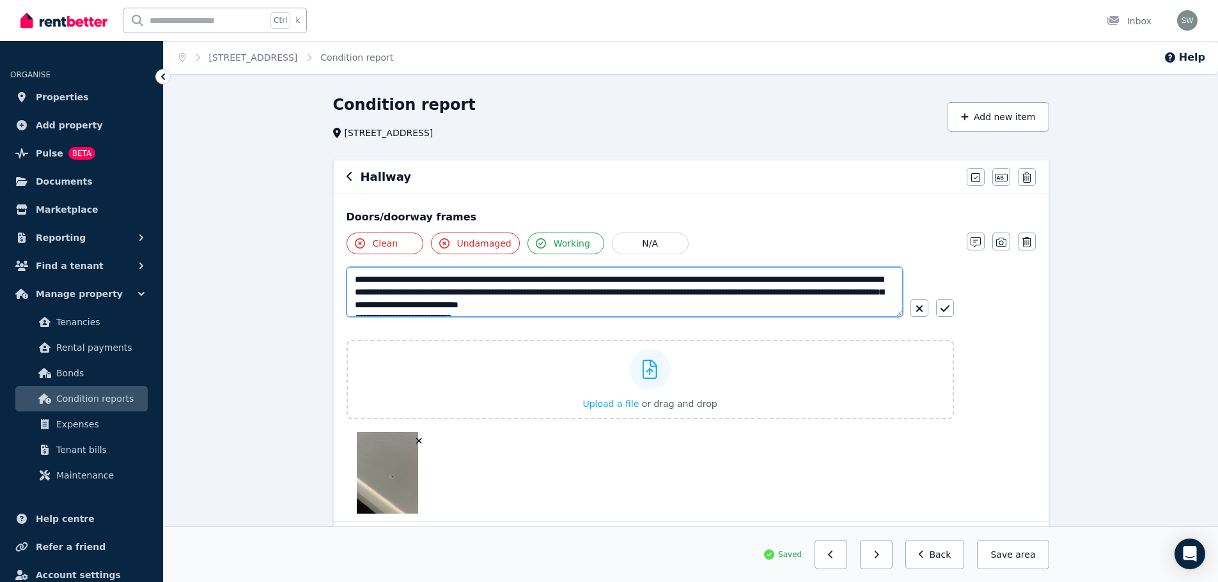
click at [681, 286] on textarea "**********" at bounding box center [624, 292] width 556 height 50
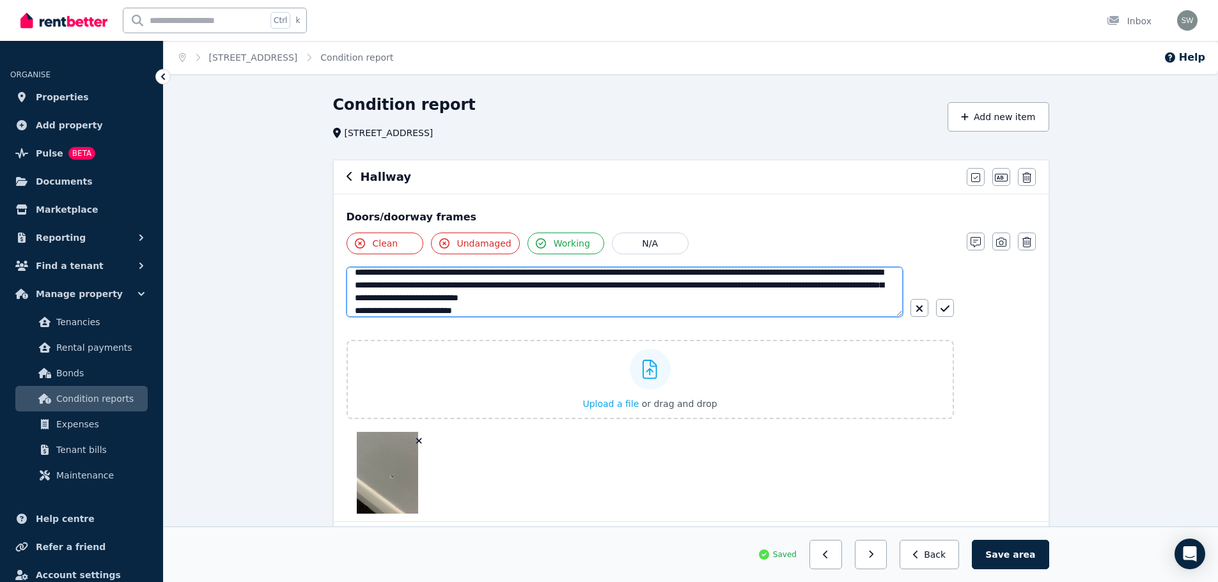
click at [370, 272] on textarea "**********" at bounding box center [624, 292] width 556 height 50
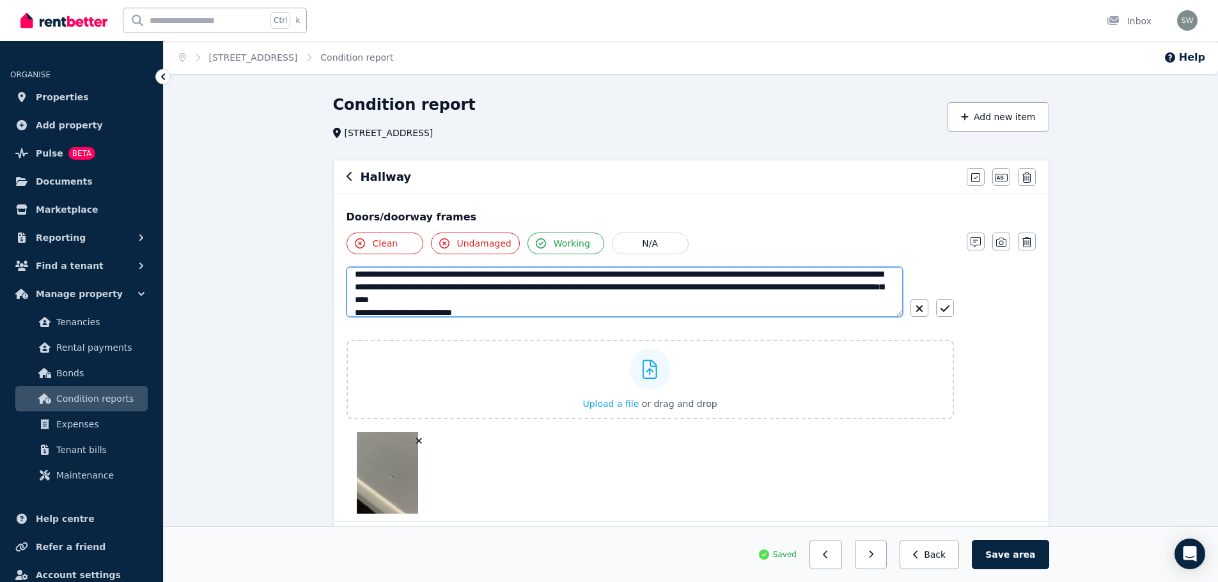
click at [608, 286] on textarea "**********" at bounding box center [624, 292] width 556 height 50
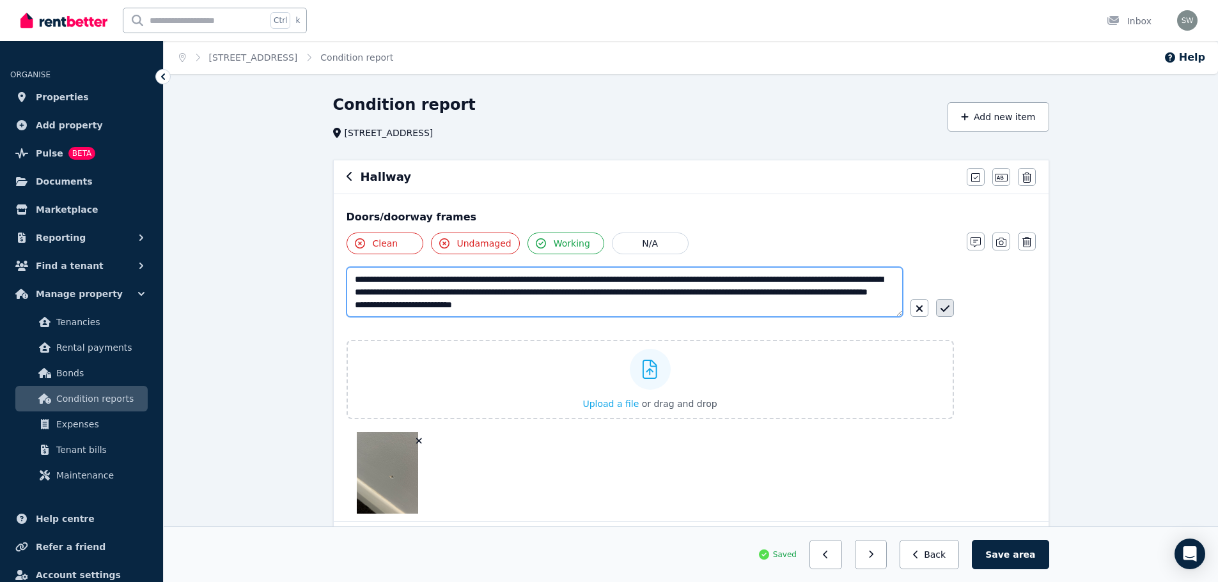
type textarea "**********"
click at [943, 306] on icon "button" at bounding box center [944, 309] width 9 height 10
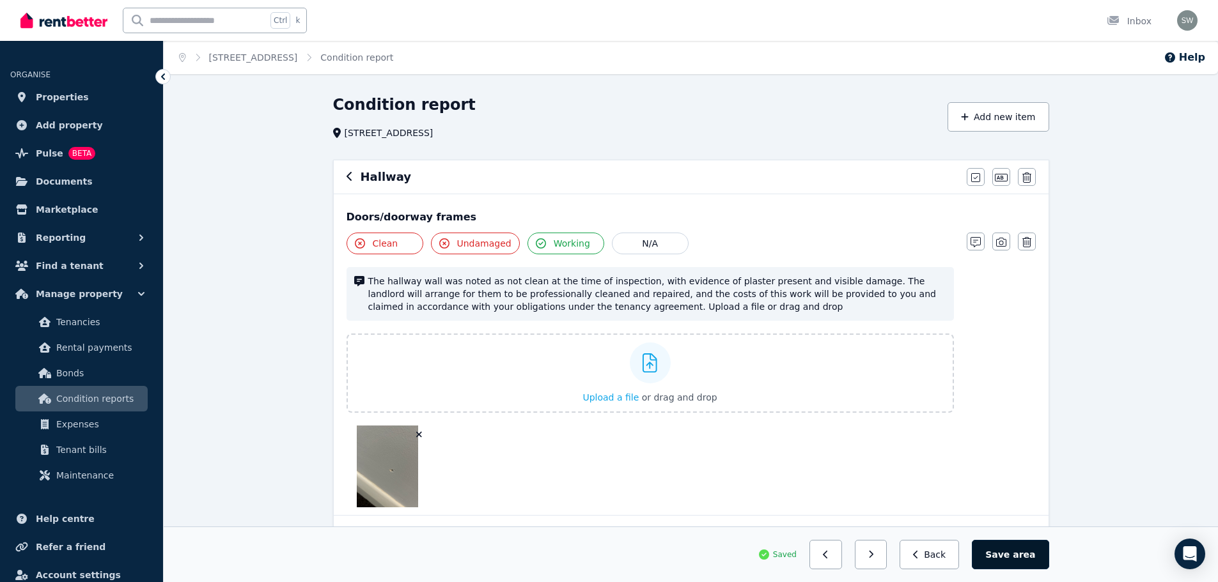
click at [1017, 554] on button "Save area" at bounding box center [1010, 554] width 77 height 29
click at [350, 177] on icon "button" at bounding box center [349, 176] width 6 height 10
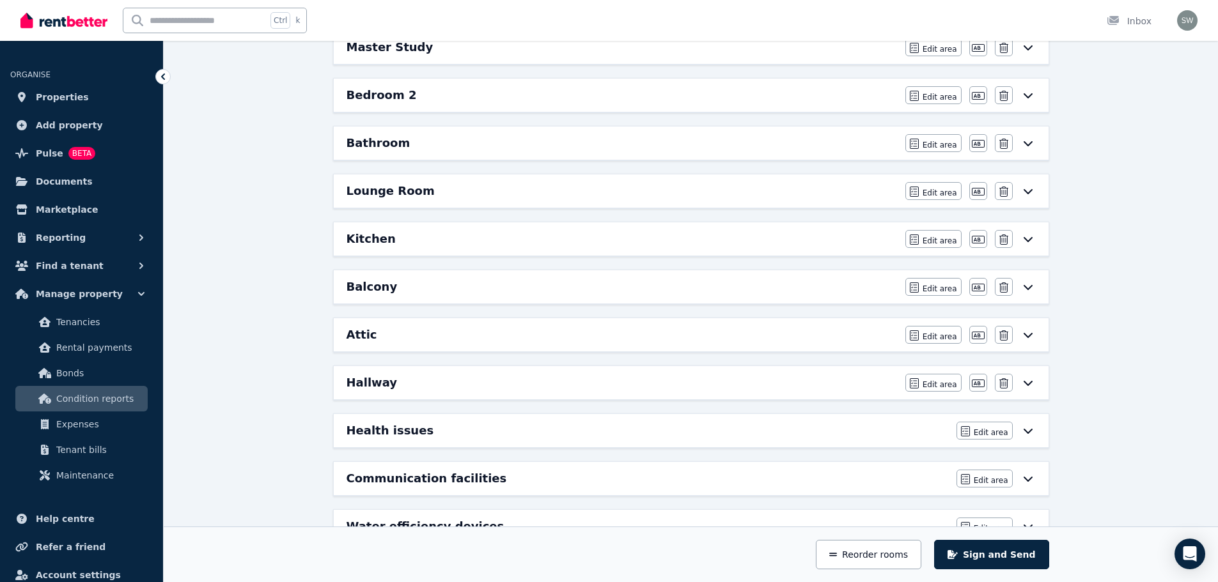
scroll to position [290, 0]
click at [430, 240] on div "Kitchen" at bounding box center [621, 238] width 551 height 18
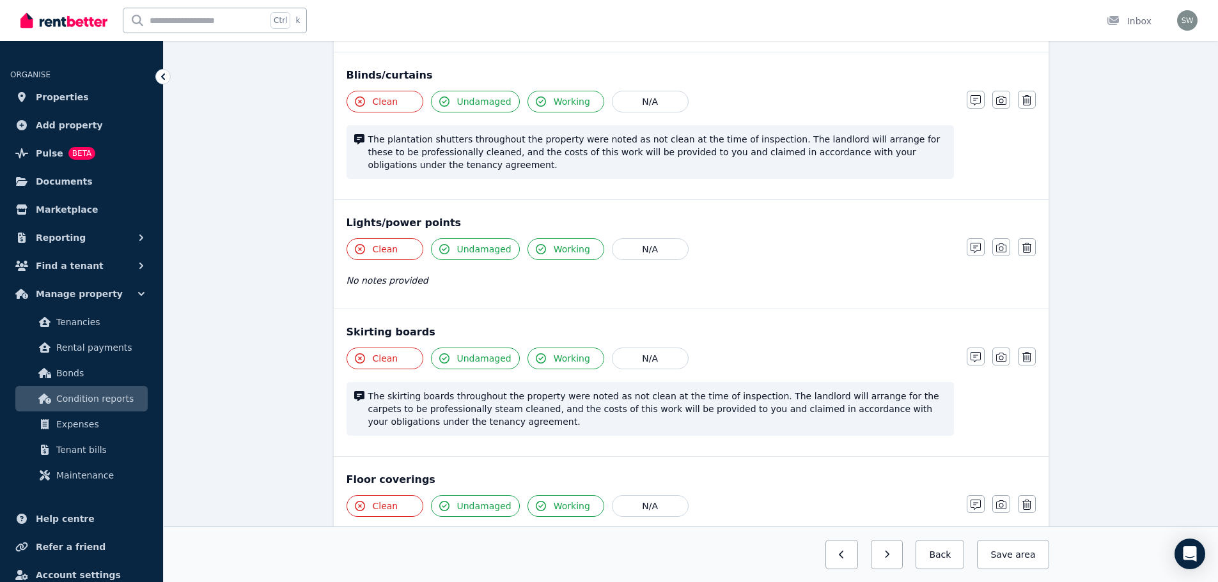
scroll to position [507, 0]
click at [996, 360] on icon "button" at bounding box center [1001, 357] width 10 height 9
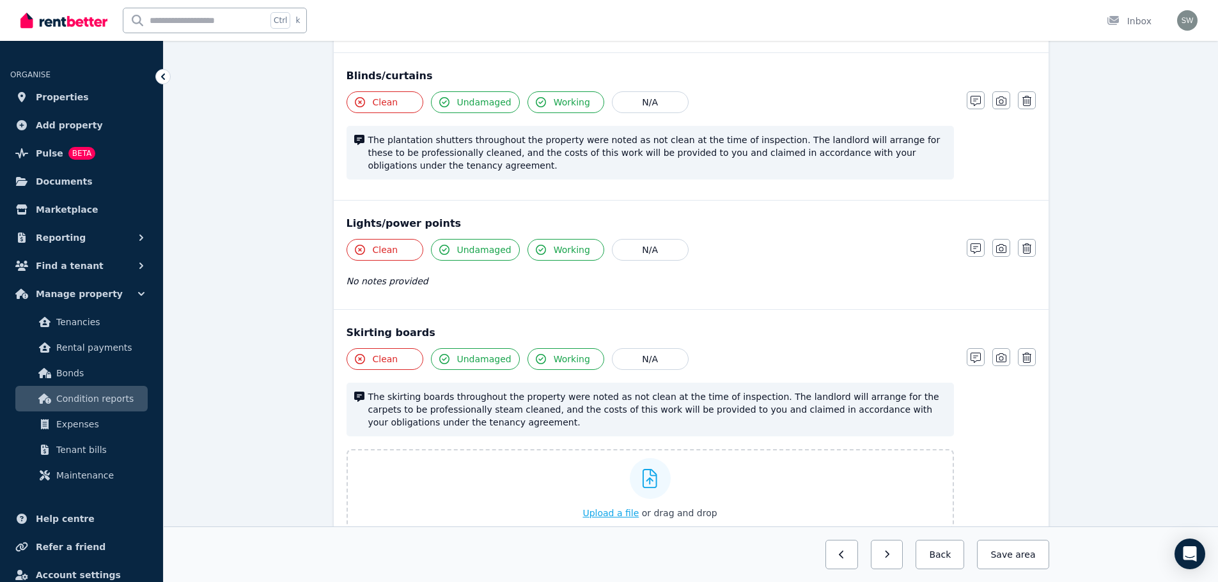
click at [619, 511] on span "Upload a file" at bounding box center [610, 513] width 56 height 10
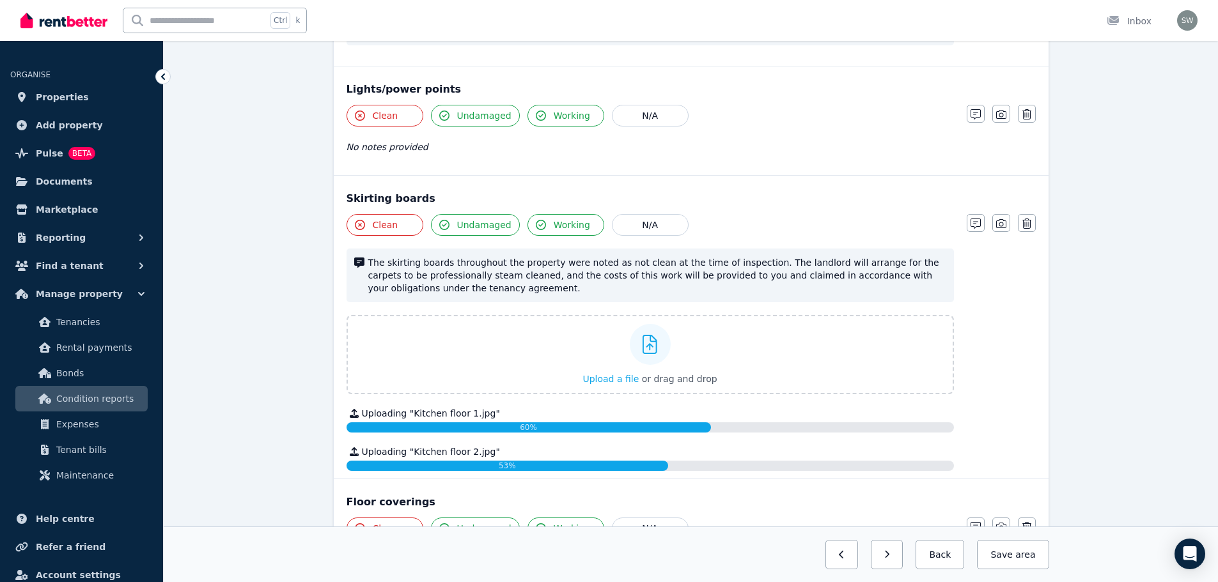
scroll to position [648, 0]
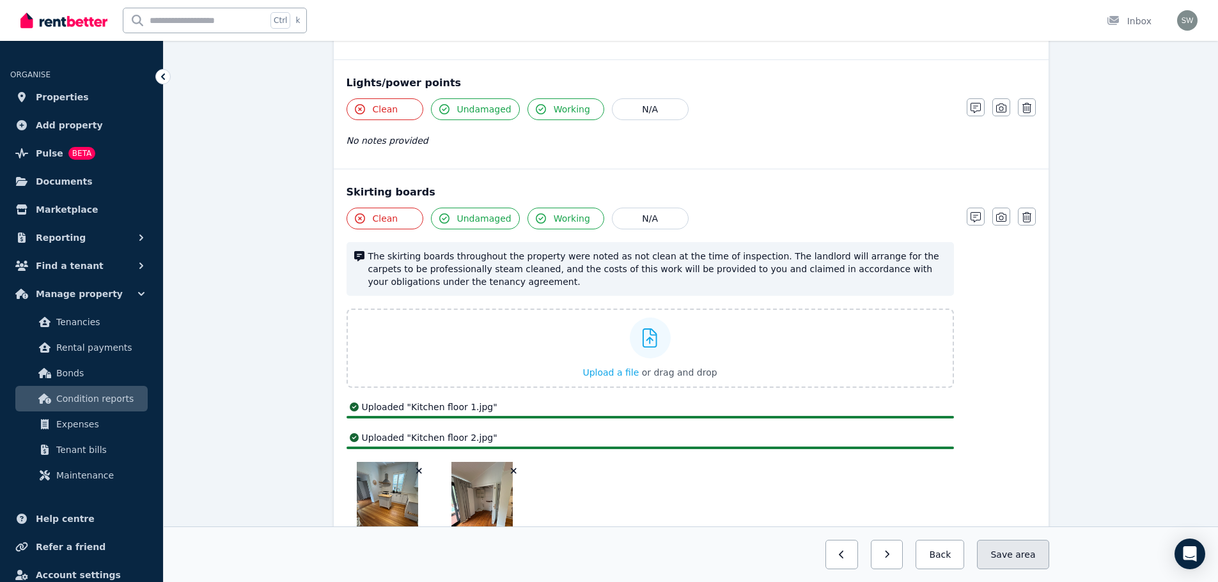
click at [1011, 551] on button "Save area" at bounding box center [1013, 554] width 72 height 29
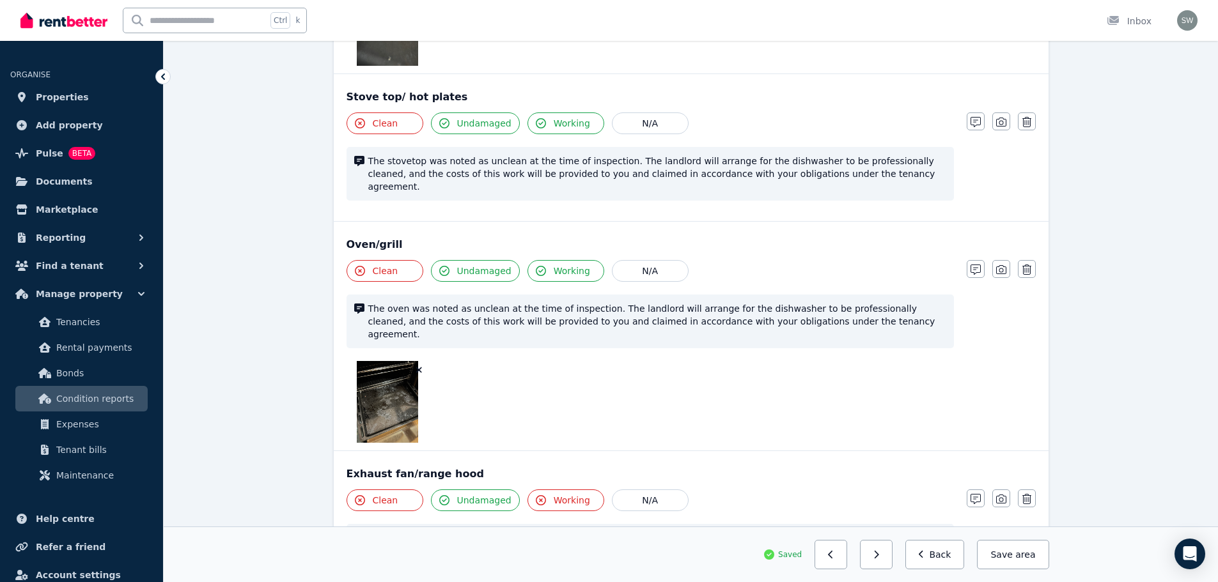
scroll to position [1983, 0]
click at [1002, 117] on icon "button" at bounding box center [1001, 121] width 10 height 9
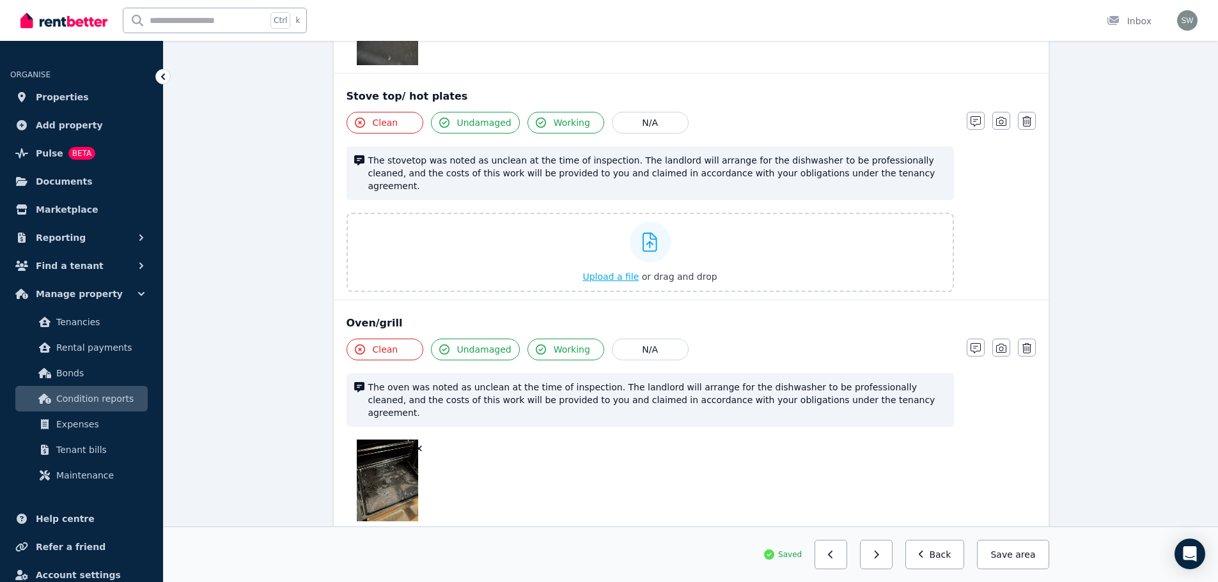
click at [607, 272] on span "Upload a file" at bounding box center [610, 277] width 56 height 10
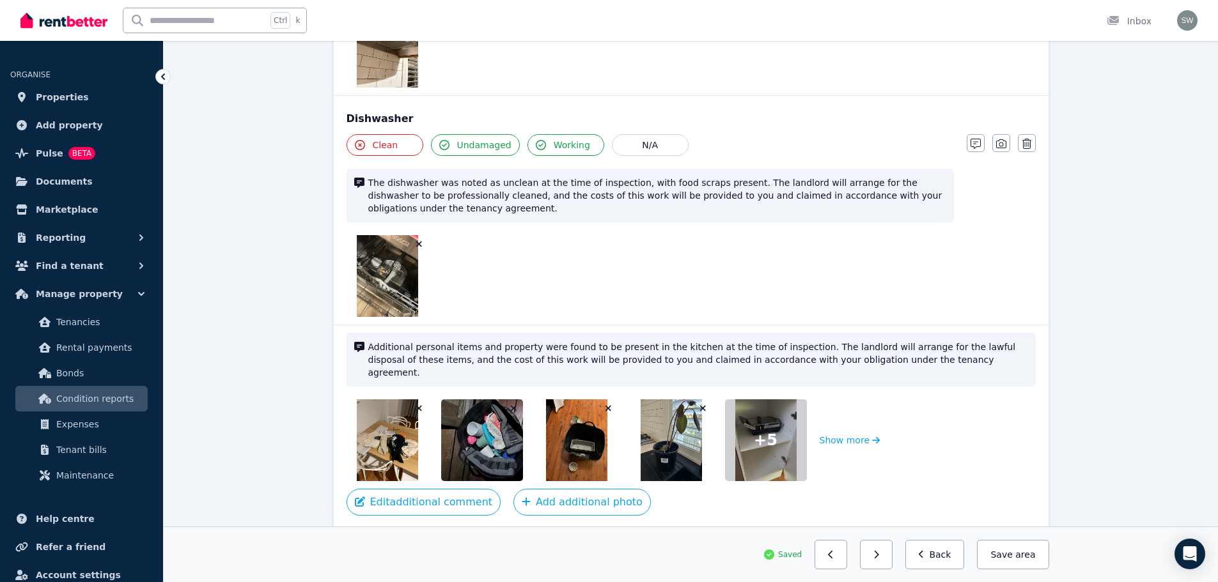
scroll to position [2685, 0]
click at [1023, 550] on span "area" at bounding box center [1025, 554] width 20 height 13
click at [955, 551] on button "Back" at bounding box center [934, 554] width 59 height 29
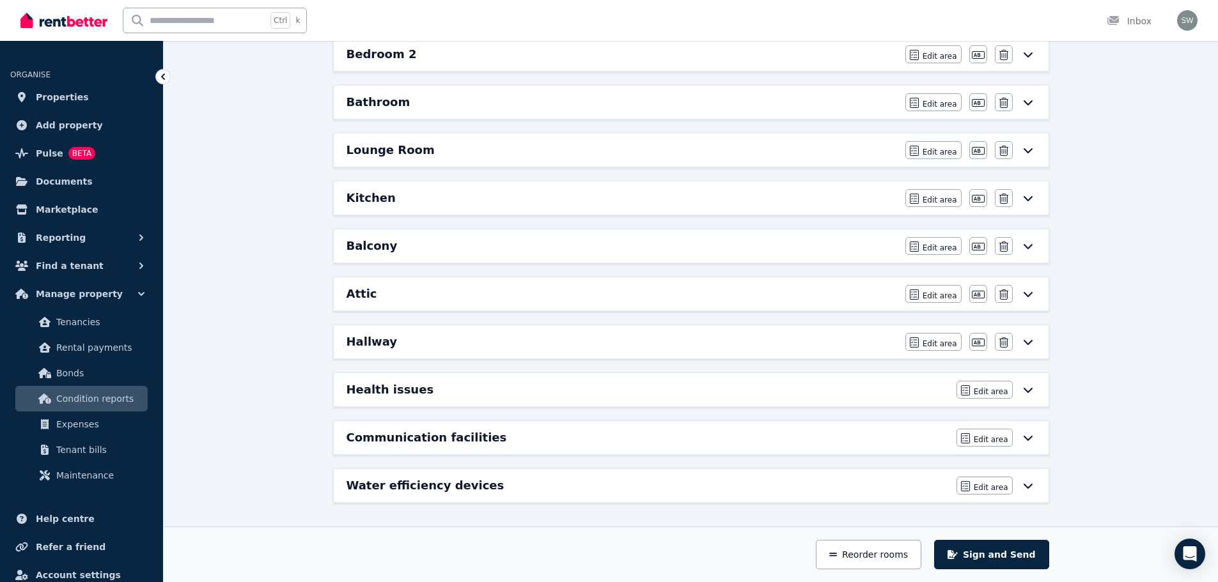
click at [470, 291] on div "Attic" at bounding box center [621, 294] width 551 height 18
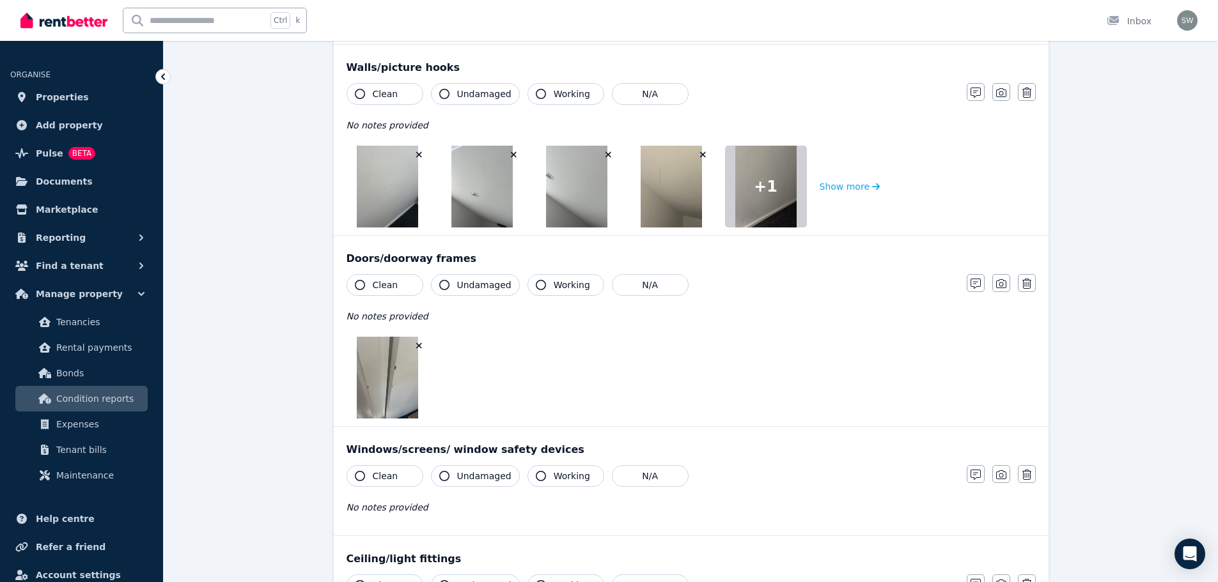
scroll to position [149, 0]
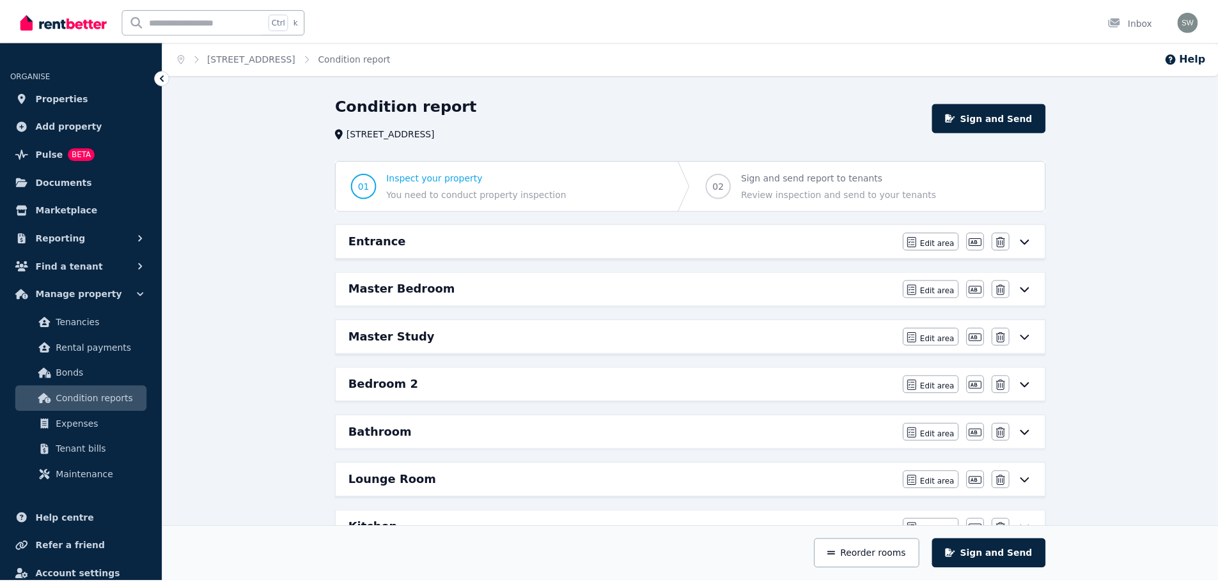
scroll to position [213, 0]
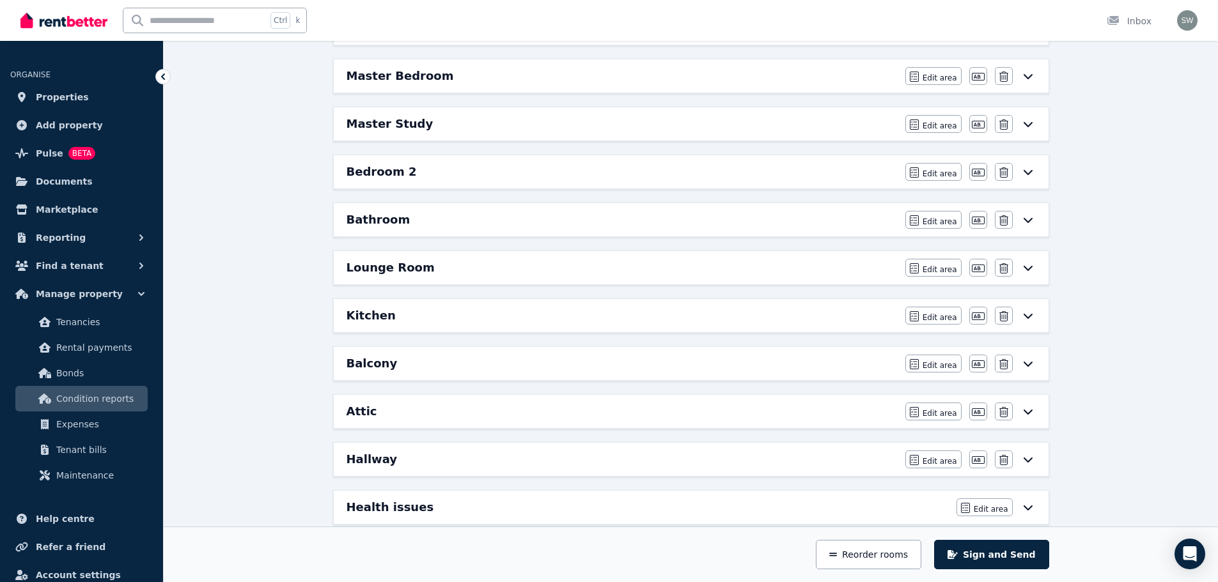
click at [408, 413] on div "Attic" at bounding box center [621, 412] width 551 height 18
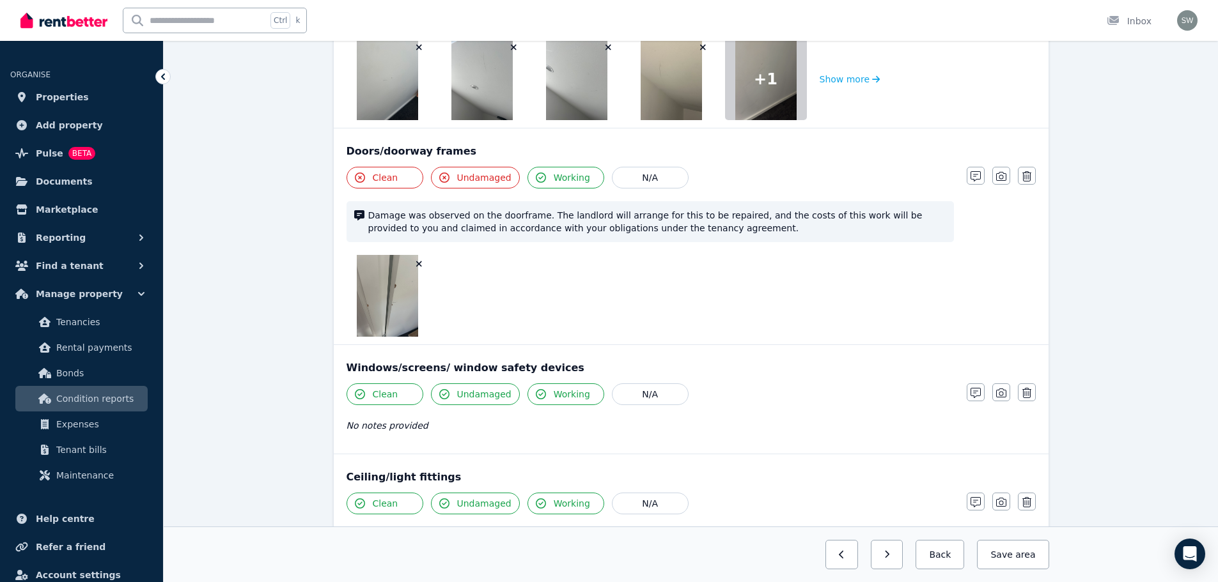
scroll to position [297, 0]
click at [1013, 547] on button "Save area" at bounding box center [1013, 554] width 72 height 29
click at [954, 557] on button "Back" at bounding box center [934, 554] width 59 height 29
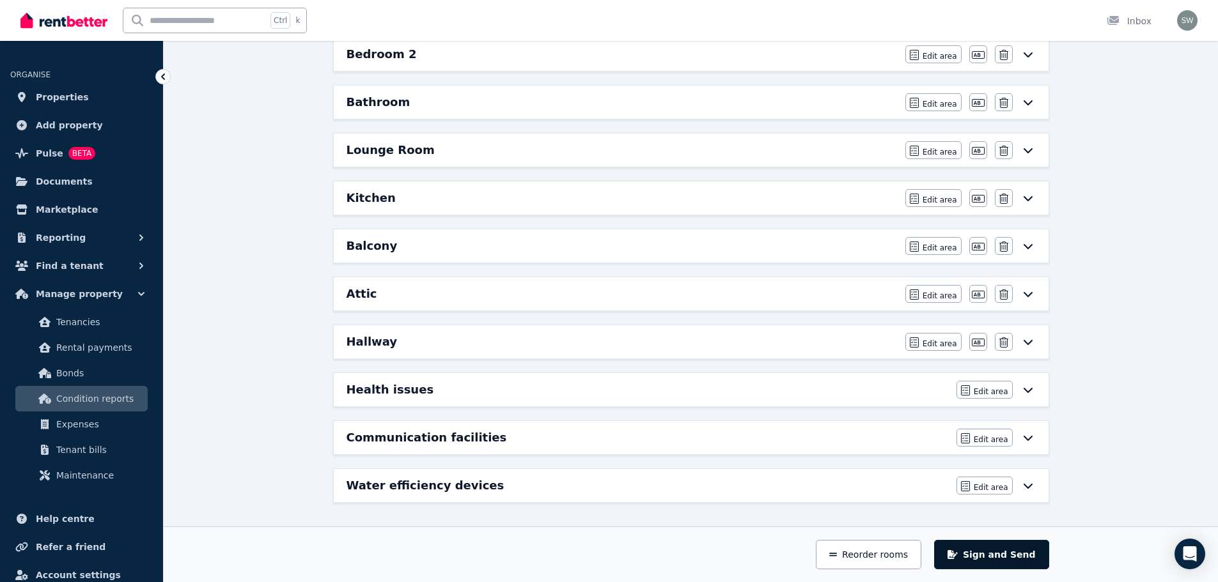
click at [1007, 568] on button "Sign and Send" at bounding box center [991, 554] width 114 height 29
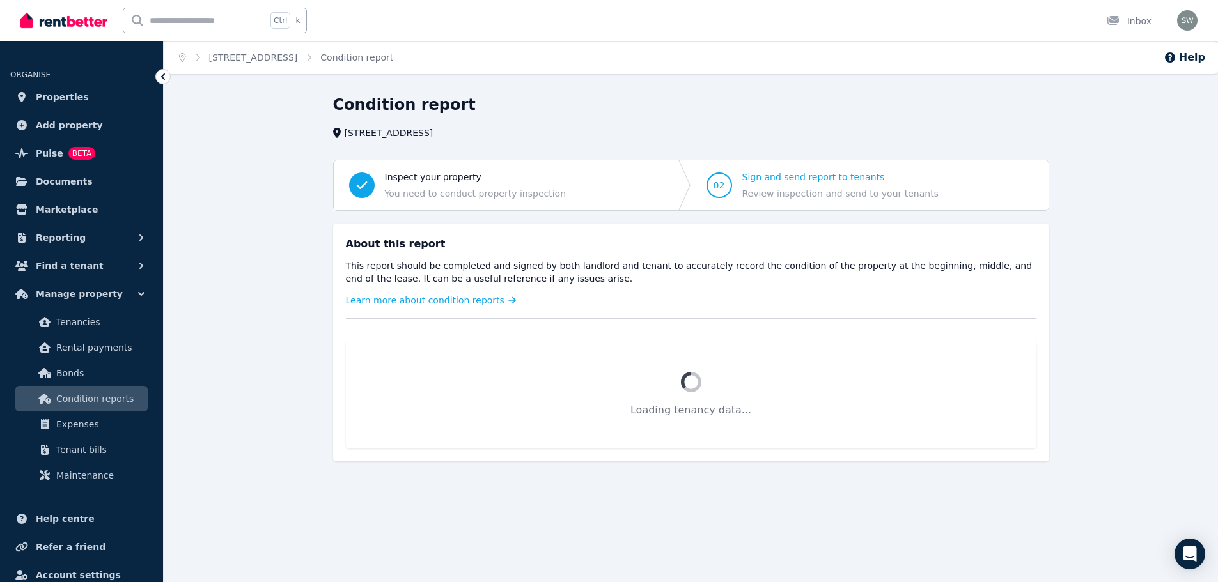
scroll to position [0, 0]
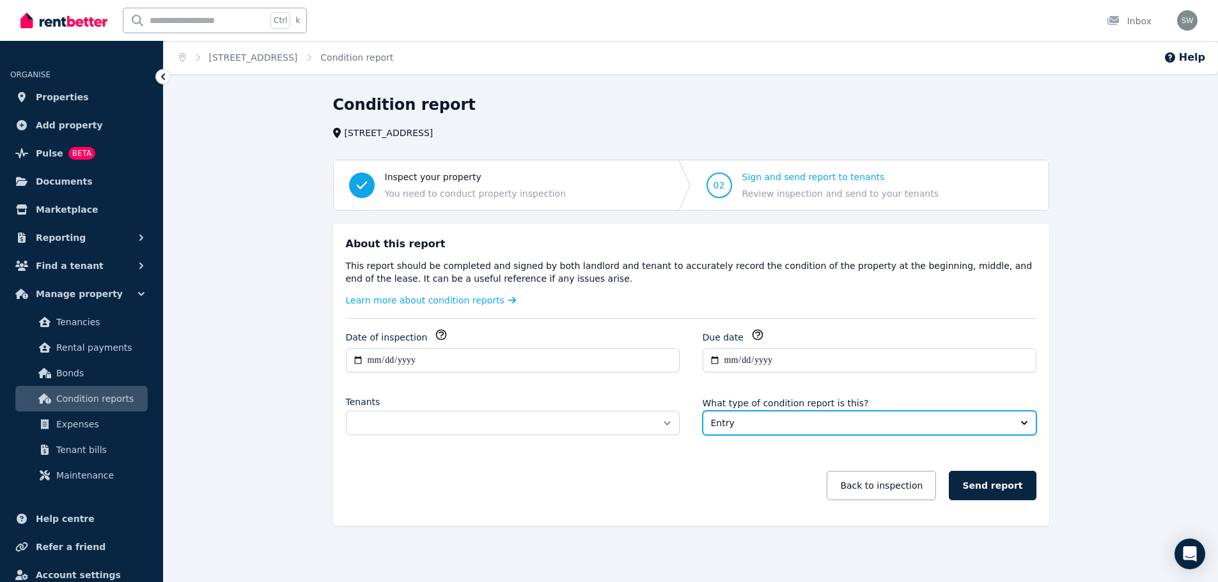
click at [821, 427] on span "Entry" at bounding box center [860, 423] width 299 height 13
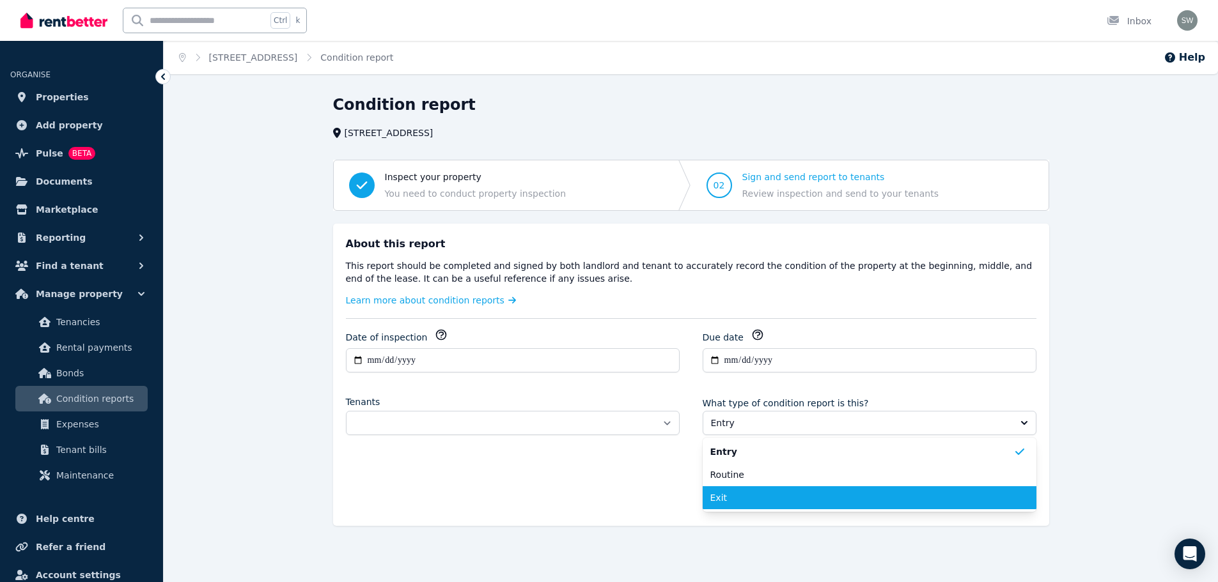
click at [728, 495] on span "Exit" at bounding box center [861, 498] width 303 height 13
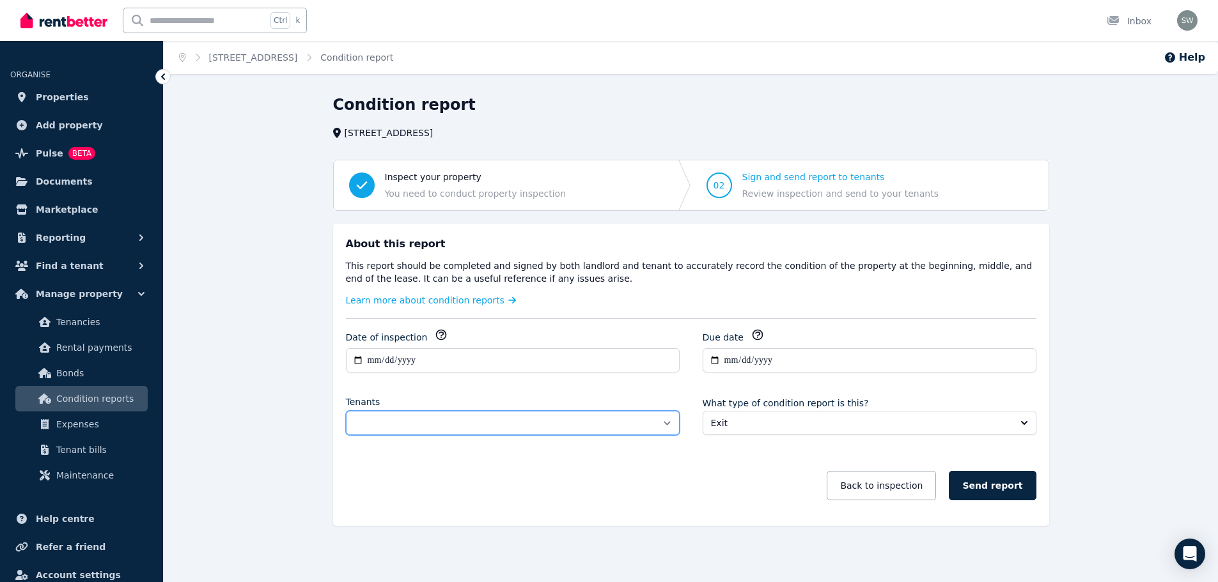
click at [651, 421] on select "**********" at bounding box center [513, 423] width 334 height 24
select select "**********"
click at [346, 411] on select "**********" at bounding box center [513, 423] width 334 height 24
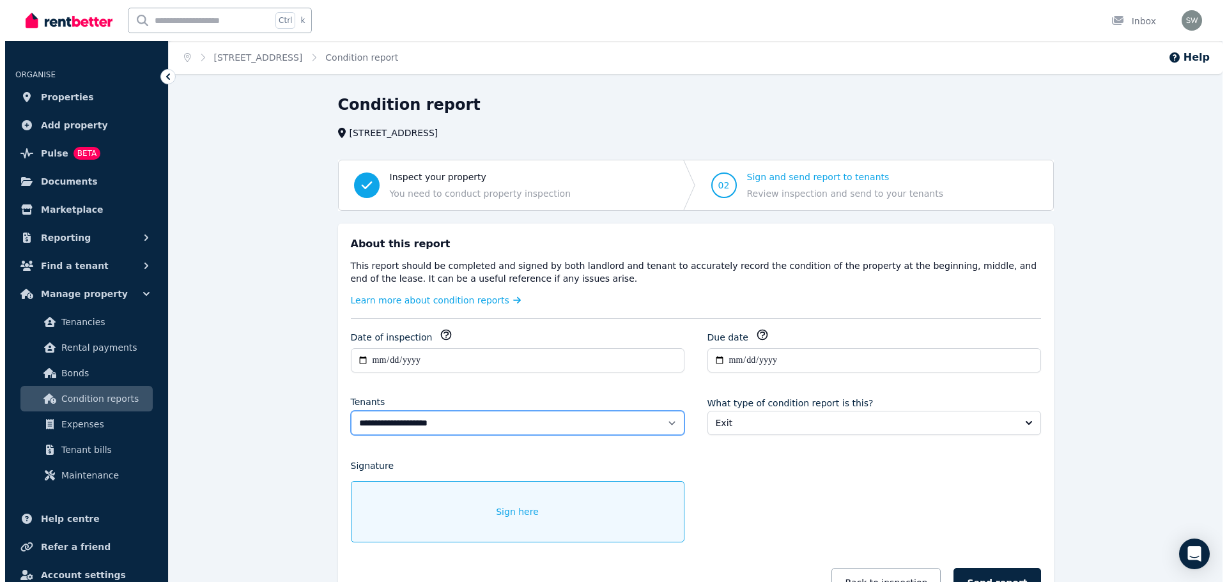
scroll to position [99, 0]
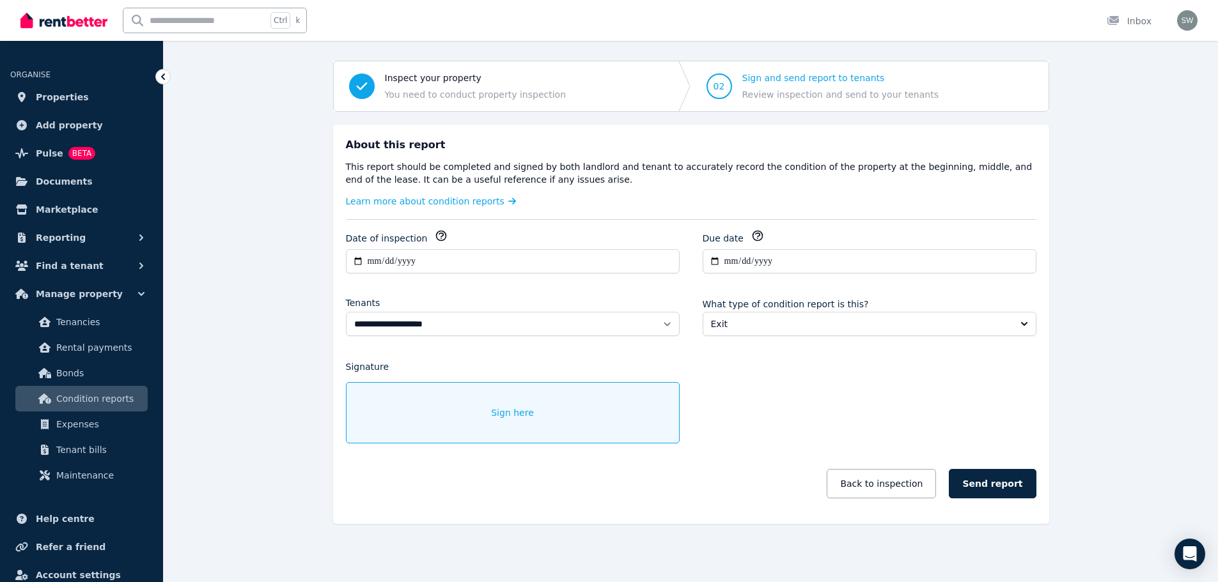
click at [511, 418] on span "Sign here" at bounding box center [512, 412] width 43 height 13
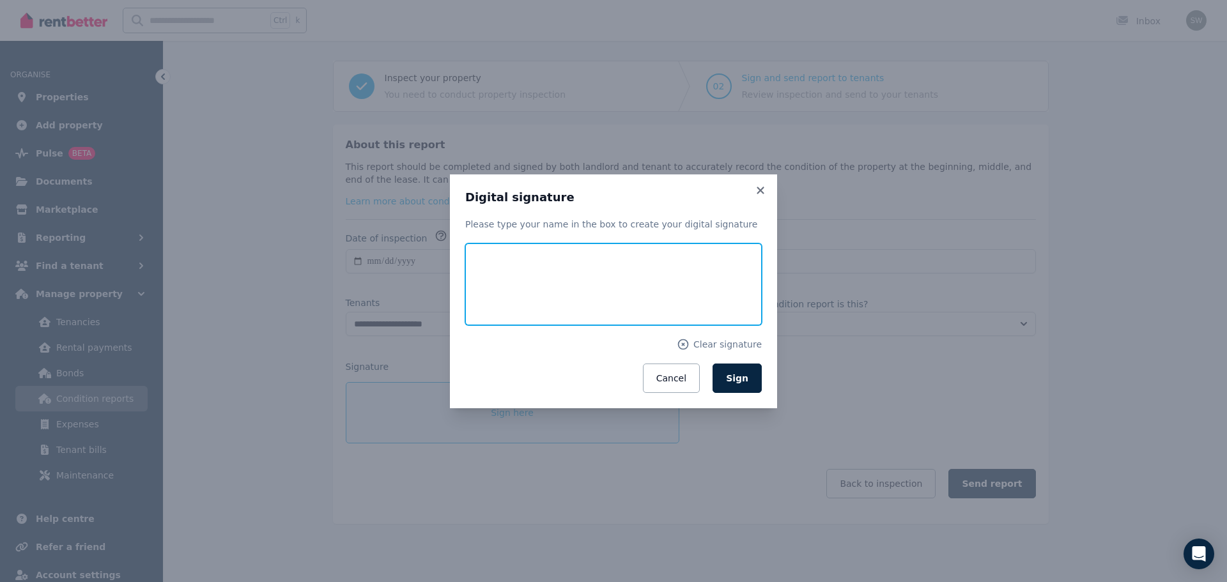
click at [545, 267] on input "text" at bounding box center [613, 285] width 297 height 82
type input "**********"
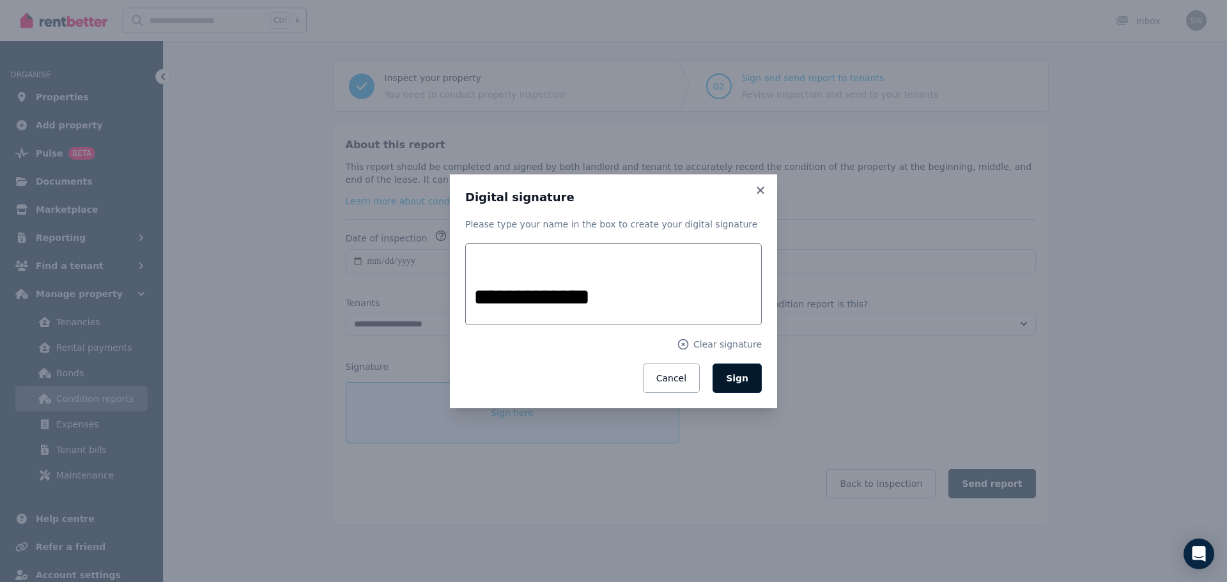
click at [748, 390] on button "Sign" at bounding box center [737, 378] width 49 height 29
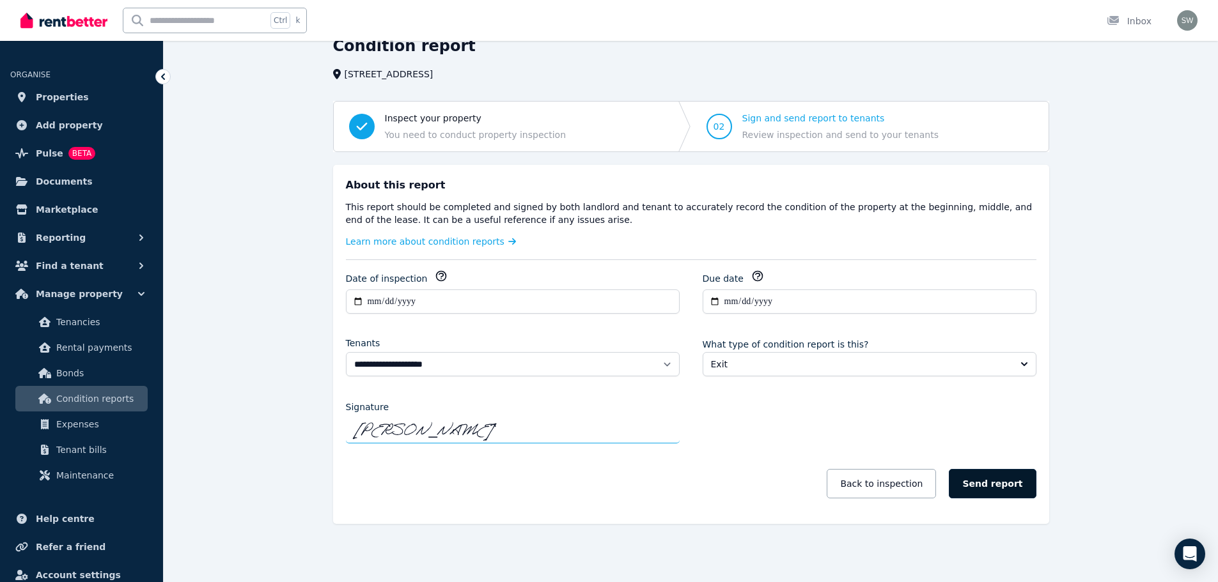
click at [1010, 496] on button "Send report" at bounding box center [991, 483] width 87 height 29
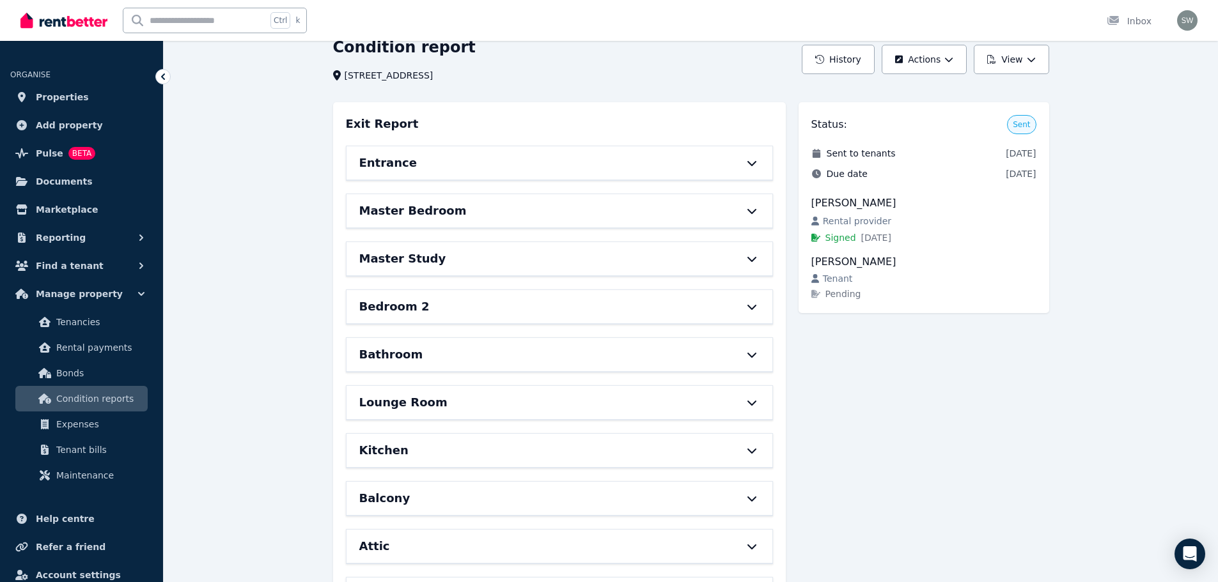
scroll to position [59, 0]
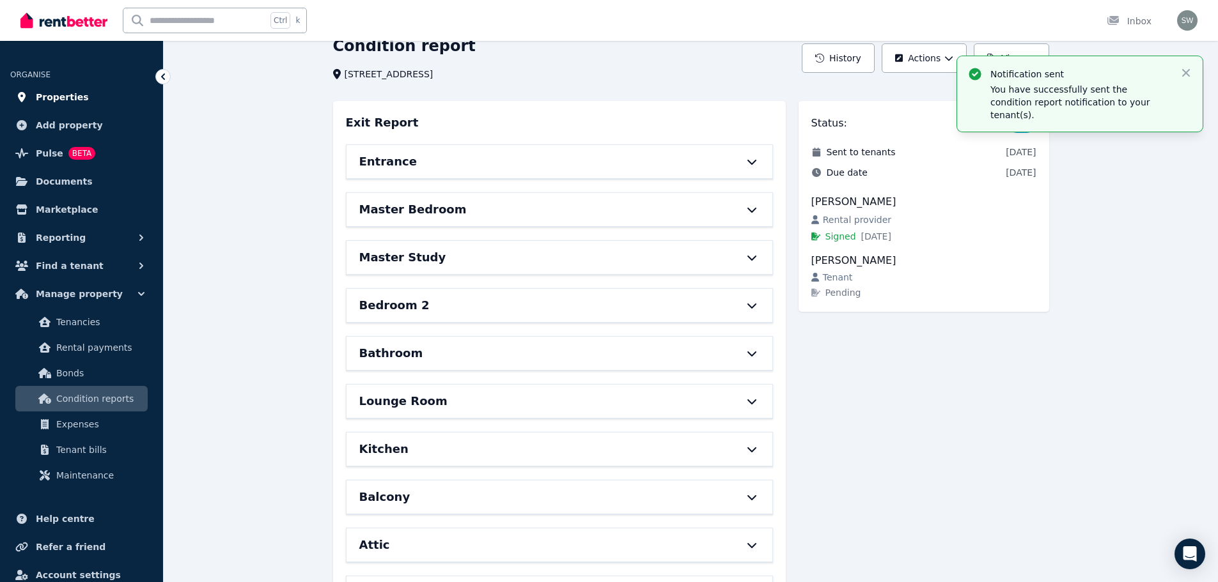
click at [95, 95] on link "Properties" at bounding box center [81, 97] width 143 height 26
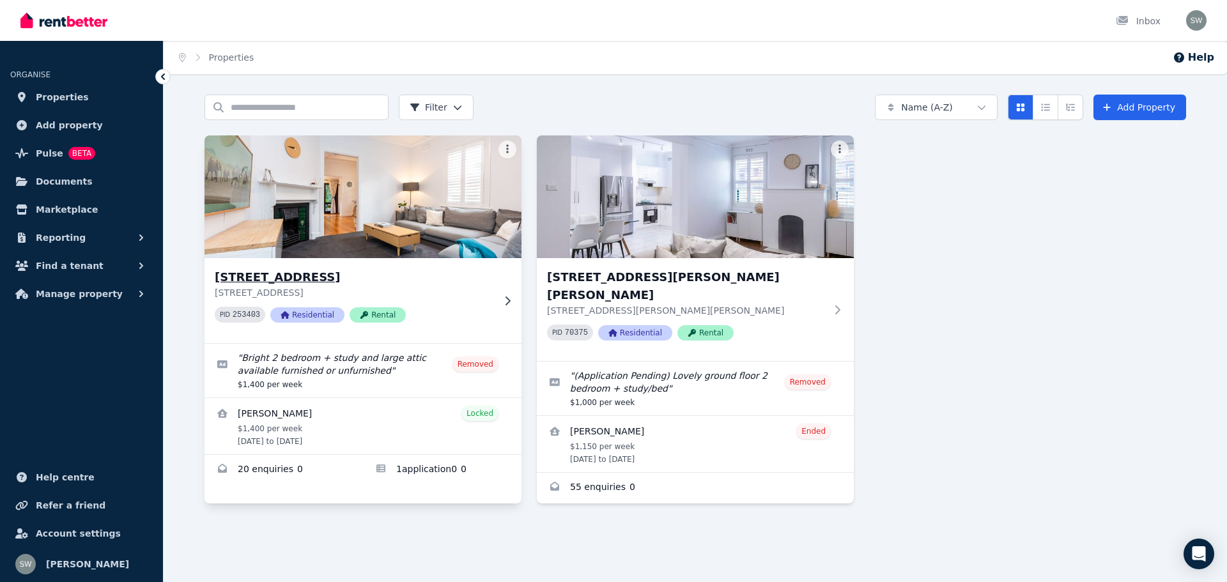
click at [410, 274] on h3 "[STREET_ADDRESS]" at bounding box center [354, 277] width 279 height 18
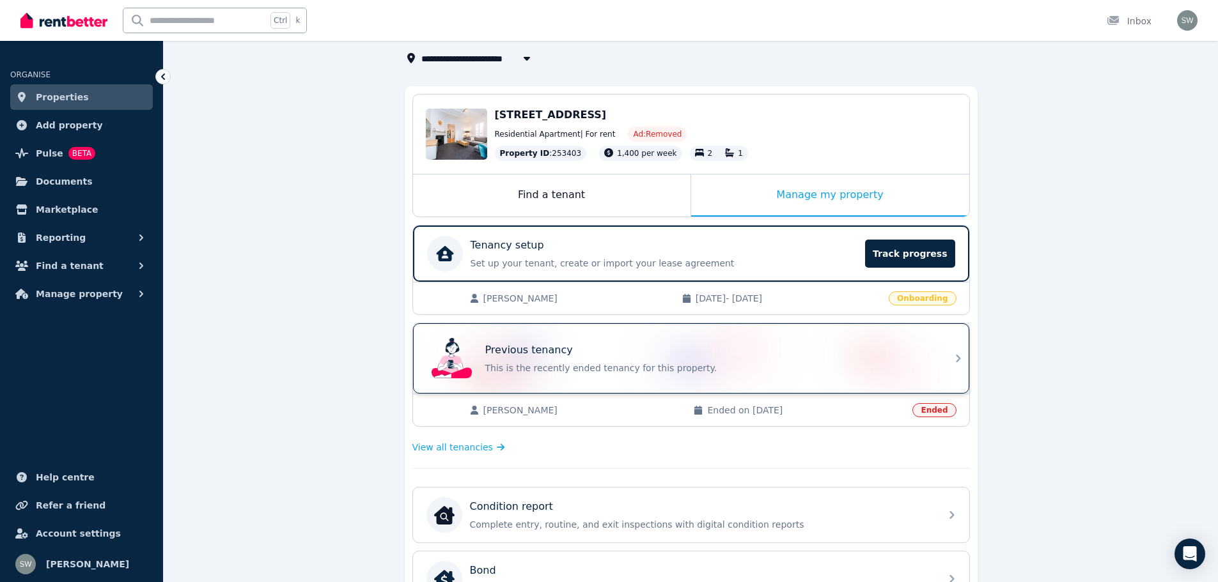
scroll to position [80, 0]
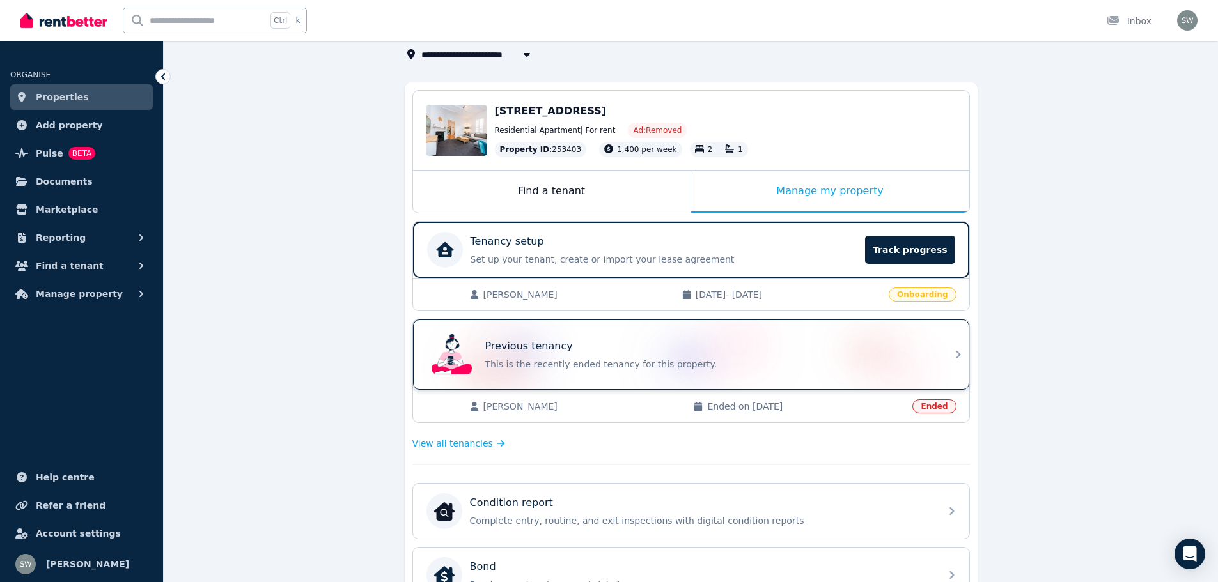
click at [664, 357] on div "Previous tenancy This is the recently ended tenancy for this property." at bounding box center [708, 355] width 447 height 32
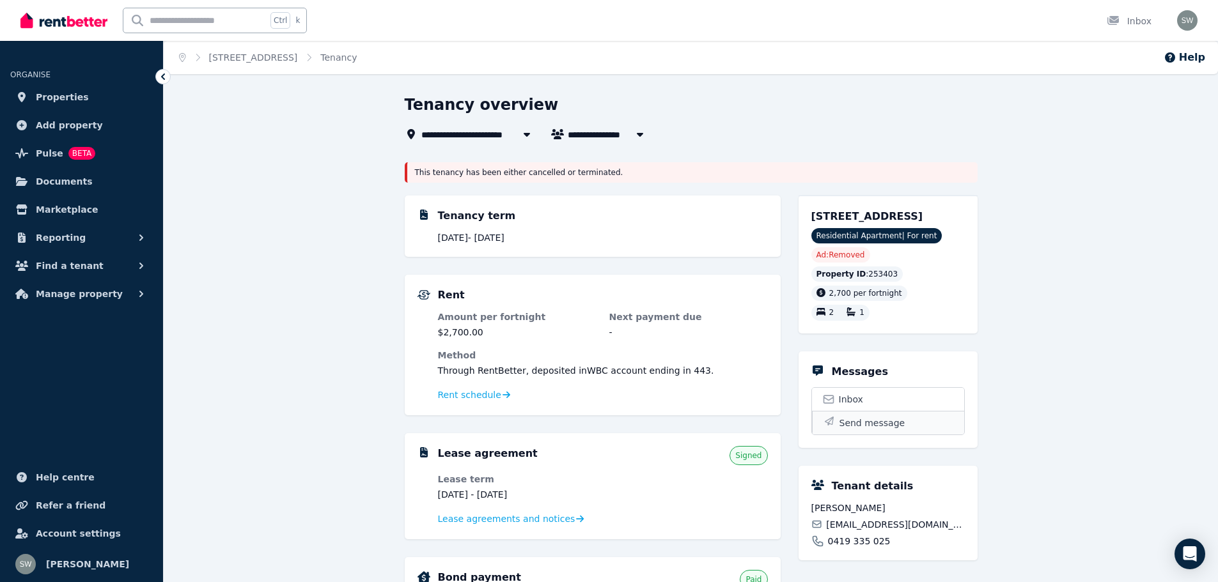
click at [855, 421] on span "Send message" at bounding box center [872, 423] width 66 height 13
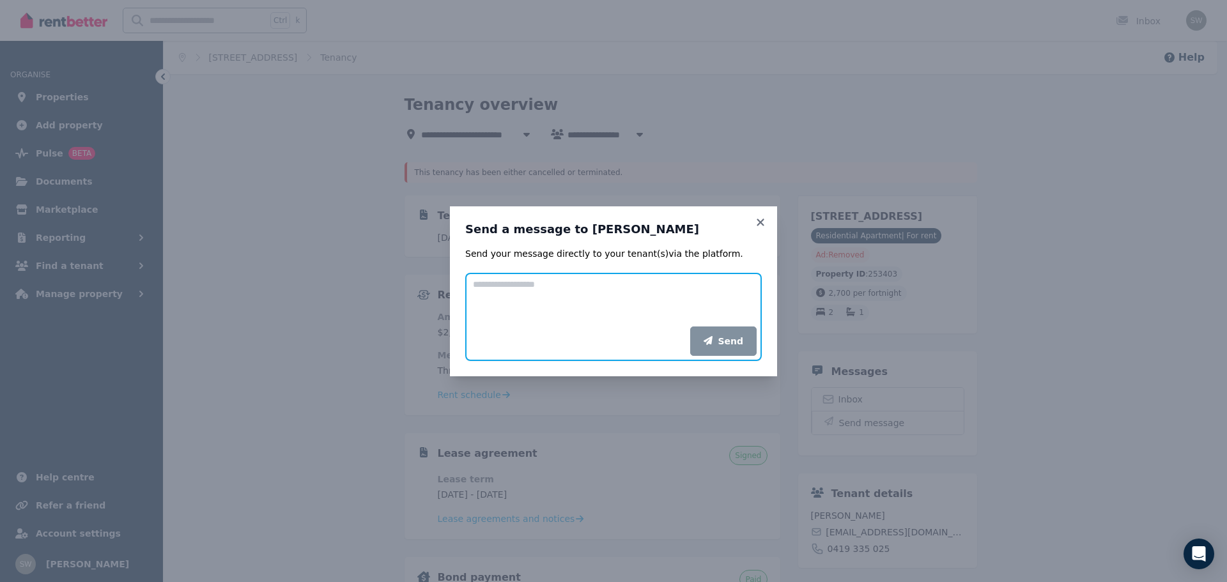
click at [600, 275] on textarea "Add your message" at bounding box center [613, 300] width 297 height 54
paste textarea "**********"
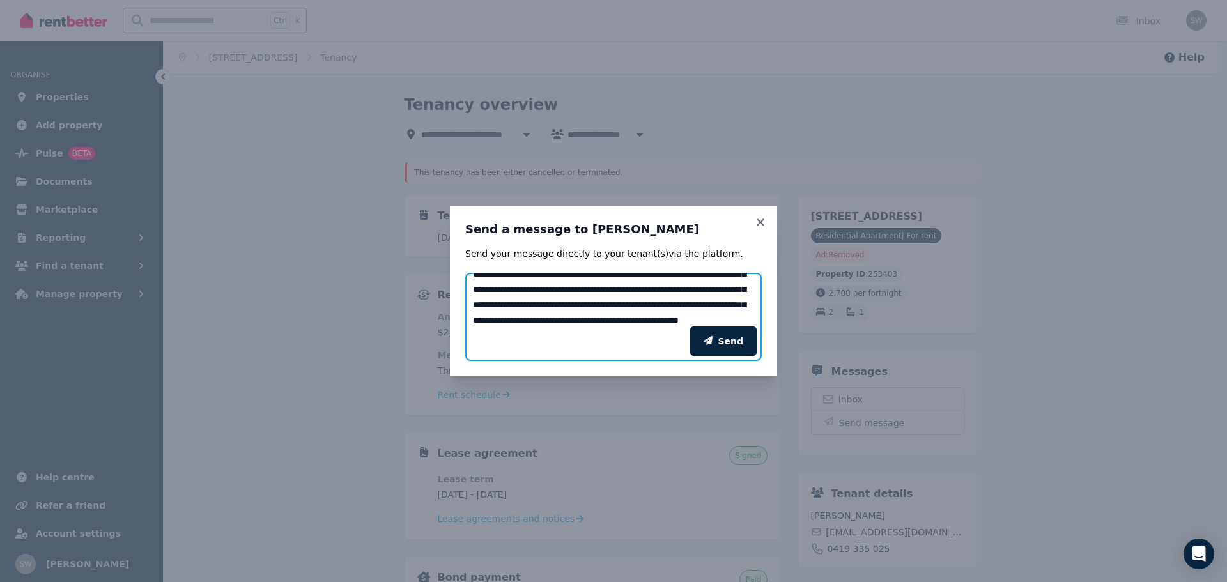
scroll to position [194, 0]
click at [605, 303] on textarea "Add your message" at bounding box center [613, 300] width 297 height 54
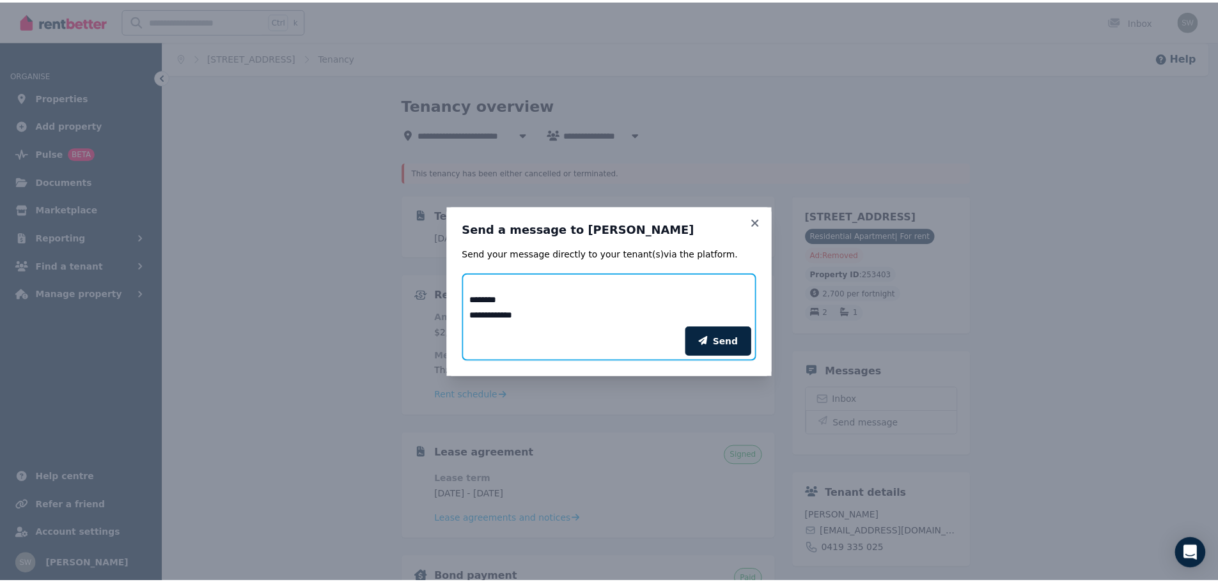
scroll to position [383, 0]
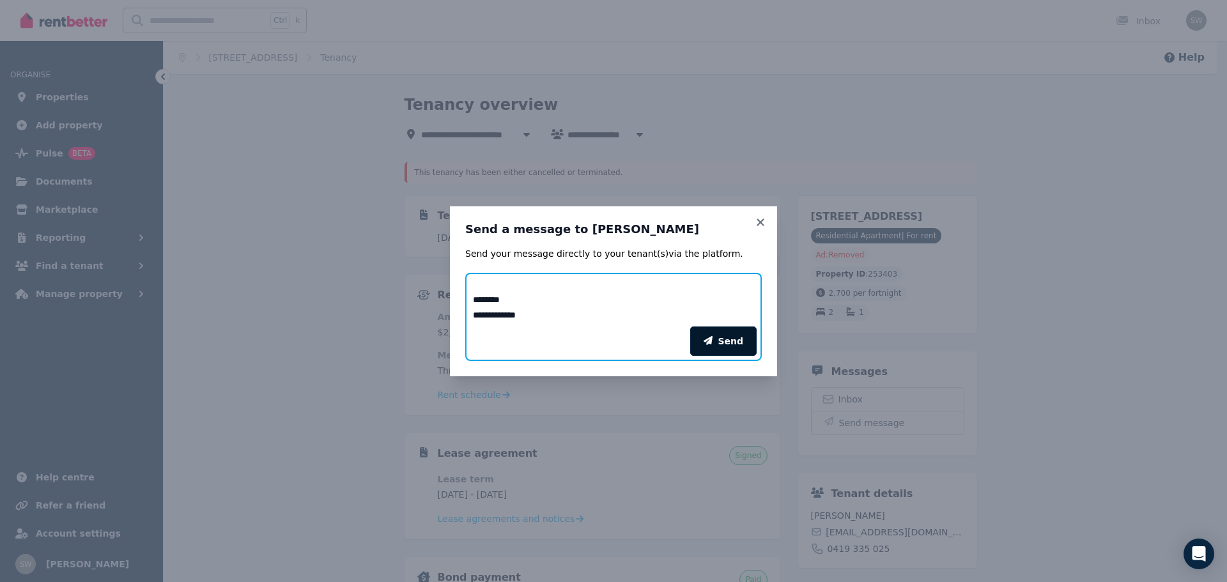
type textarea "**********"
click at [725, 341] on button "Send" at bounding box center [723, 341] width 66 height 29
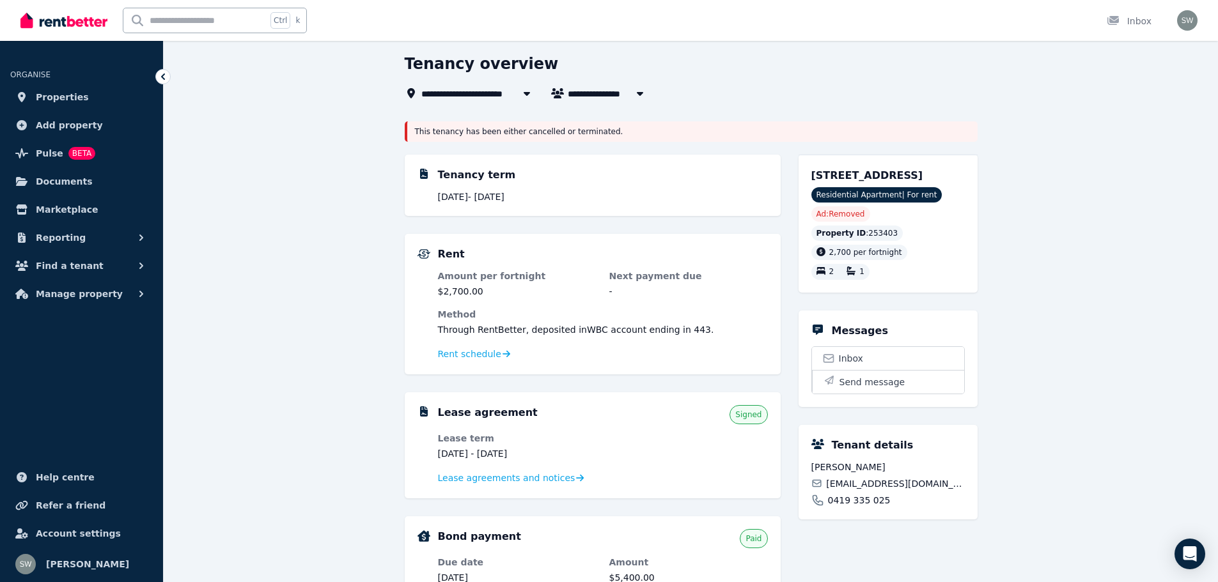
scroll to position [42, 0]
click at [858, 353] on span "Inbox" at bounding box center [851, 358] width 24 height 13
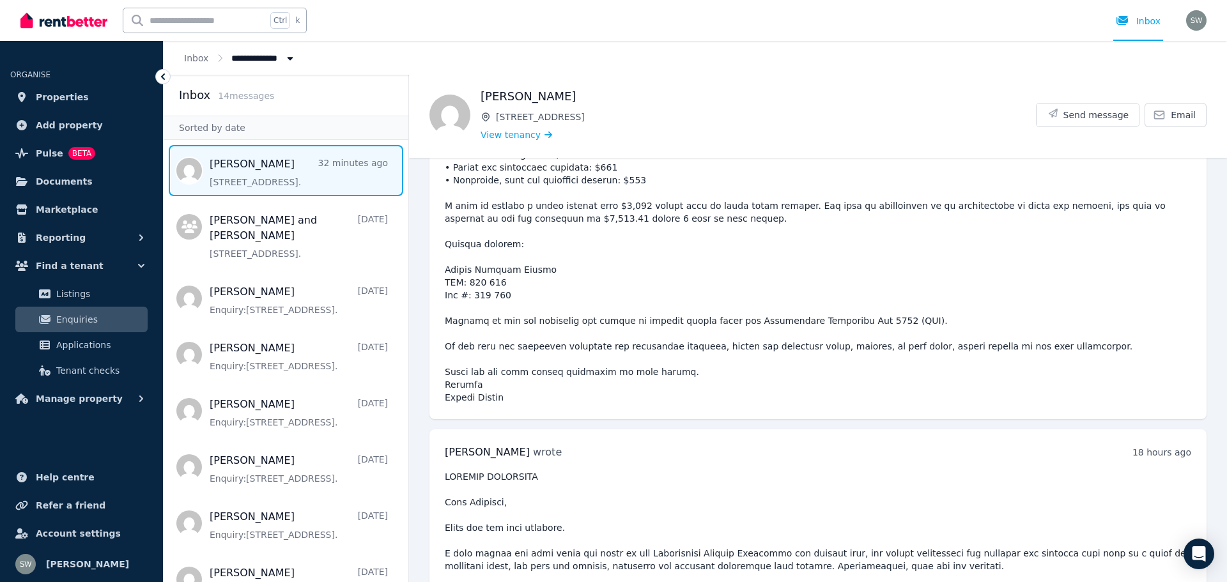
scroll to position [9675, 0]
